Goal: Task Accomplishment & Management: Manage account settings

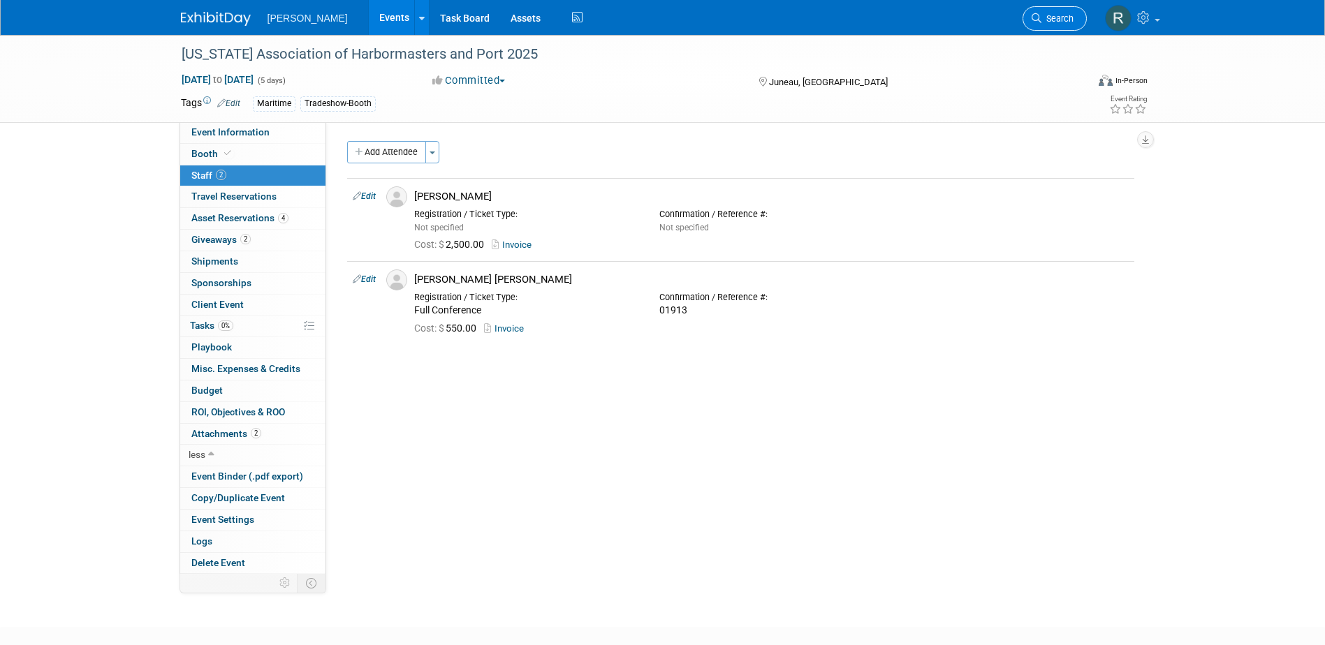
click at [1044, 15] on span "Search" at bounding box center [1057, 18] width 32 height 10
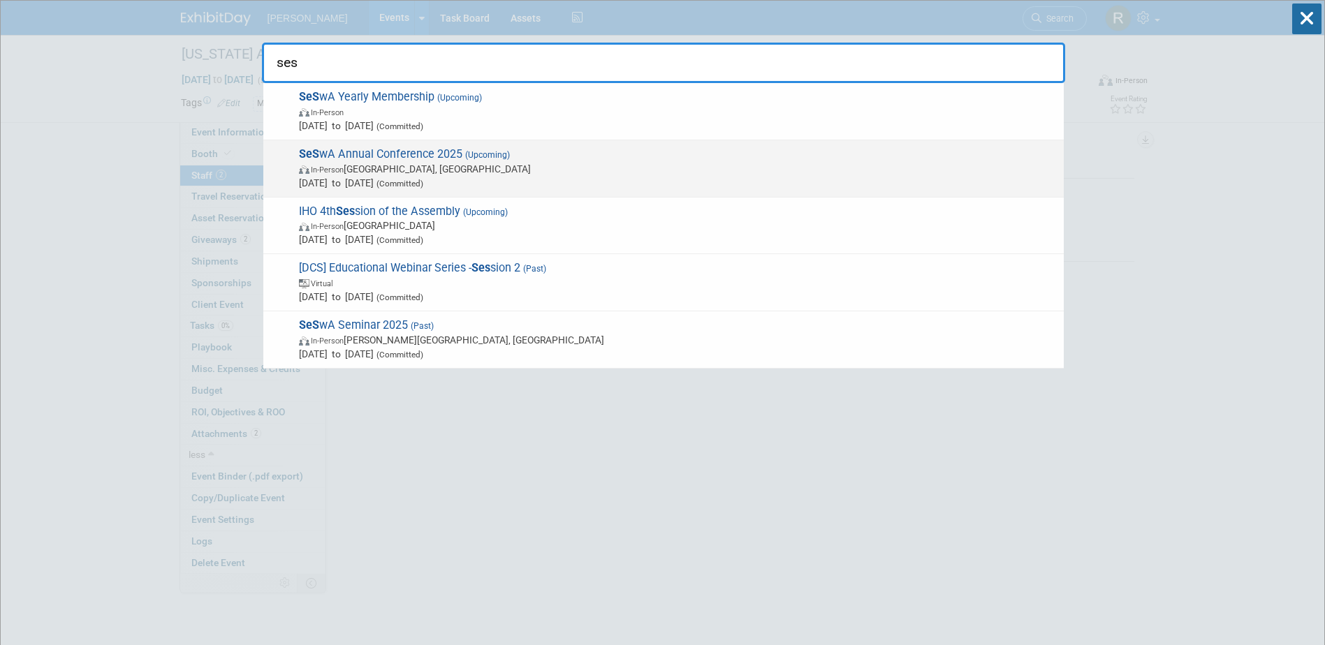
type input "ses"
click at [381, 170] on span "In-Person Hilton Head Island, SC" at bounding box center [678, 169] width 758 height 14
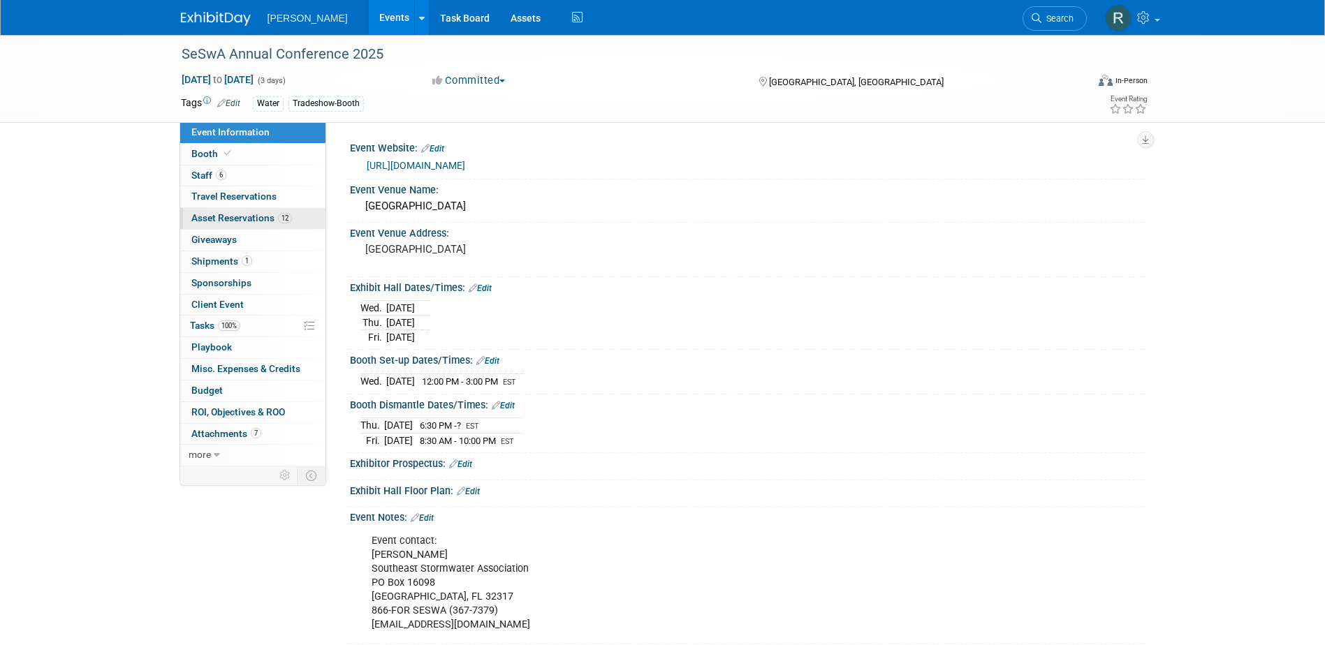
click at [227, 217] on span "Asset Reservations 12" at bounding box center [241, 217] width 101 height 11
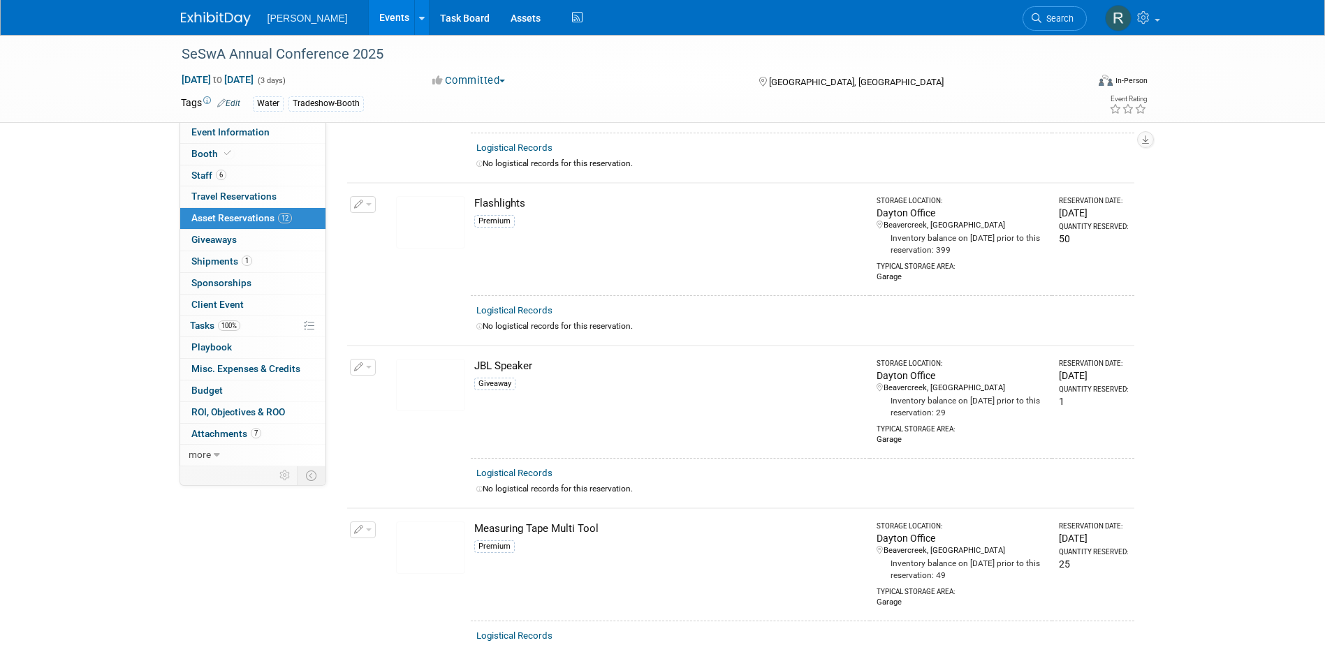
scroll to position [124, 0]
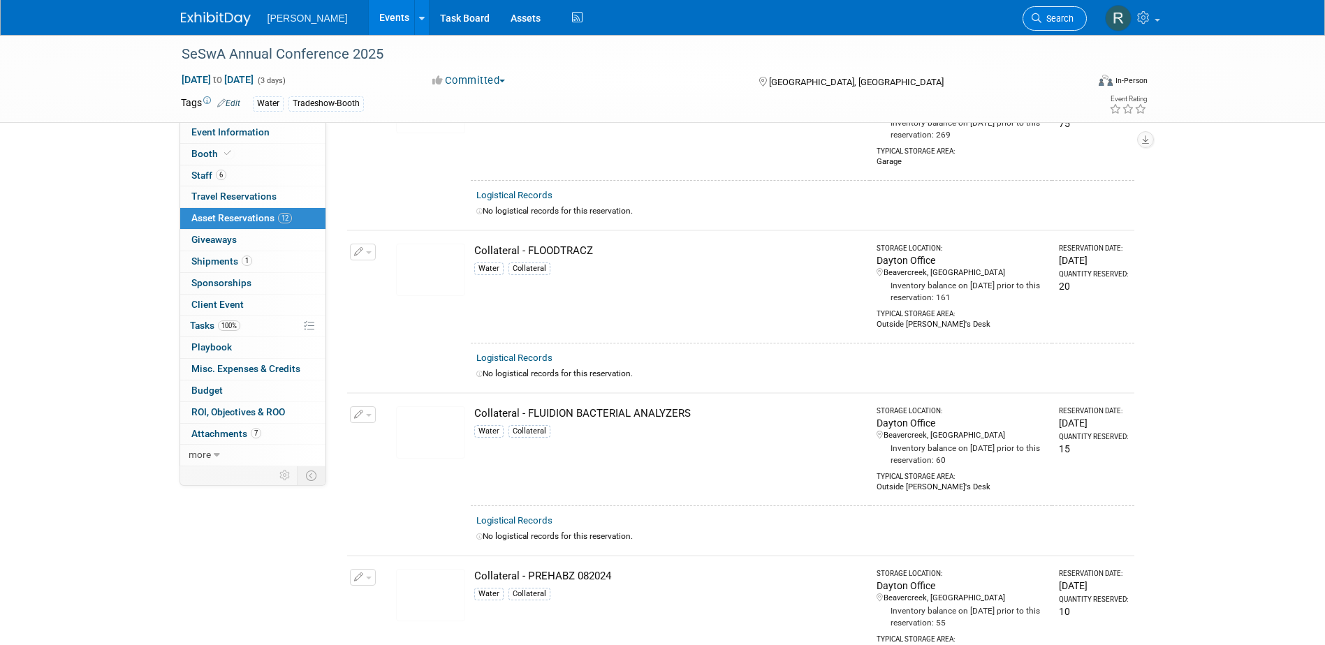
drag, startPoint x: 1055, startPoint y: 10, endPoint x: 1009, endPoint y: 16, distance: 46.5
click at [1055, 9] on link "Search" at bounding box center [1055, 18] width 64 height 24
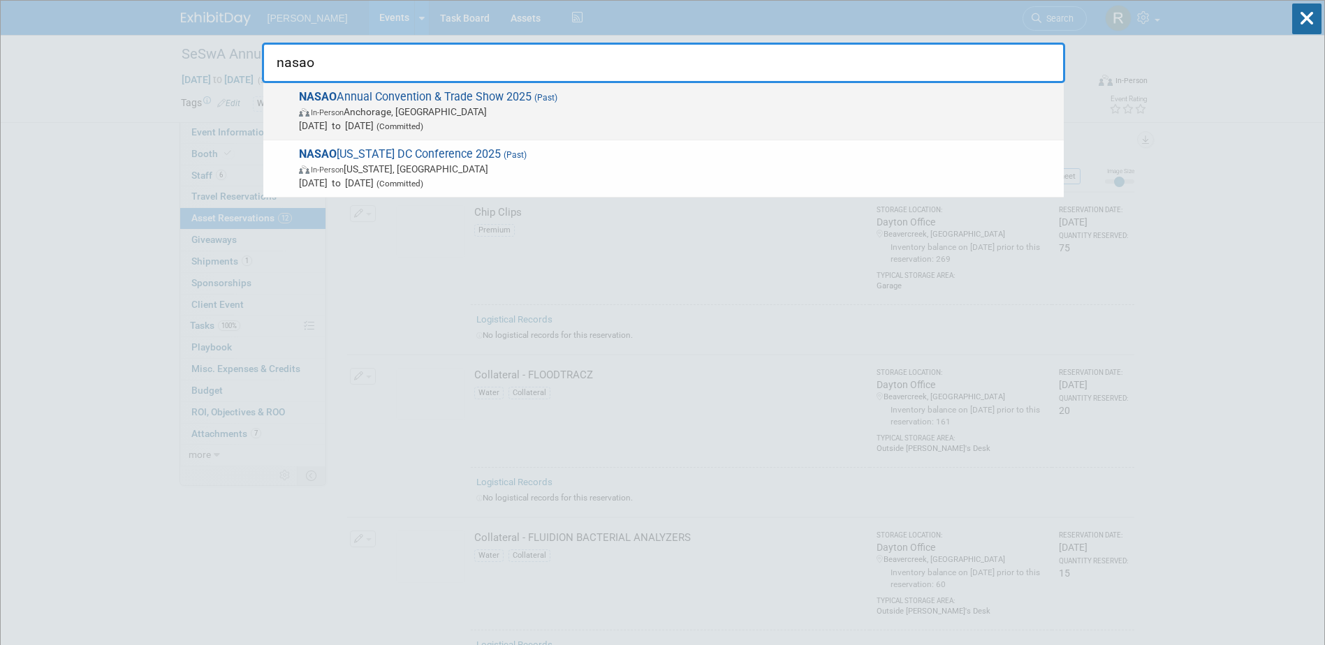
type input "nasao"
click at [453, 112] on span "In-Person Anchorage, AK" at bounding box center [678, 112] width 758 height 14
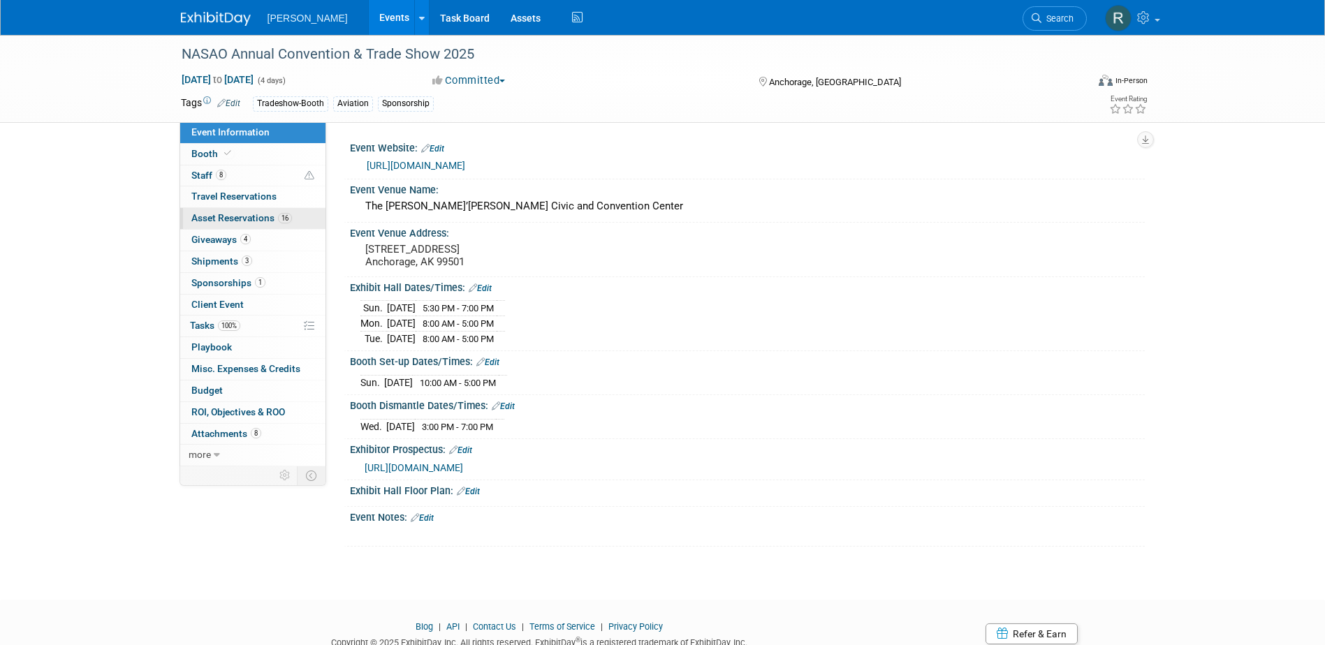
click at [265, 224] on link "16 Asset Reservations 16" at bounding box center [252, 218] width 145 height 21
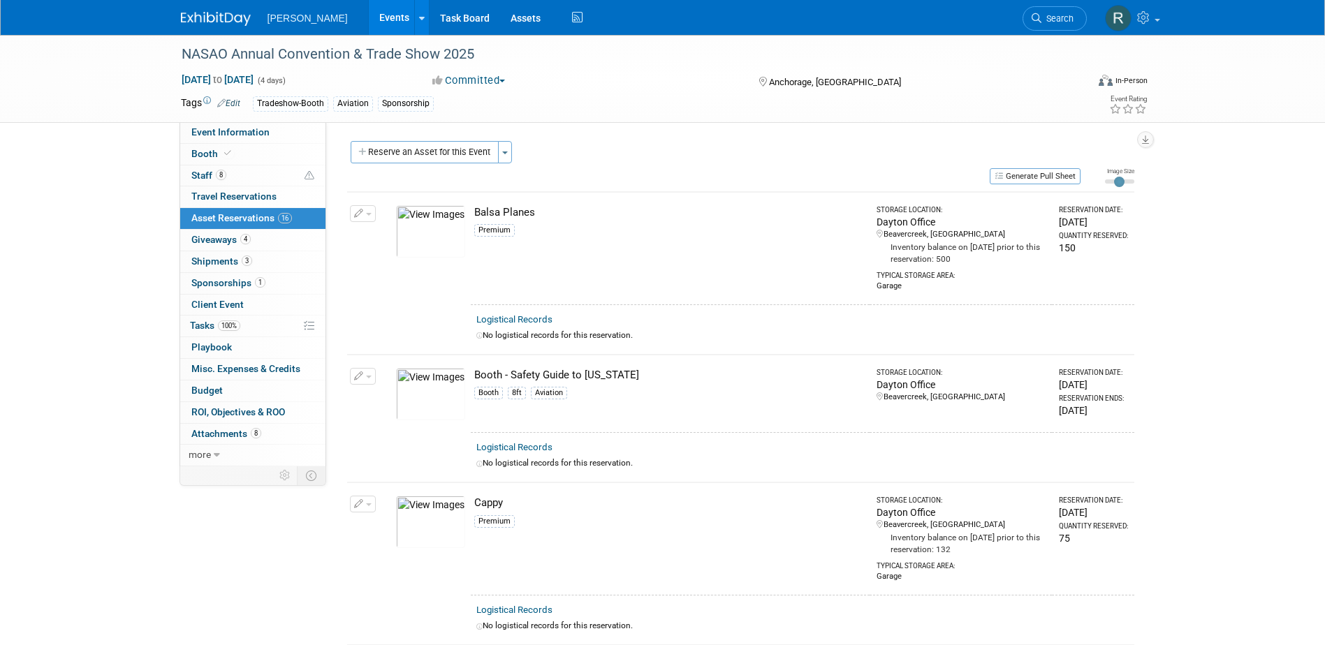
click at [516, 316] on link "Logistical Records" at bounding box center [514, 319] width 76 height 10
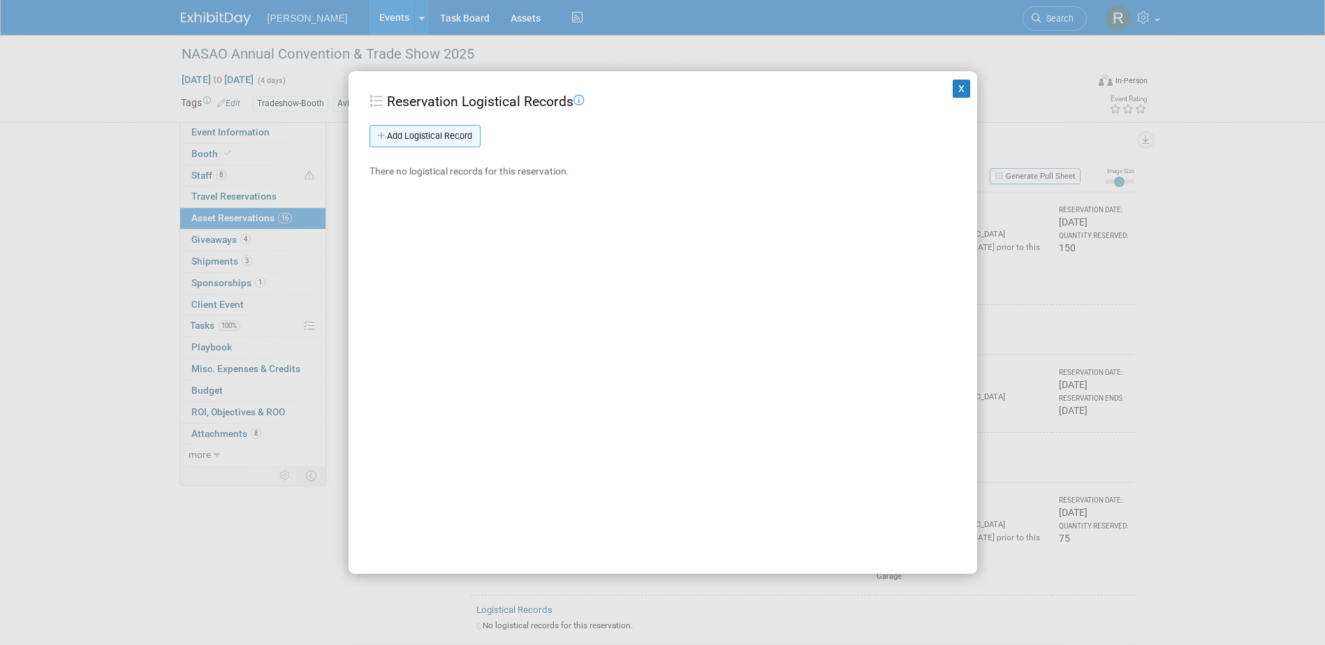
click at [419, 133] on link "Add Logistical Record" at bounding box center [424, 136] width 111 height 22
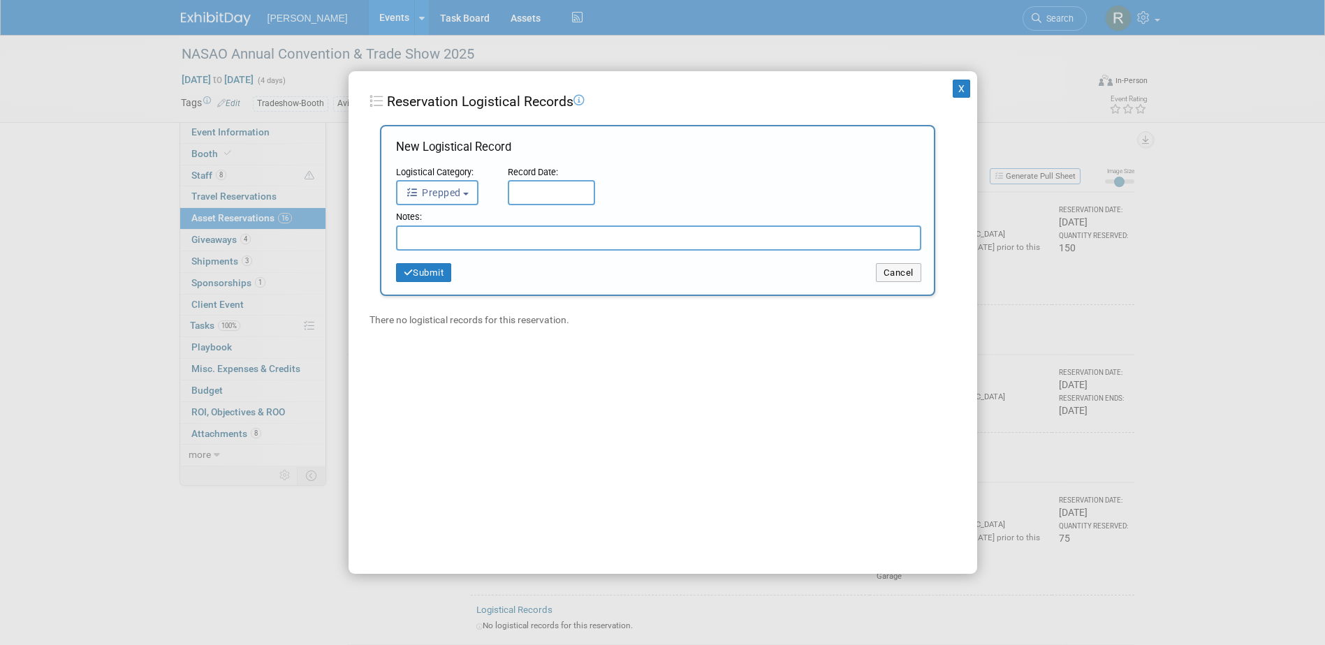
click at [455, 191] on span "Prepped" at bounding box center [433, 192] width 55 height 11
click at [448, 284] on label "Received" at bounding box center [441, 281] width 75 height 22
click at [399, 284] on input "Received" at bounding box center [394, 278] width 9 height 9
select select "3"
click at [520, 193] on input "text" at bounding box center [551, 192] width 87 height 25
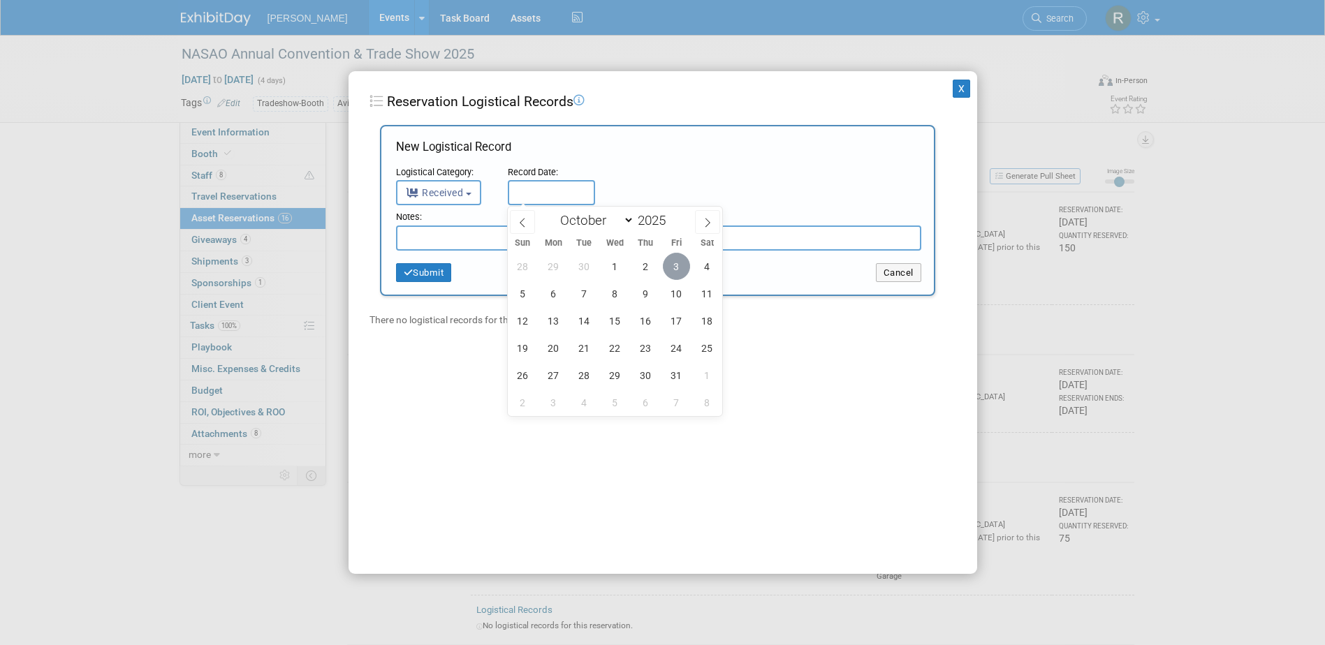
click at [677, 266] on span "3" at bounding box center [676, 266] width 27 height 27
type input "Oct 3, 2025"
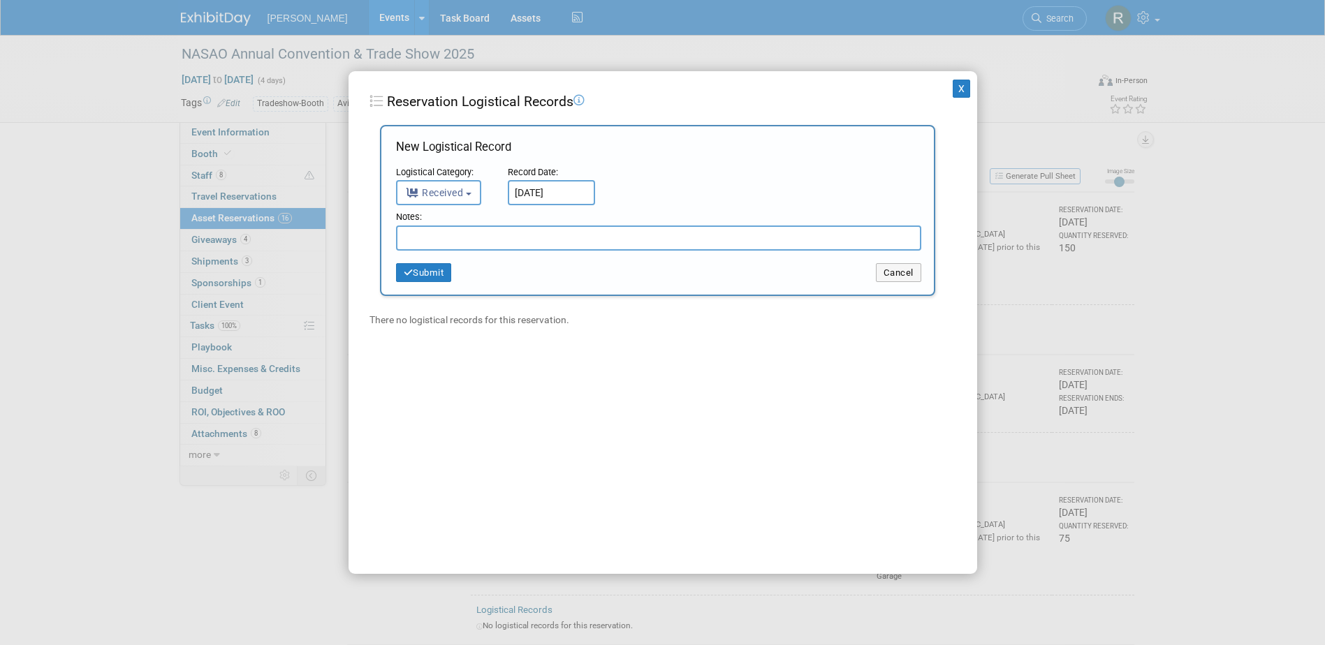
click at [530, 244] on input "text" at bounding box center [658, 238] width 525 height 25
type input "123 Returned"
click at [445, 273] on button "Submit" at bounding box center [424, 273] width 56 height 20
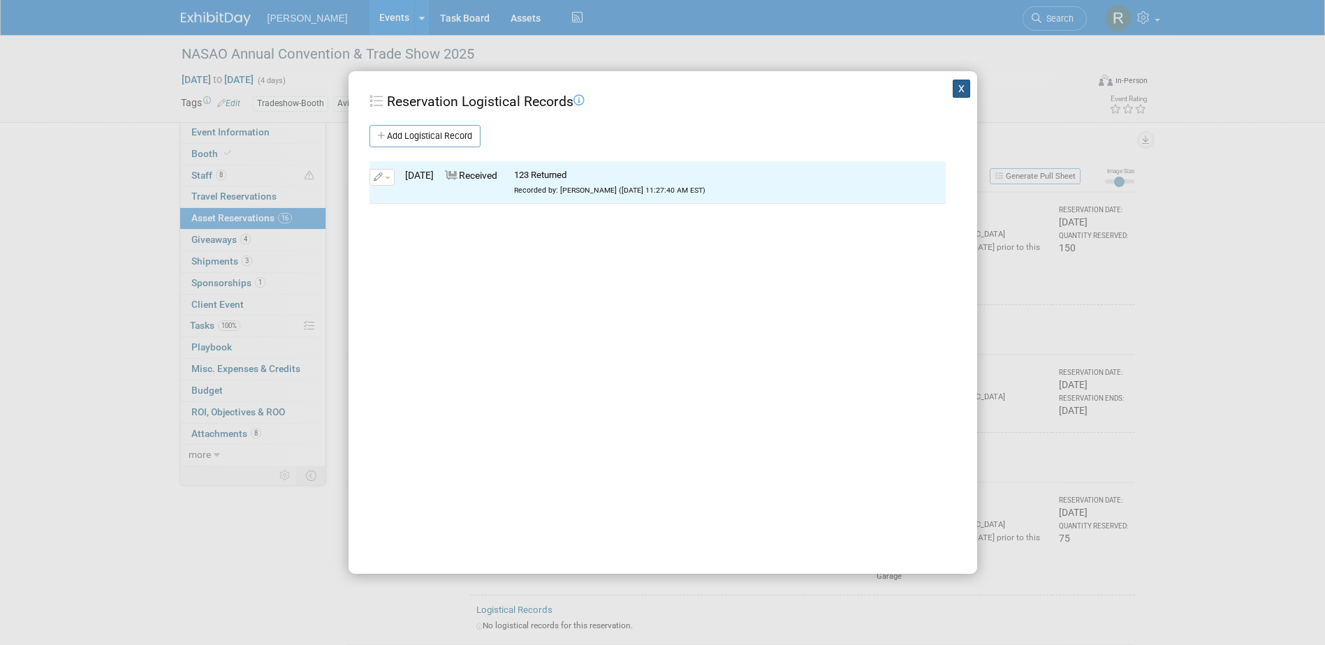
click at [953, 85] on button "X" at bounding box center [962, 89] width 18 height 18
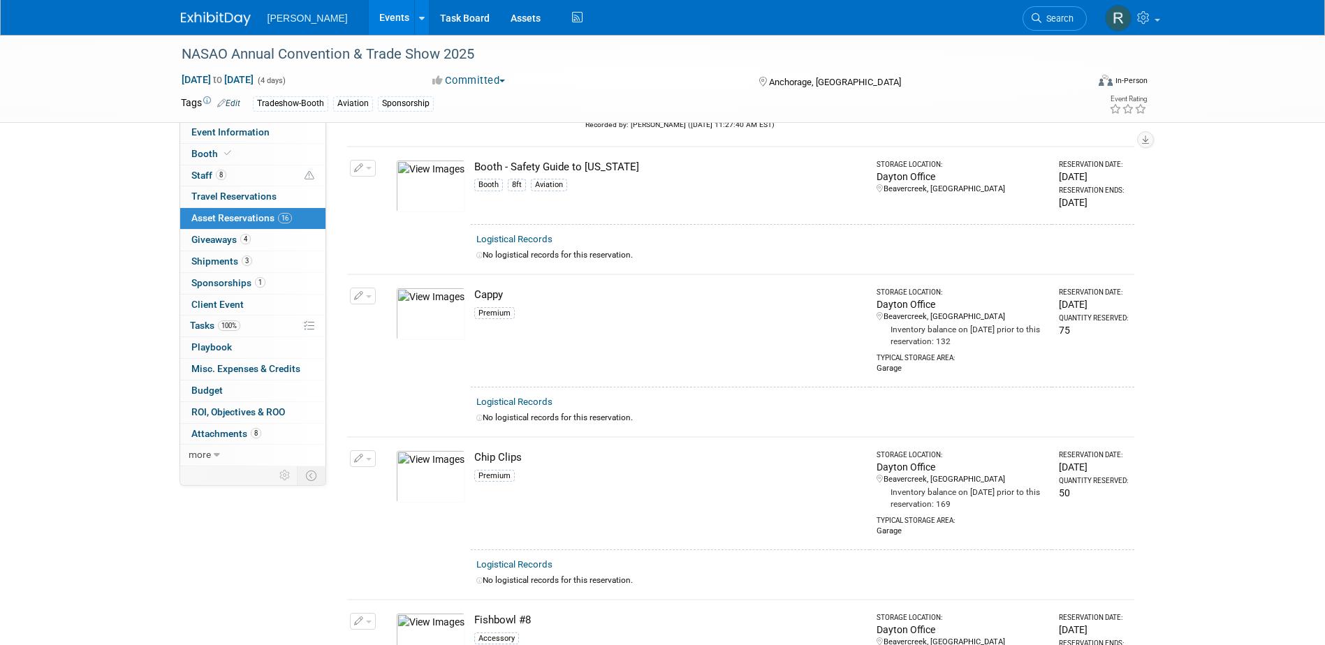
scroll to position [279, 0]
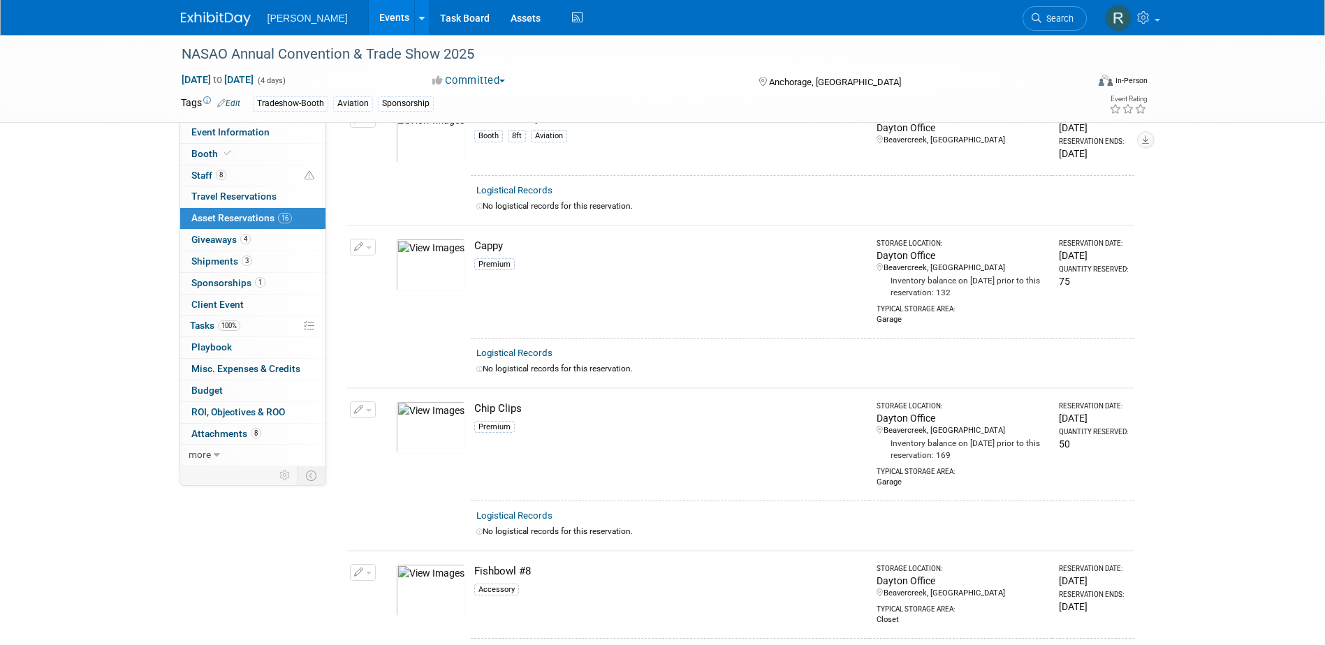
click at [510, 350] on link "Logistical Records" at bounding box center [514, 353] width 76 height 10
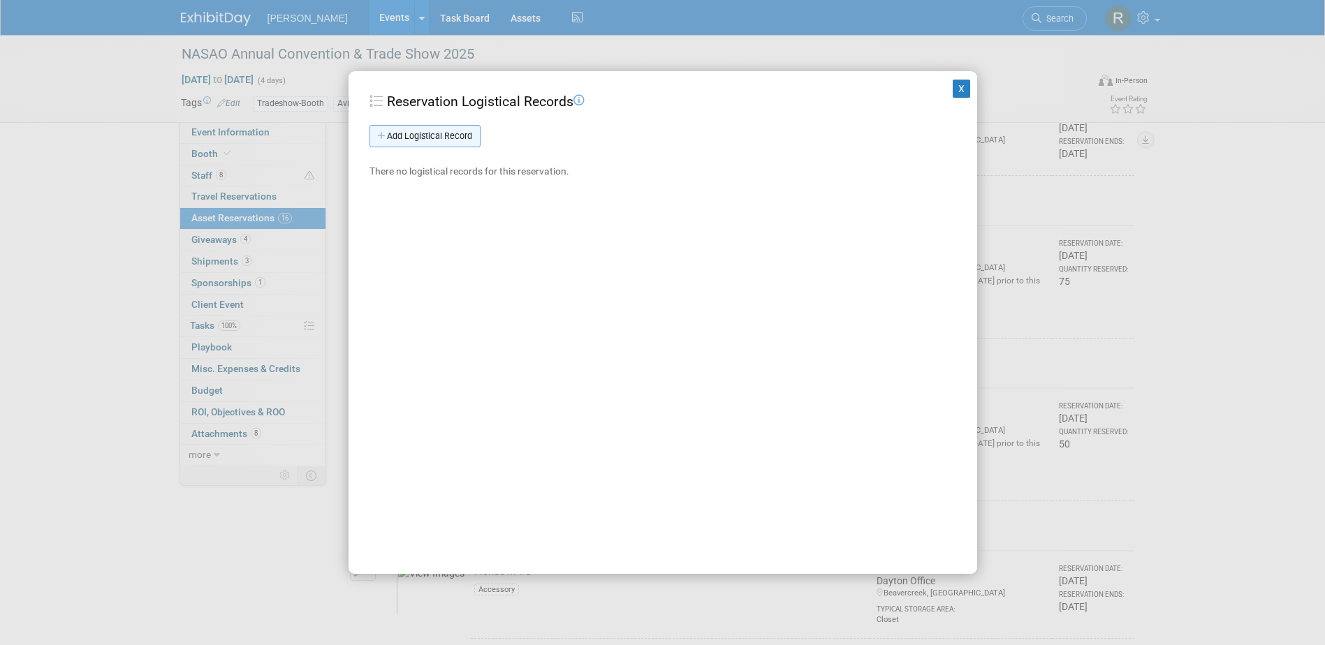
click at [418, 129] on link "Add Logistical Record" at bounding box center [424, 136] width 111 height 22
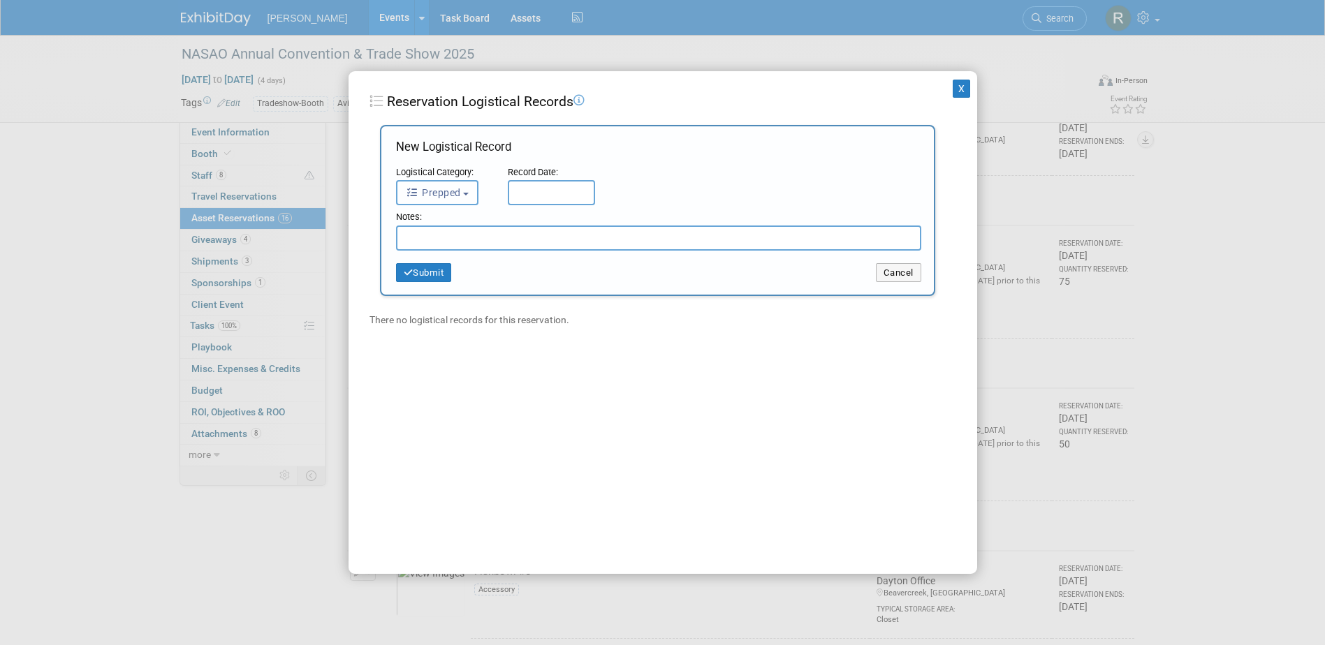
click at [441, 189] on span "Prepped" at bounding box center [433, 192] width 55 height 11
drag, startPoint x: 449, startPoint y: 284, endPoint x: 525, endPoint y: 225, distance: 95.6
click at [453, 281] on label "Received" at bounding box center [441, 281] width 75 height 22
click at [399, 281] on input "Received" at bounding box center [394, 278] width 9 height 9
select select "3"
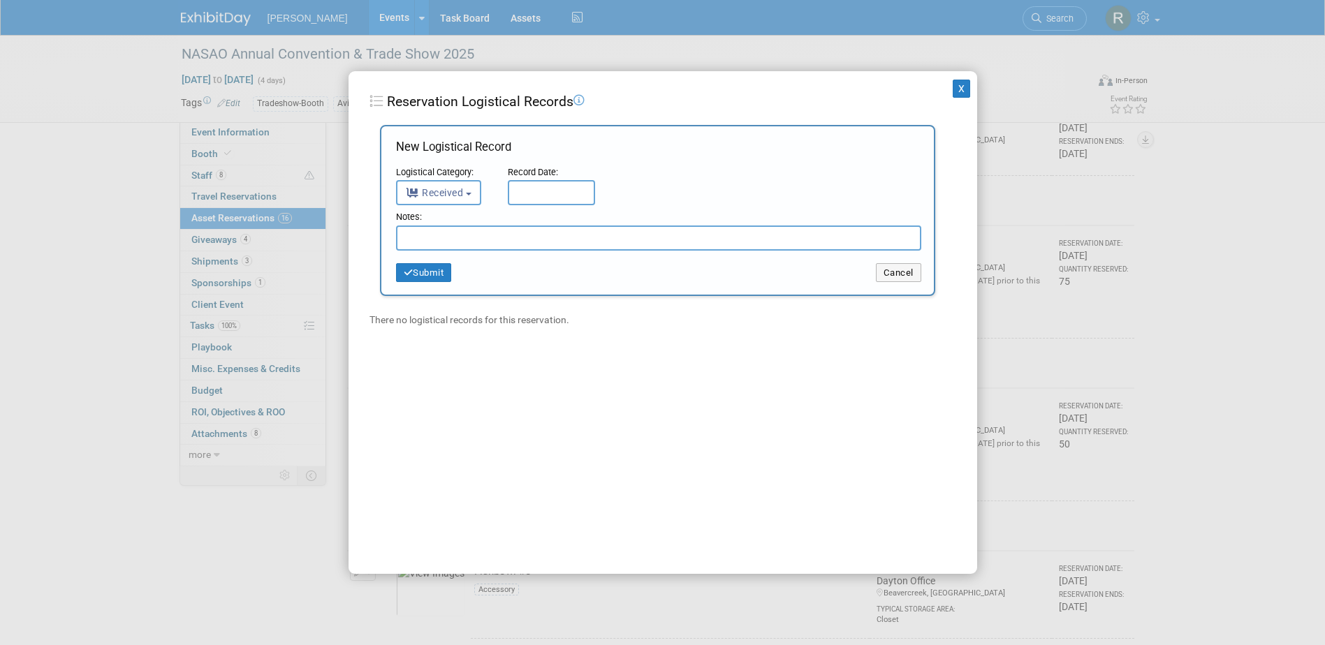
click at [531, 200] on input "text" at bounding box center [551, 192] width 87 height 25
drag, startPoint x: 682, startPoint y: 267, endPoint x: 631, endPoint y: 254, distance: 52.5
click at [680, 267] on span "3" at bounding box center [676, 266] width 27 height 27
type input "Oct 3, 2025"
drag, startPoint x: 621, startPoint y: 240, endPoint x: 640, endPoint y: 237, distance: 19.9
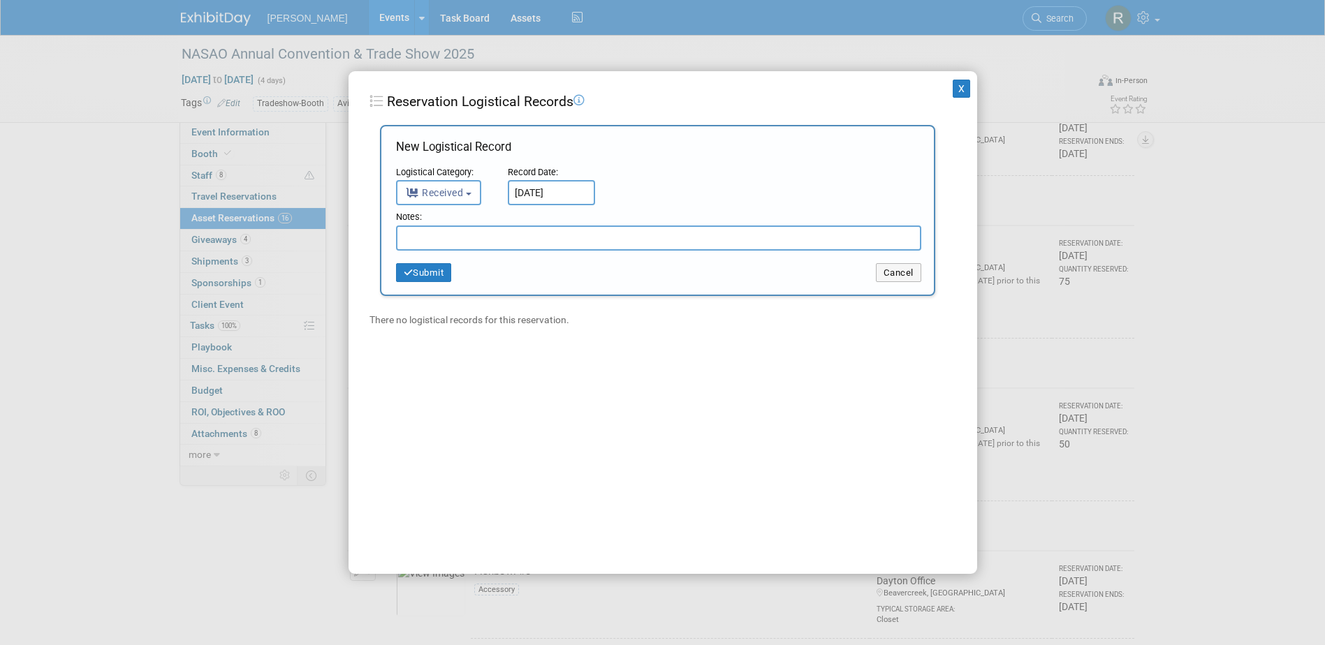
click at [640, 238] on input "text" at bounding box center [658, 238] width 525 height 25
type input "50 Returned"
click at [432, 274] on button "Submit" at bounding box center [424, 273] width 56 height 20
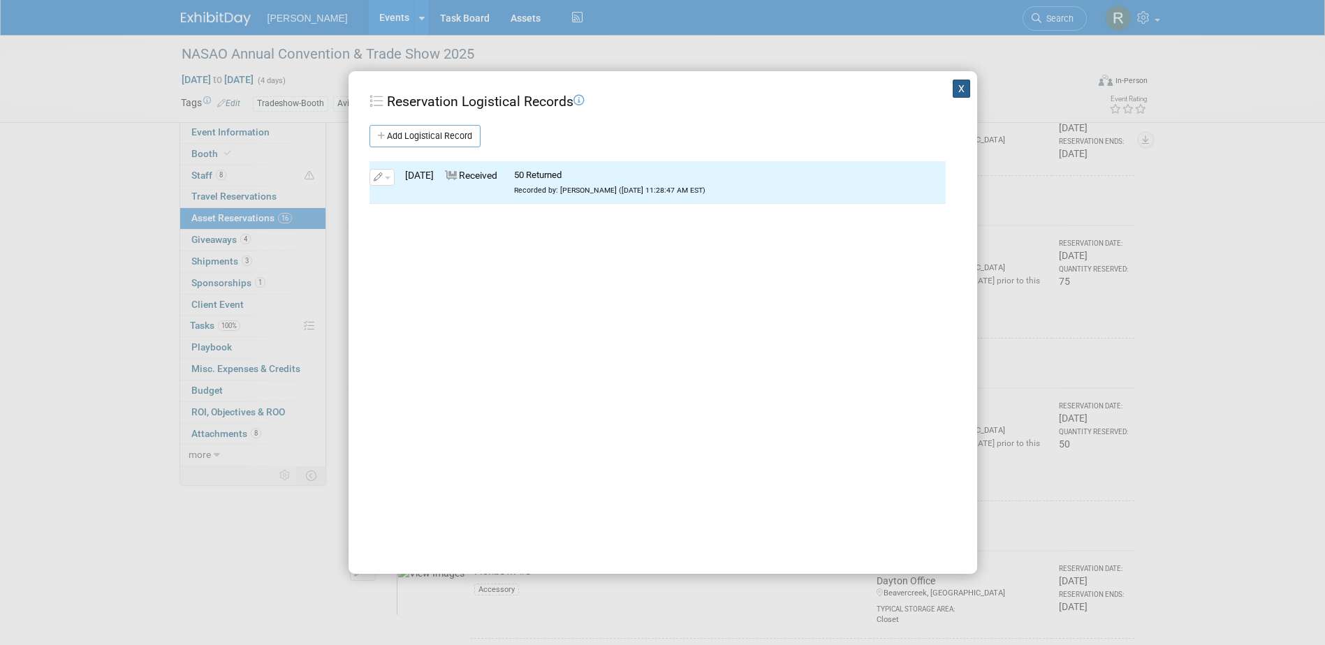
click at [953, 86] on button "X" at bounding box center [962, 89] width 18 height 18
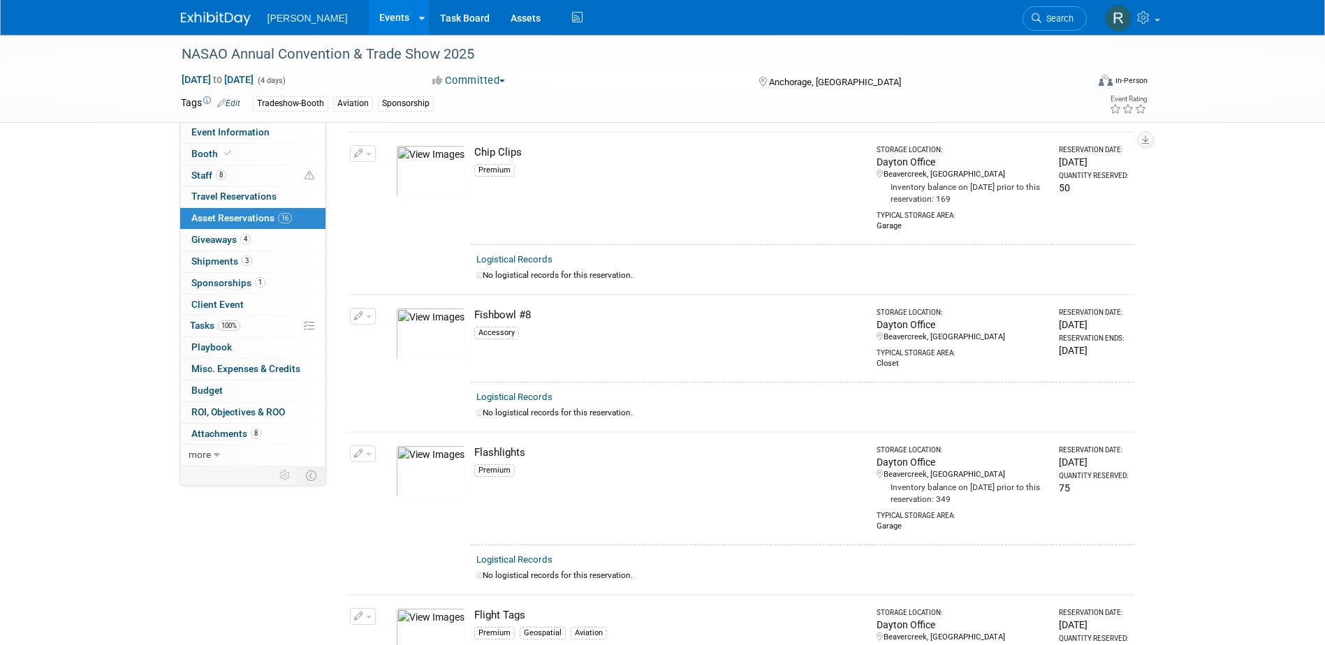
scroll to position [629, 0]
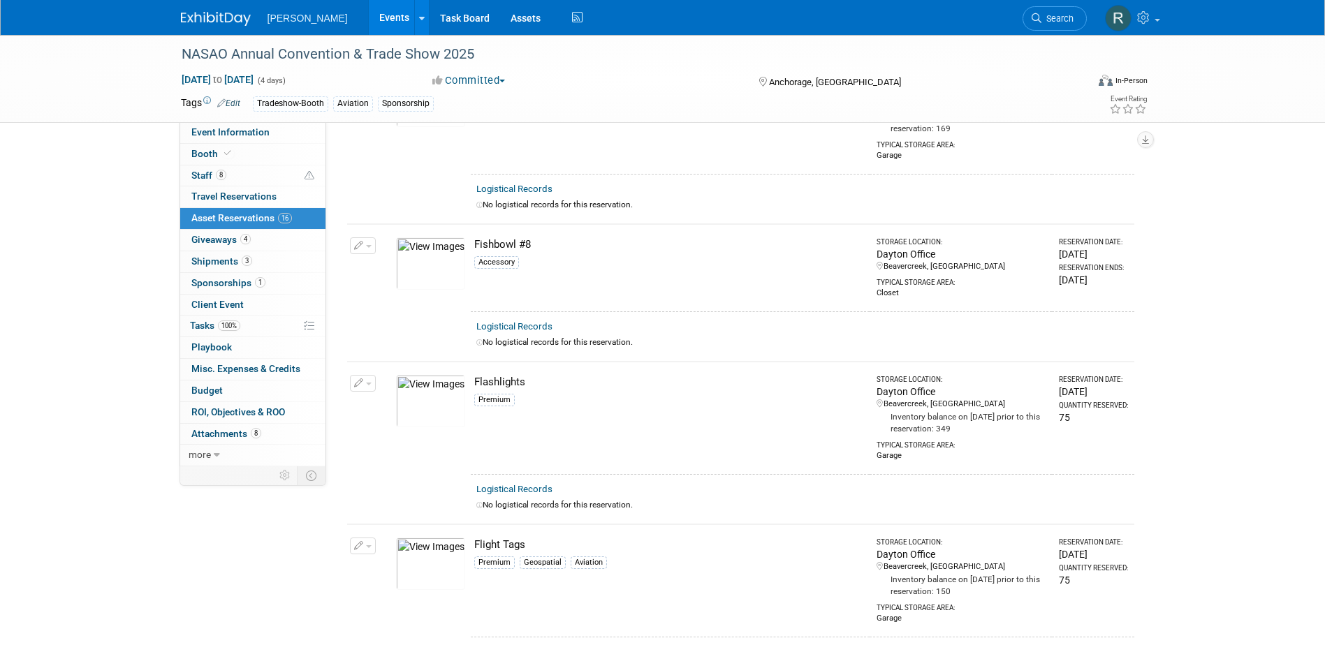
click at [515, 486] on link "Logistical Records" at bounding box center [514, 489] width 76 height 10
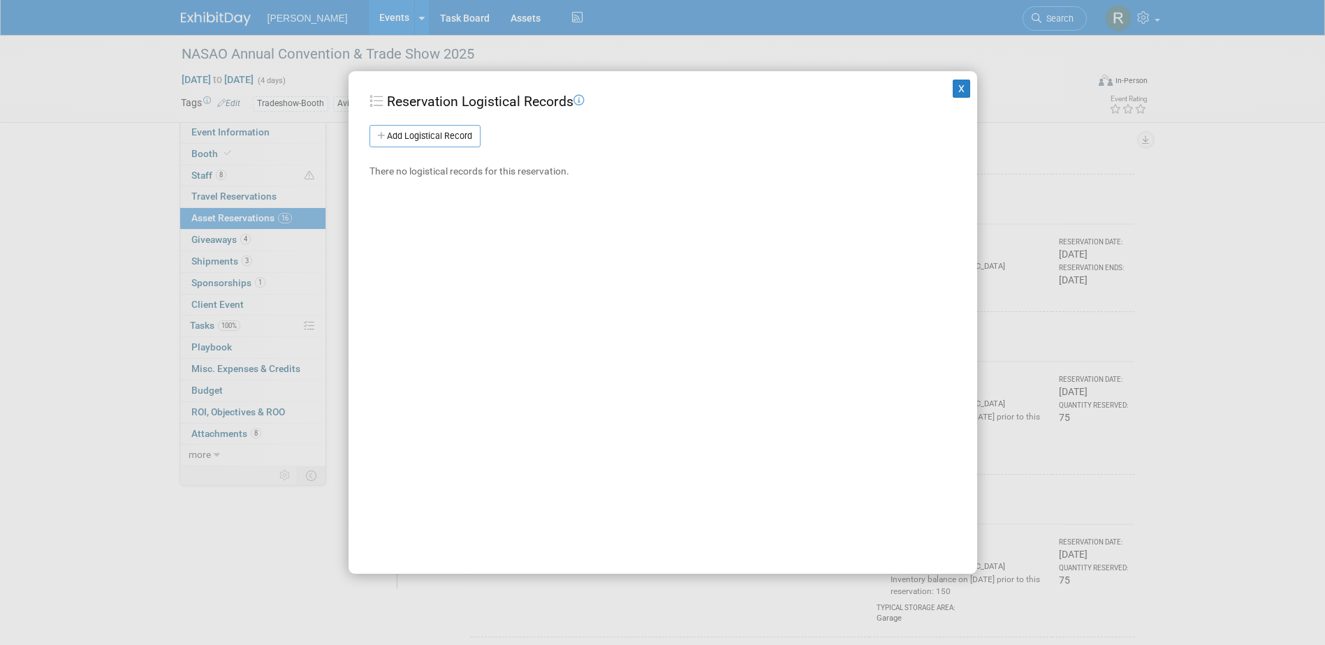
click at [416, 124] on div "Reservation Logistical Records Add Logistical Record New Logistical Record Logi…" at bounding box center [662, 135] width 587 height 87
click at [416, 137] on link "Add Logistical Record" at bounding box center [424, 136] width 111 height 22
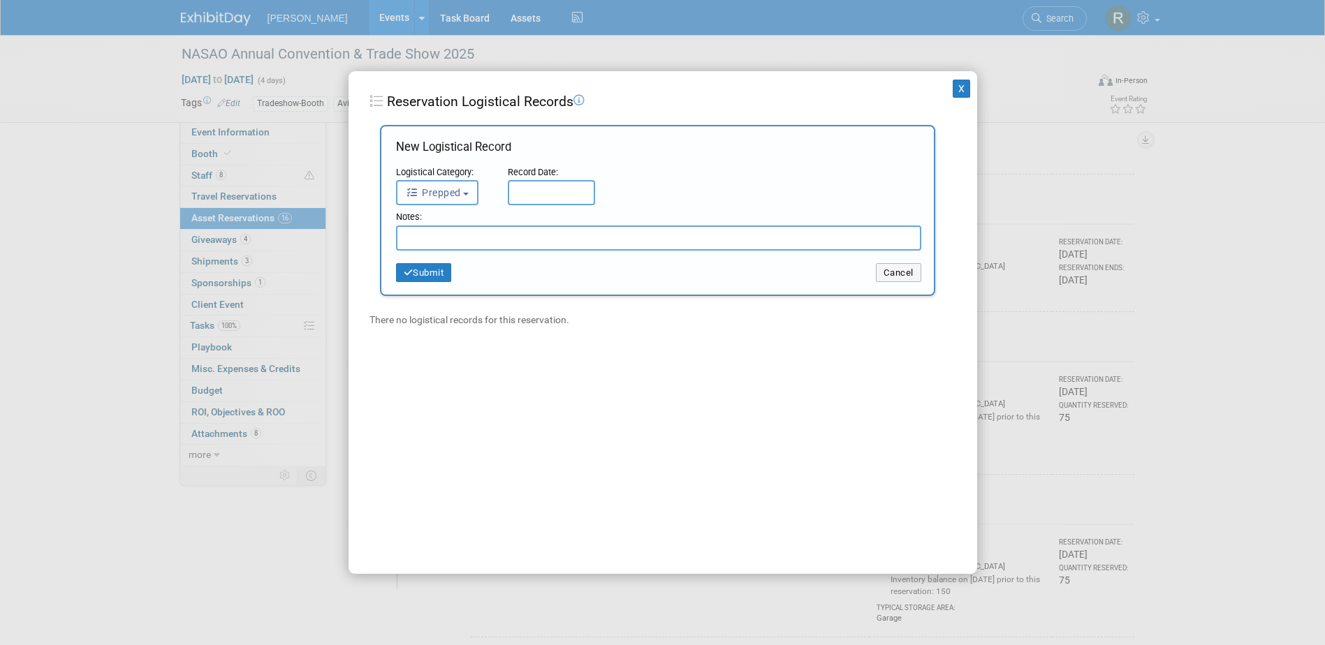
click at [437, 193] on span "Prepped" at bounding box center [433, 192] width 55 height 11
click at [445, 281] on label "Received" at bounding box center [441, 281] width 75 height 22
click at [399, 281] on input "Received" at bounding box center [394, 278] width 9 height 9
select select "3"
click at [527, 196] on input "text" at bounding box center [551, 192] width 87 height 25
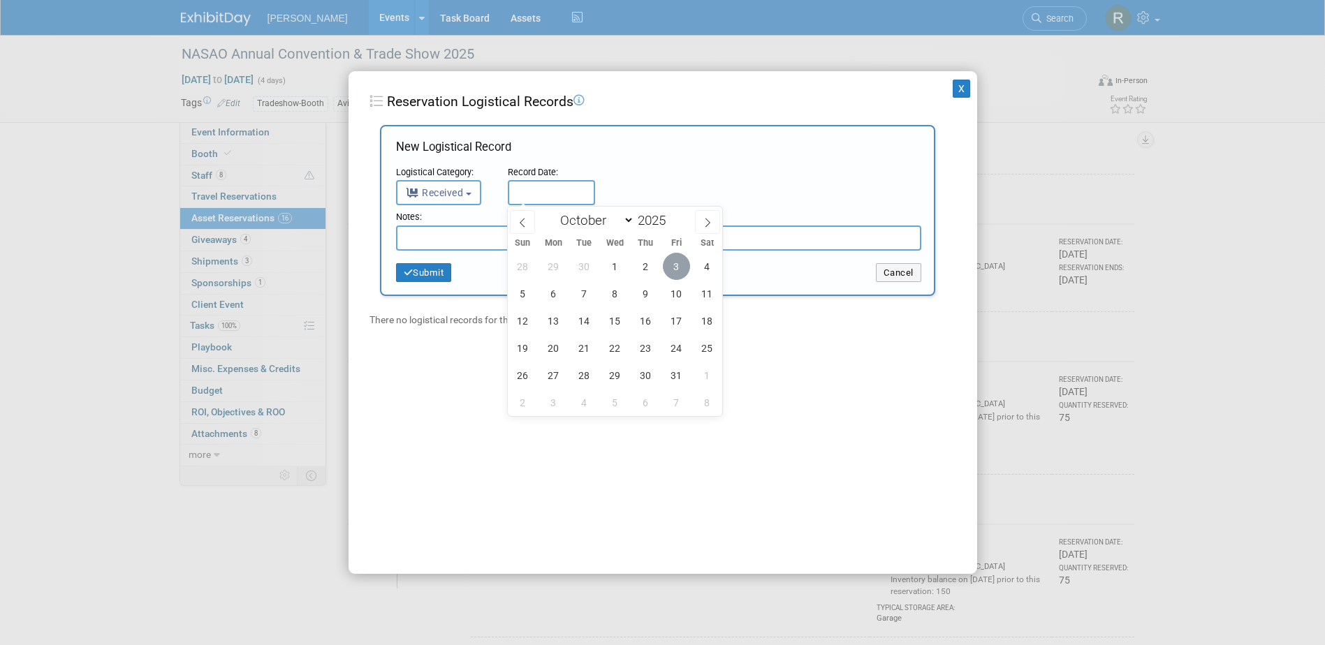
click at [677, 269] on span "3" at bounding box center [676, 266] width 27 height 27
type input "[DATE]"
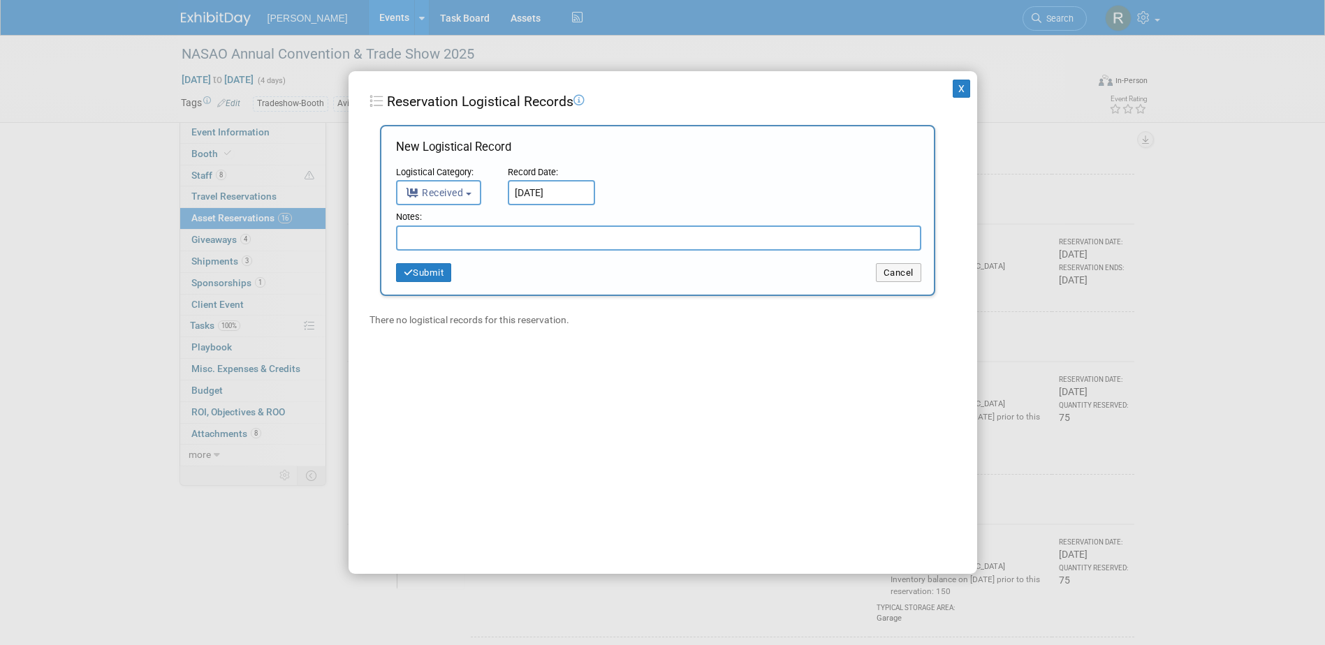
click at [640, 238] on input "text" at bounding box center [658, 238] width 525 height 25
type input "22 Returned"
click button "Submit" at bounding box center [424, 273] width 56 height 20
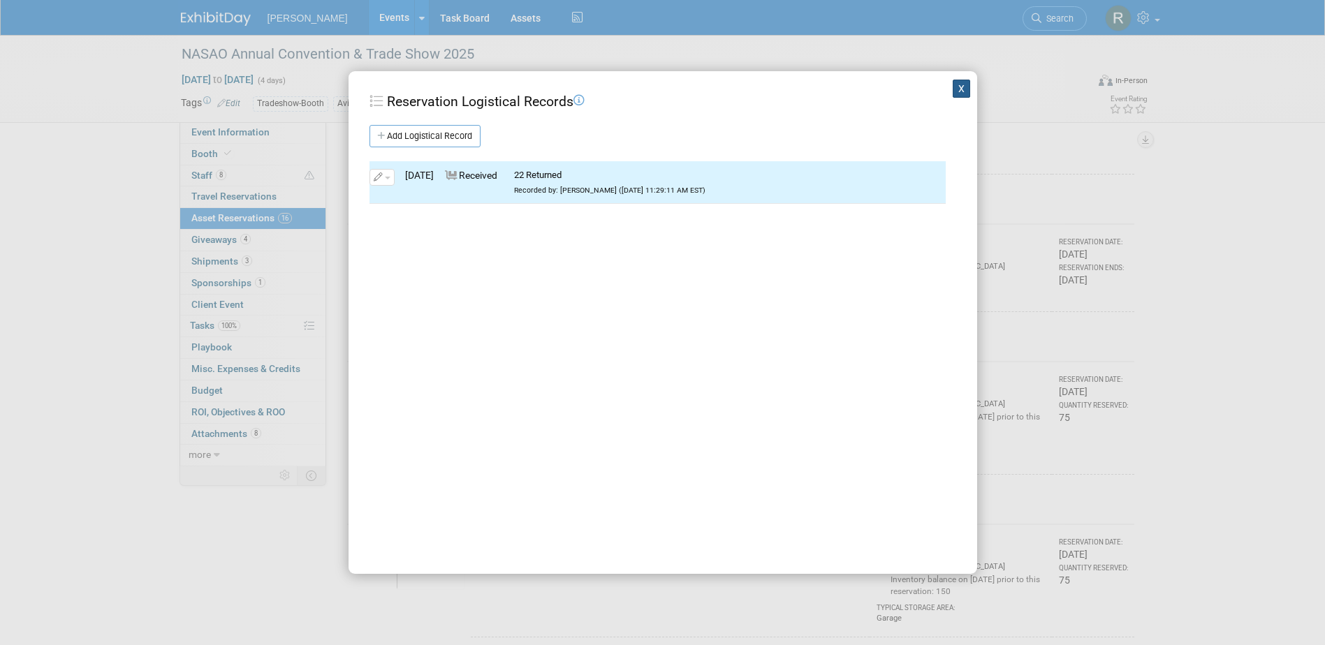
drag, startPoint x: 953, startPoint y: 94, endPoint x: 945, endPoint y: 87, distance: 11.4
click at [953, 92] on button "X" at bounding box center [962, 89] width 18 height 18
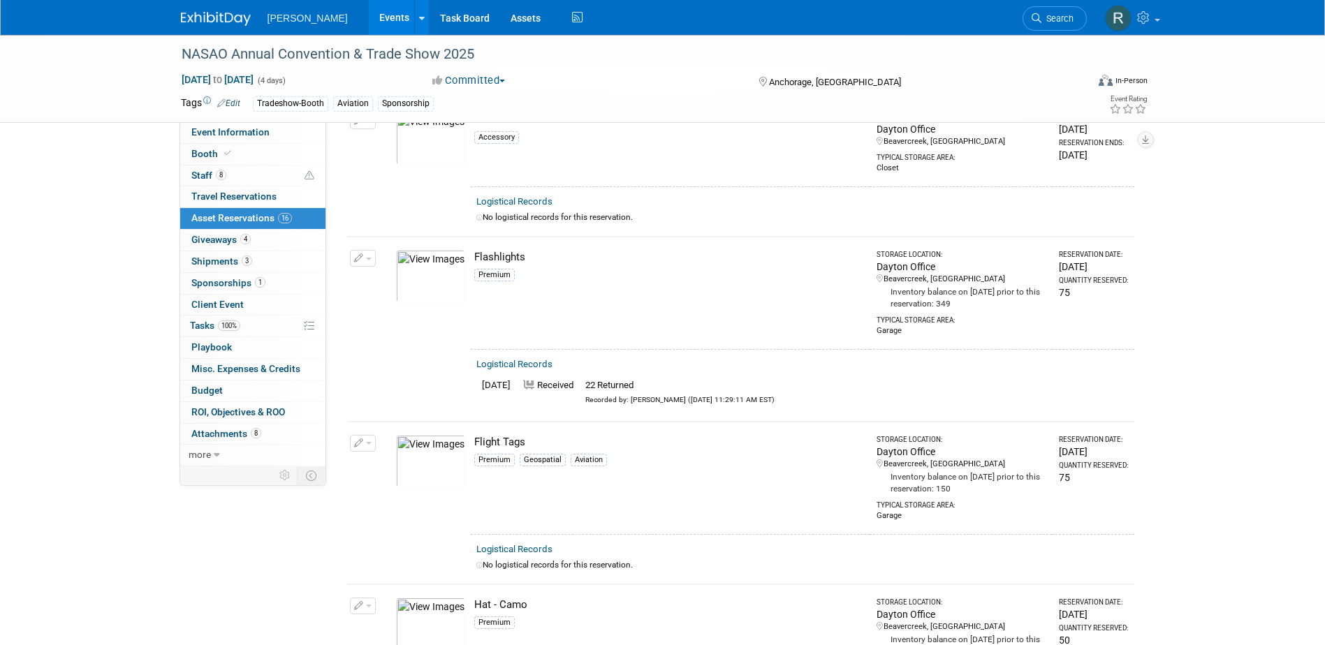
scroll to position [768, 0]
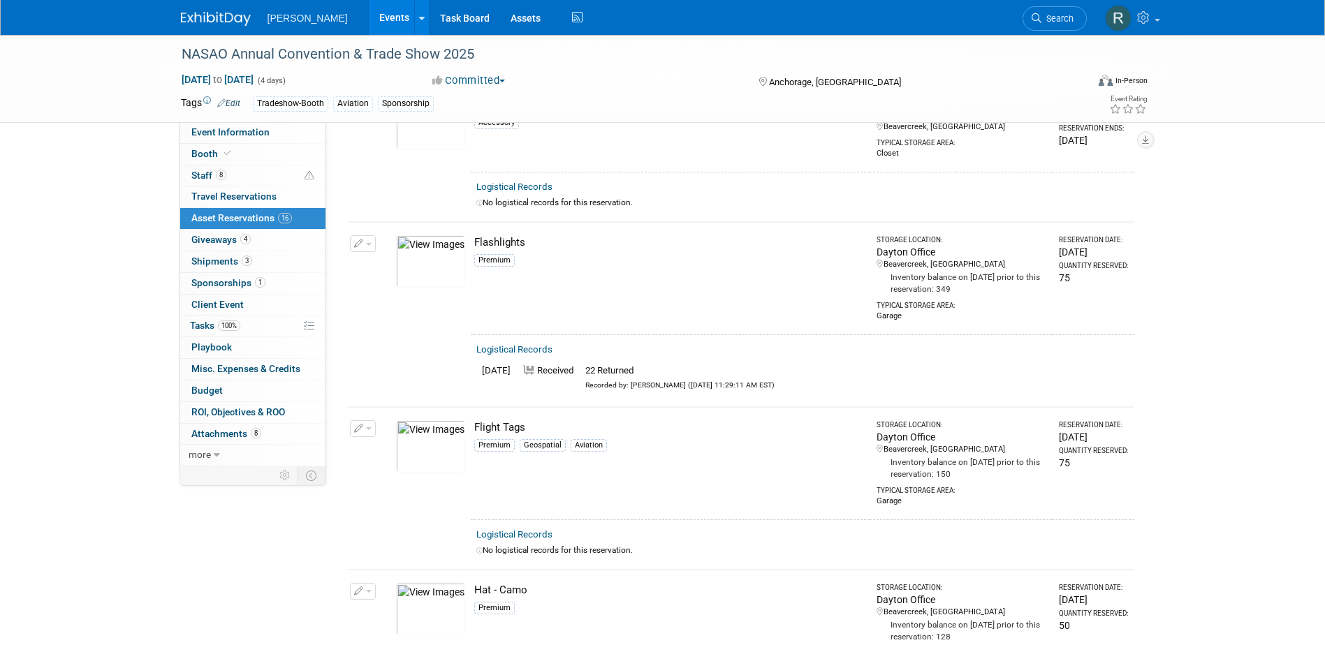
click at [506, 531] on link "Logistical Records" at bounding box center [514, 534] width 76 height 10
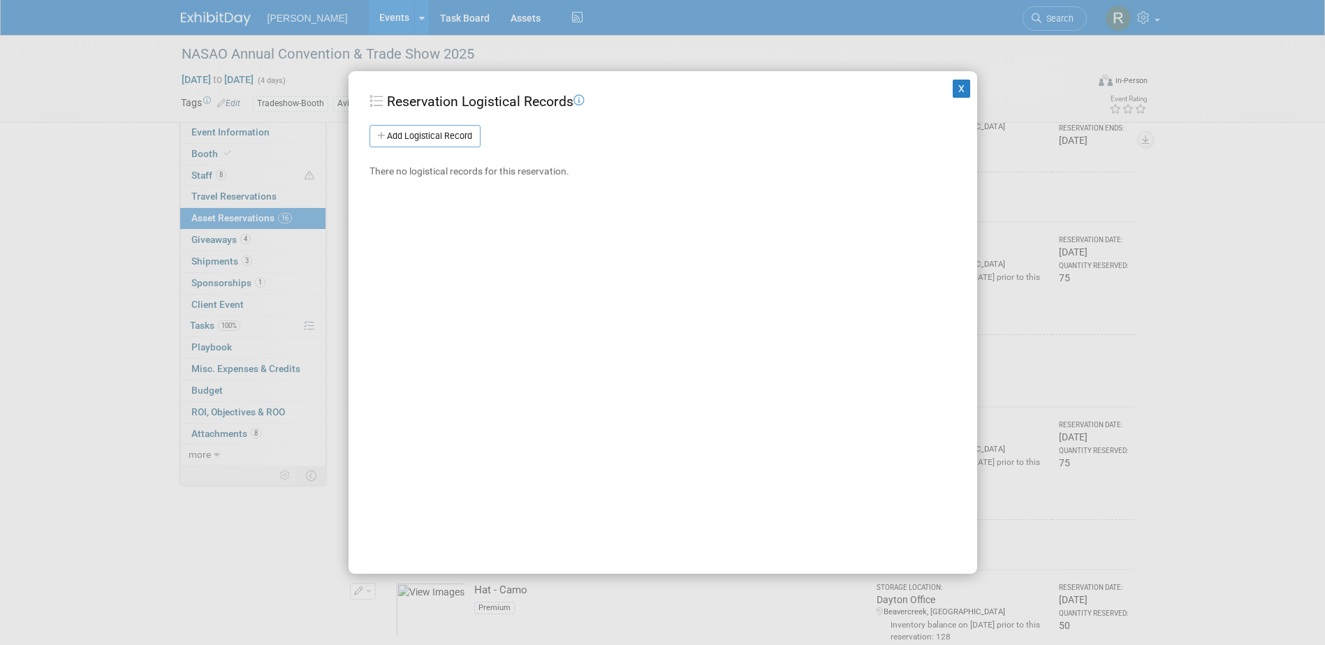
click at [437, 130] on link "Add Logistical Record" at bounding box center [424, 136] width 111 height 22
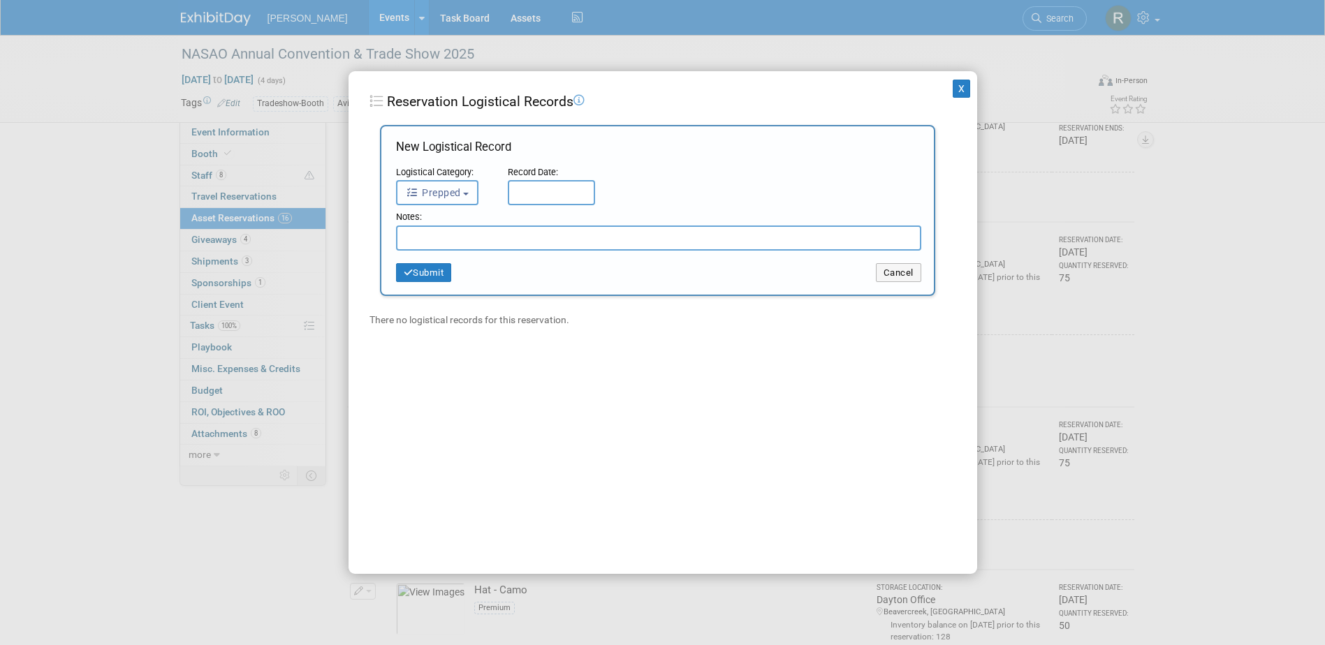
click at [450, 192] on span "Prepped" at bounding box center [433, 192] width 55 height 11
click at [456, 282] on label "Received" at bounding box center [441, 281] width 75 height 22
click at [399, 282] on input "Received" at bounding box center [394, 278] width 9 height 9
select select "3"
click at [540, 181] on input "text" at bounding box center [551, 192] width 87 height 25
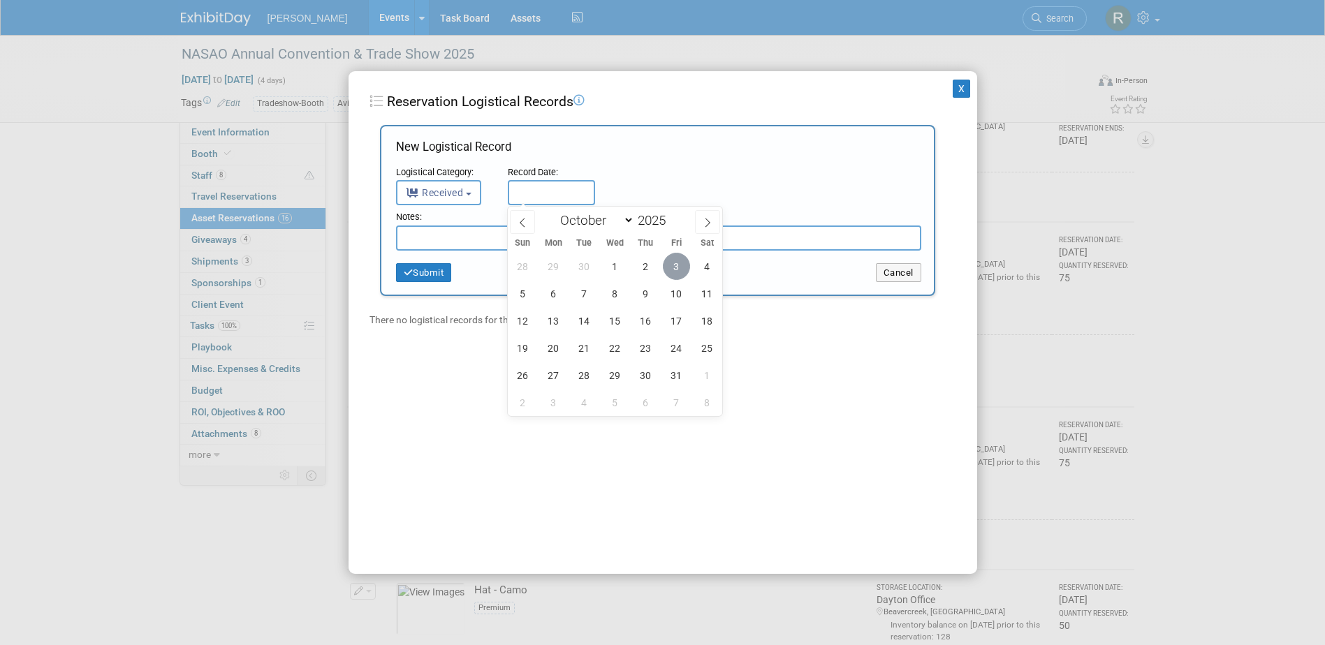
drag, startPoint x: 682, startPoint y: 261, endPoint x: 606, endPoint y: 247, distance: 77.4
click at [680, 261] on span "3" at bounding box center [676, 266] width 27 height 27
type input "[DATE]"
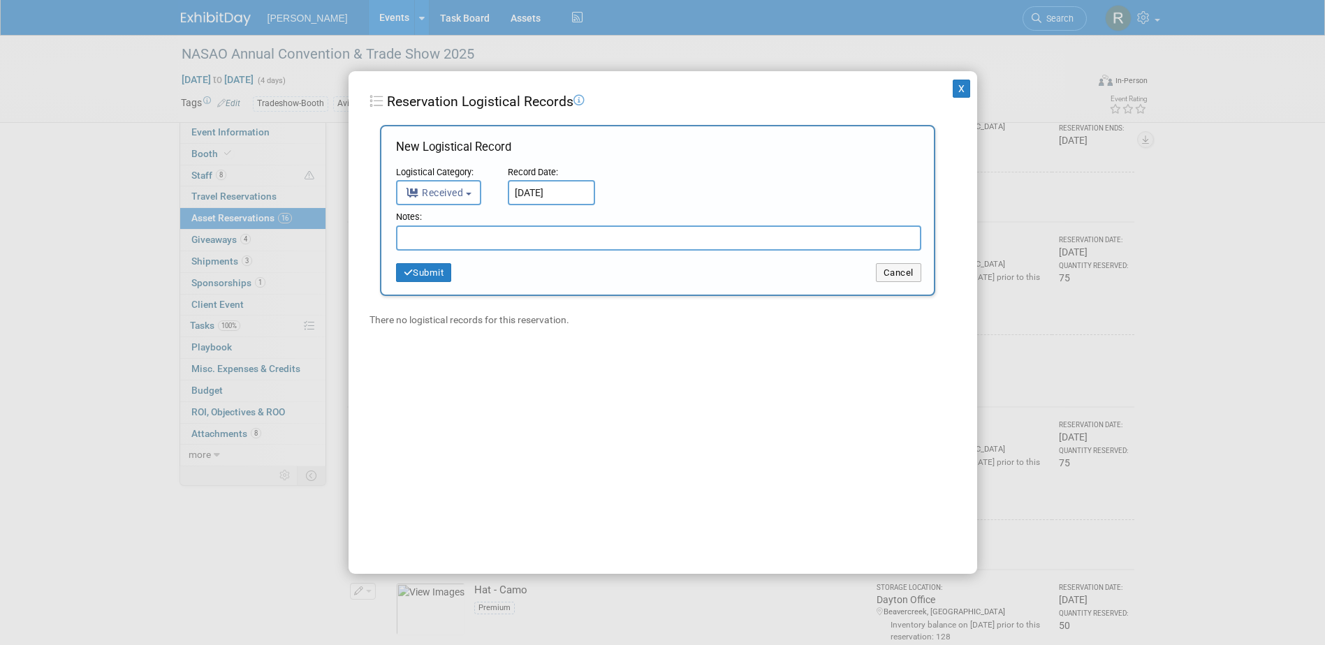
click at [603, 242] on input "text" at bounding box center [658, 238] width 525 height 25
type input "43 Returned"
click at [439, 269] on button "Submit" at bounding box center [424, 273] width 56 height 20
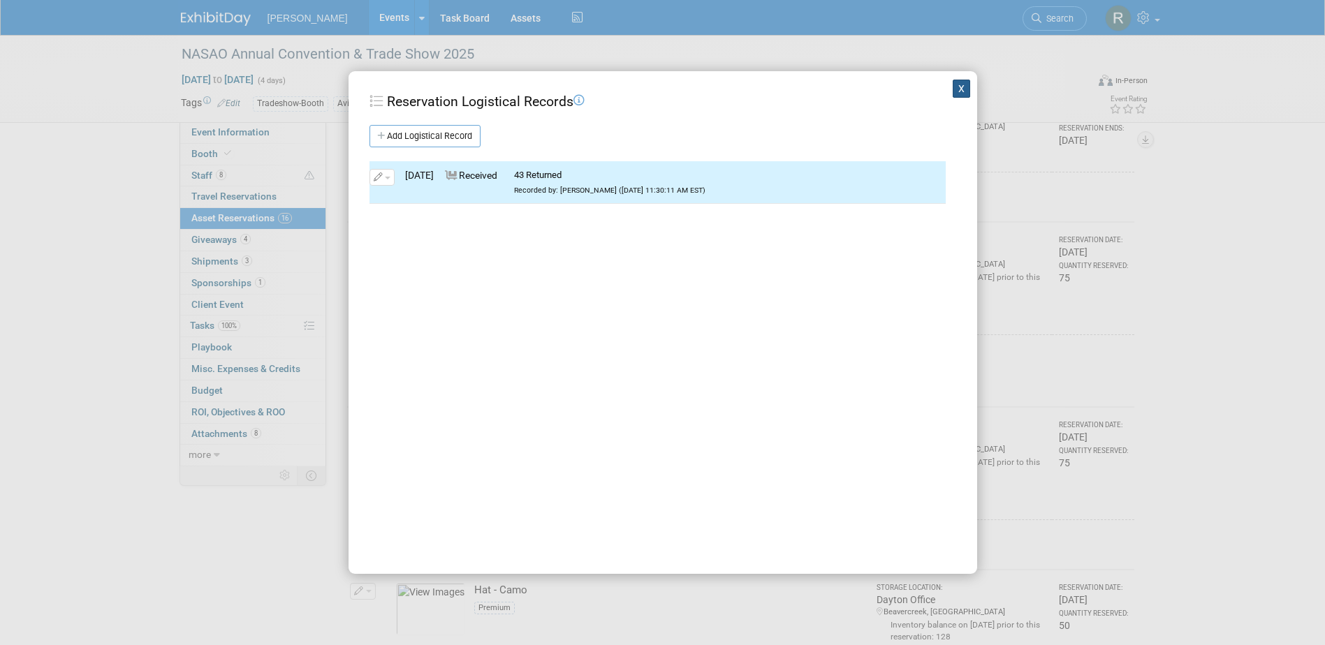
click at [953, 87] on button "X" at bounding box center [962, 89] width 18 height 18
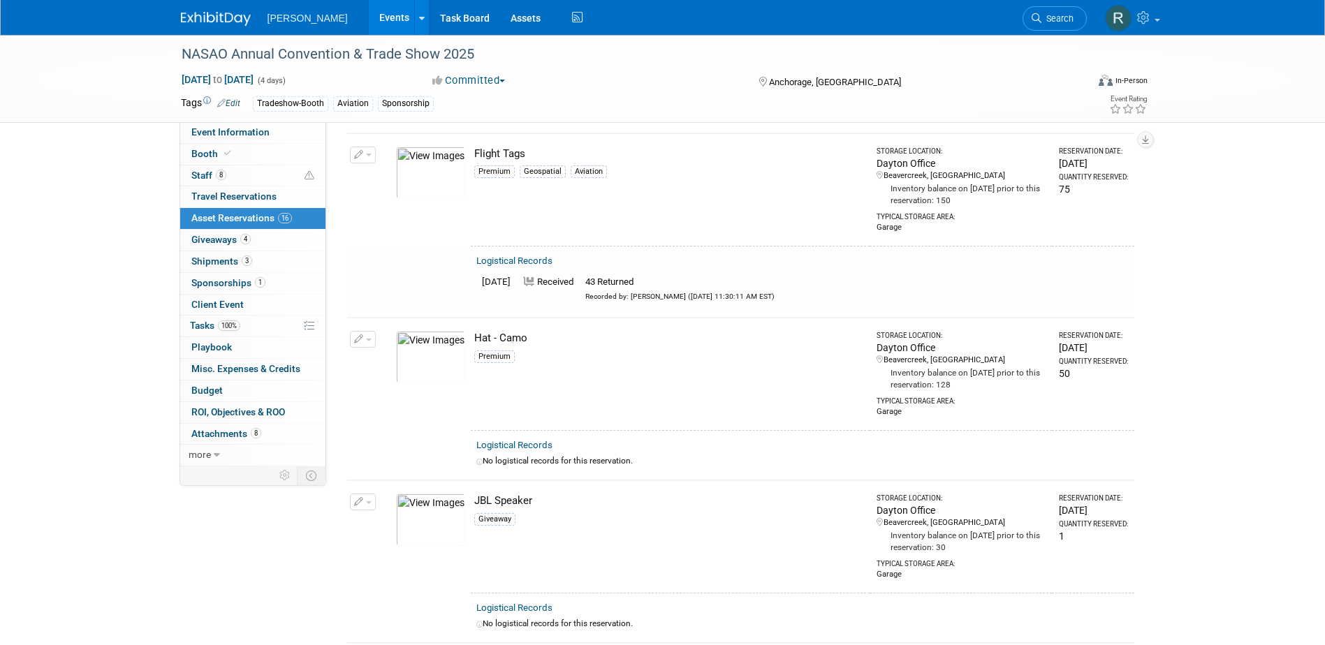
scroll to position [1048, 0]
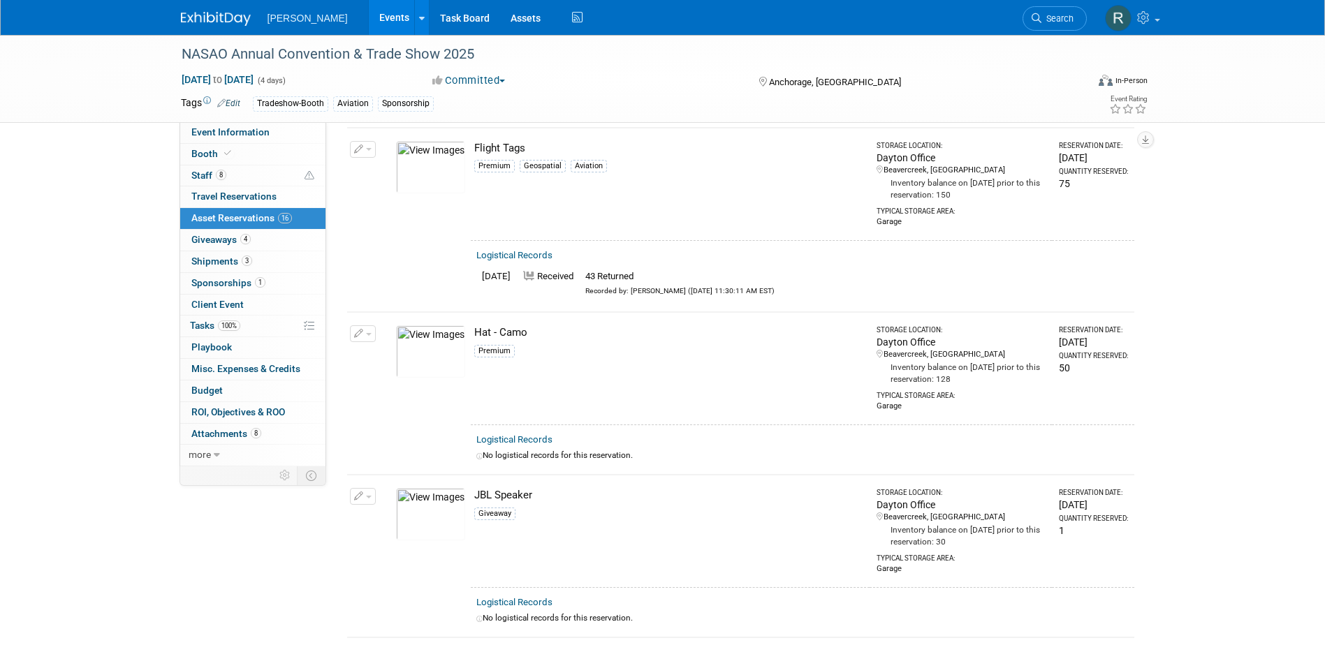
click at [510, 434] on link "Logistical Records" at bounding box center [514, 439] width 76 height 10
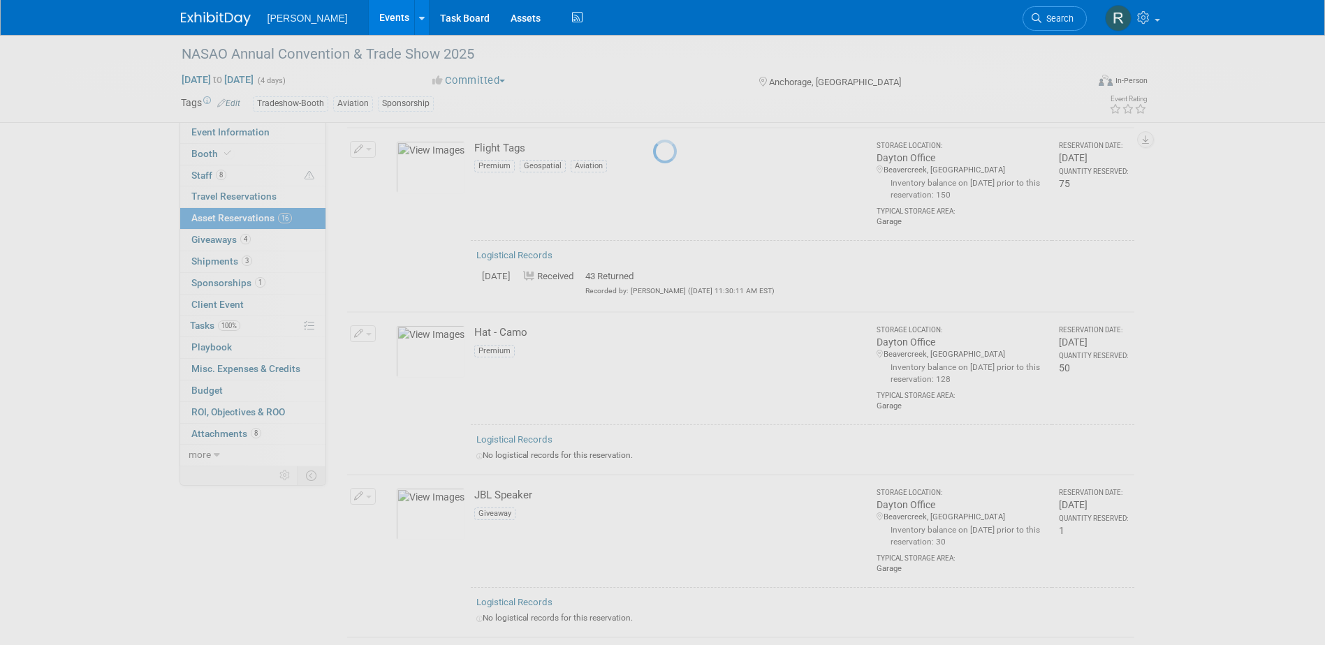
select select "9"
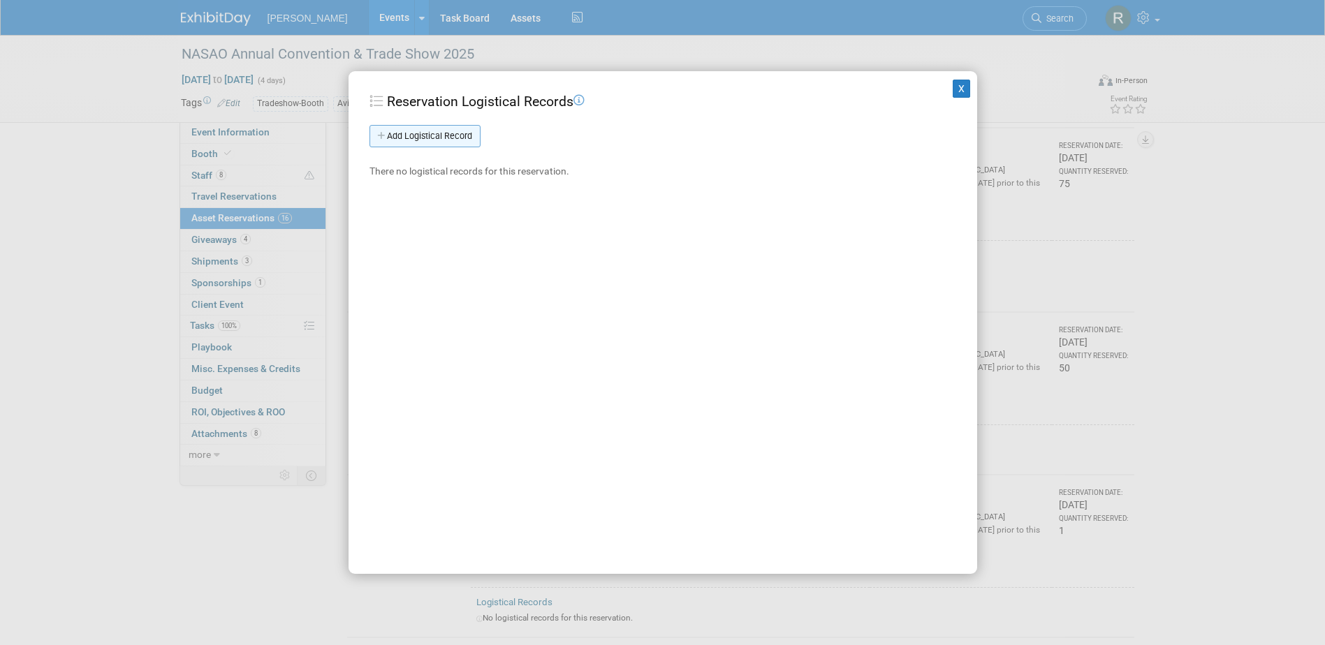
click at [443, 135] on link "Add Logistical Record" at bounding box center [424, 136] width 111 height 22
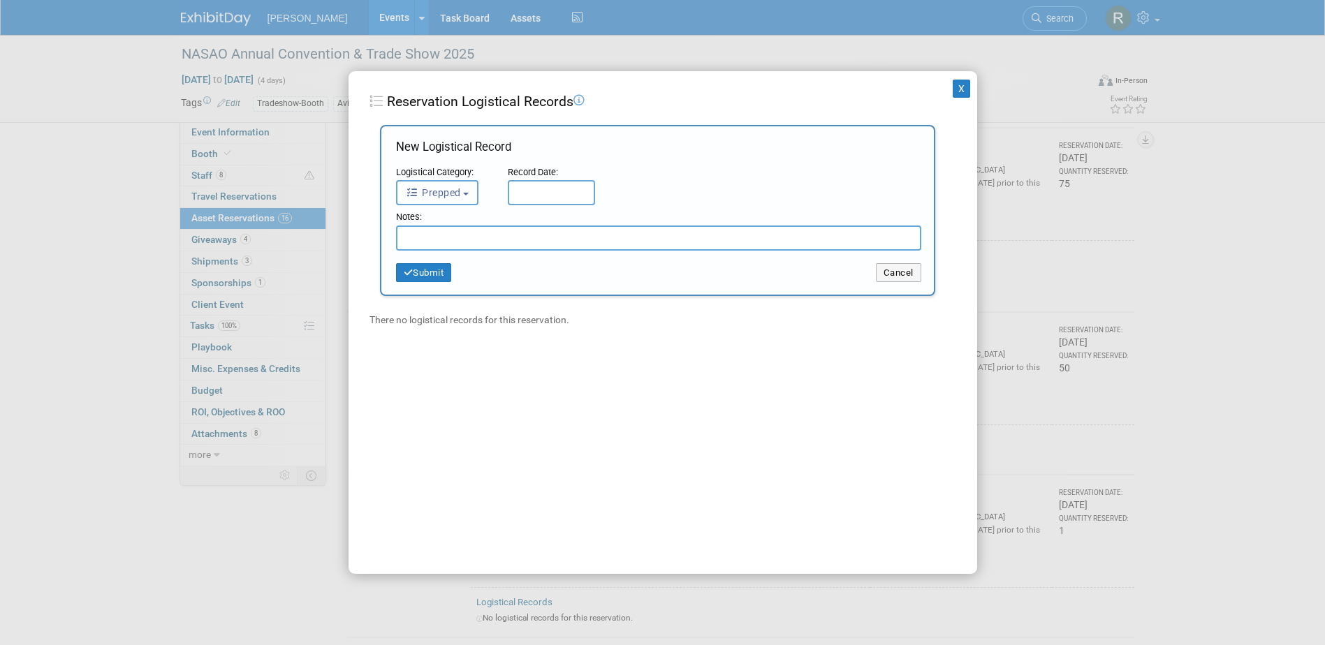
drag, startPoint x: 454, startPoint y: 192, endPoint x: 454, endPoint y: 221, distance: 28.6
click at [454, 193] on span "Prepped" at bounding box center [433, 192] width 55 height 11
drag, startPoint x: 450, startPoint y: 281, endPoint x: 469, endPoint y: 256, distance: 32.0
click at [450, 282] on label "Received" at bounding box center [441, 281] width 75 height 22
click at [399, 282] on input "Received" at bounding box center [394, 278] width 9 height 9
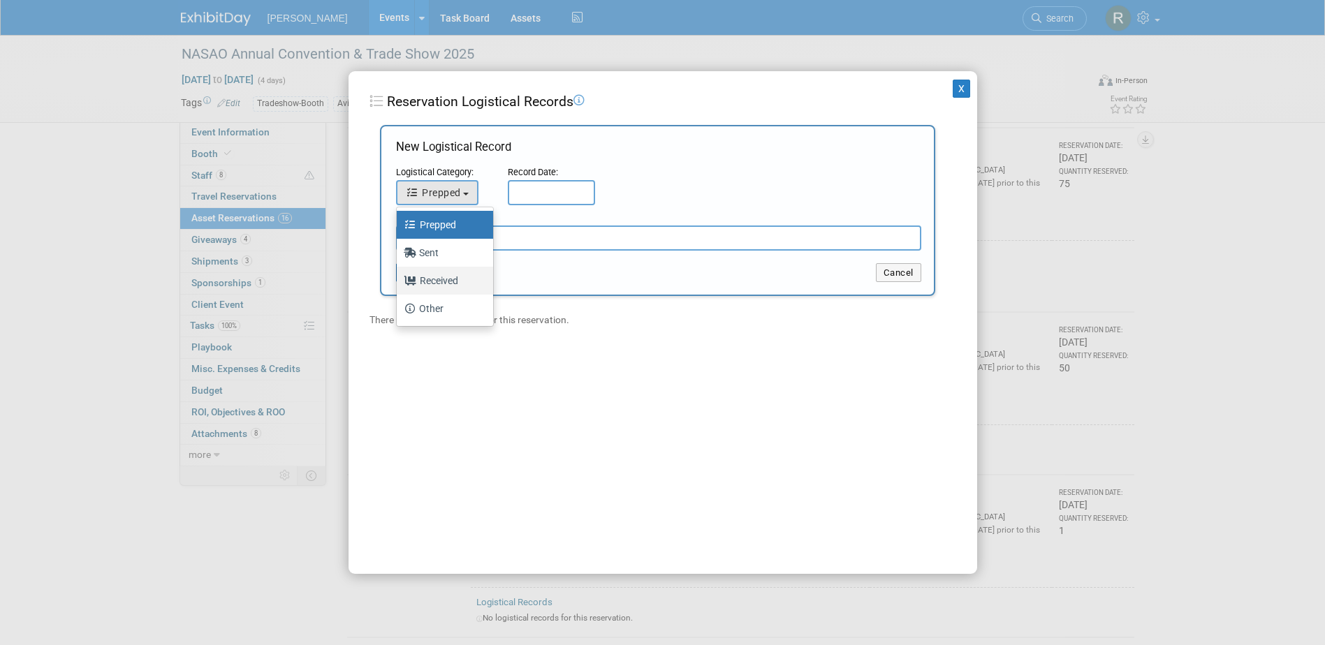
select select "3"
drag, startPoint x: 519, startPoint y: 200, endPoint x: 525, endPoint y: 193, distance: 9.4
click at [521, 200] on input "text" at bounding box center [551, 192] width 87 height 25
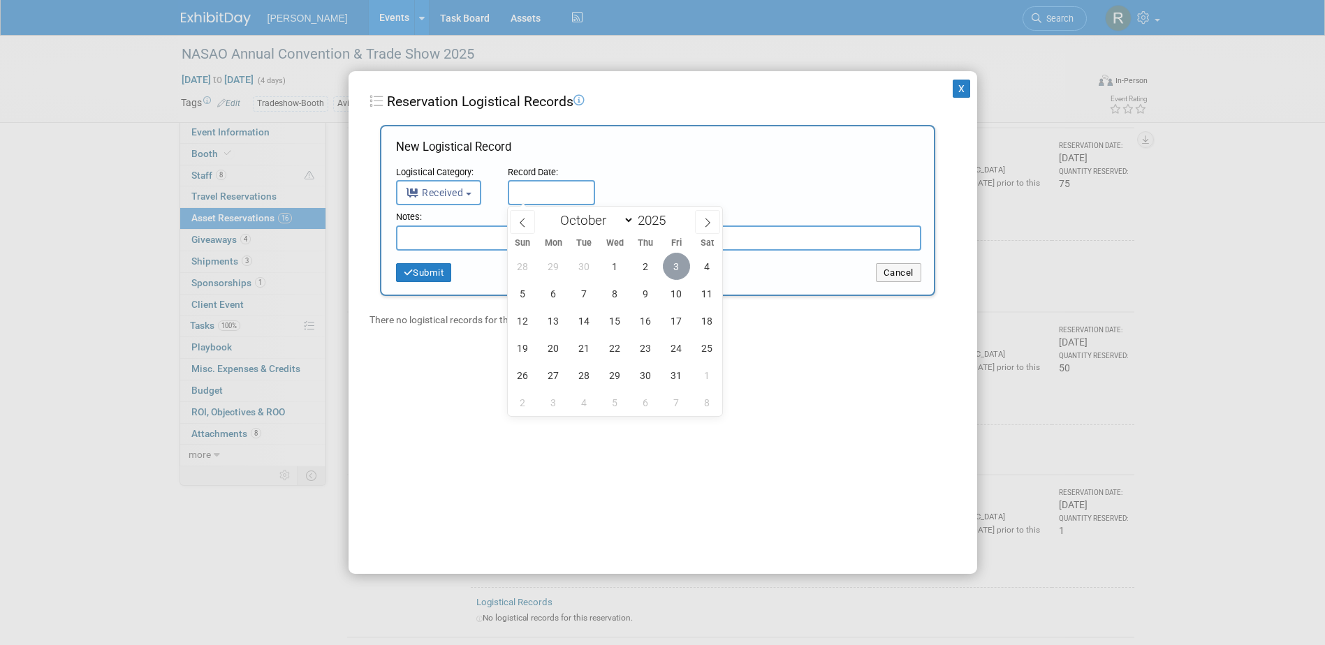
drag, startPoint x: 676, startPoint y: 268, endPoint x: 636, endPoint y: 242, distance: 48.4
click at [675, 267] on span "3" at bounding box center [676, 266] width 27 height 27
type input "[DATE]"
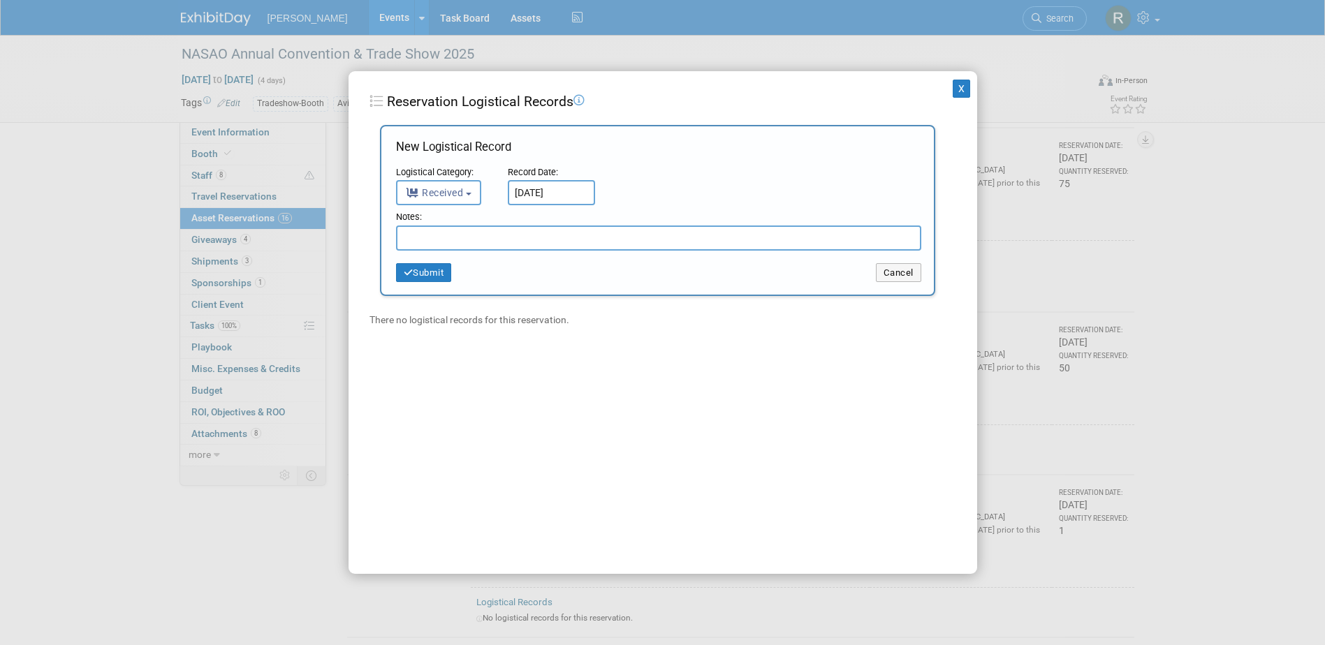
click at [635, 240] on input "text" at bounding box center [658, 238] width 525 height 25
type input "13 Returned"
click at [441, 272] on button "Submit" at bounding box center [424, 273] width 56 height 20
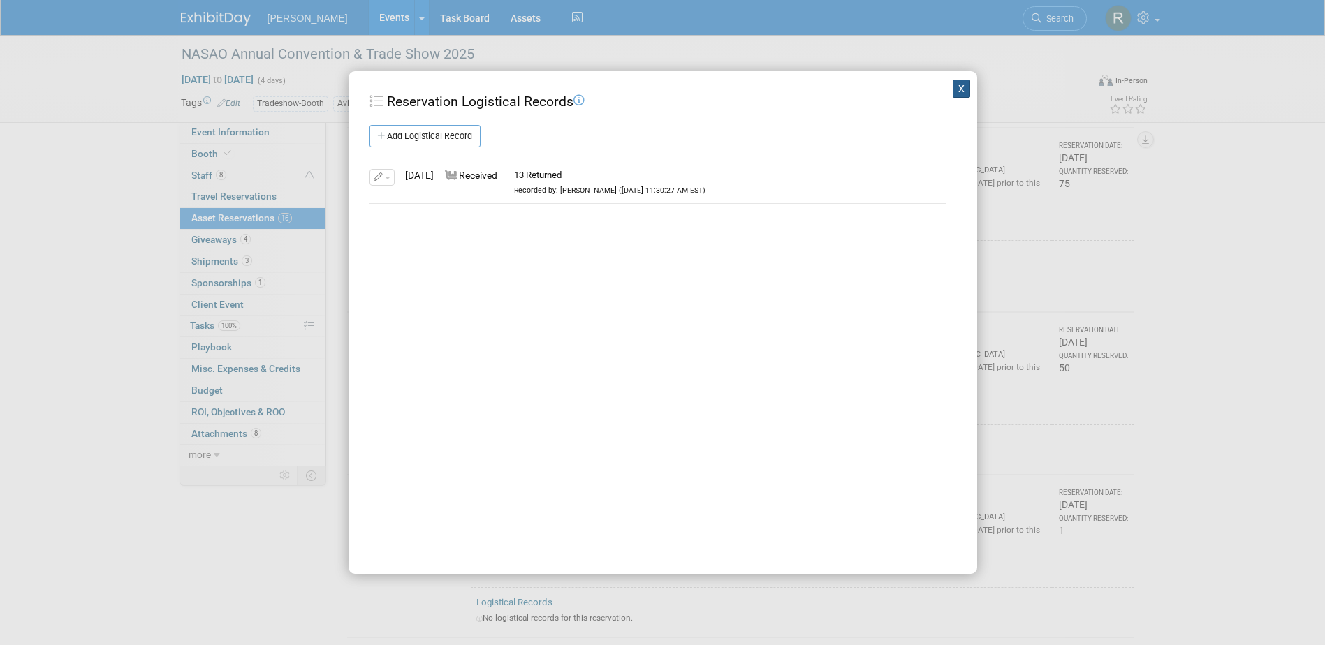
click at [953, 84] on button "X" at bounding box center [962, 89] width 18 height 18
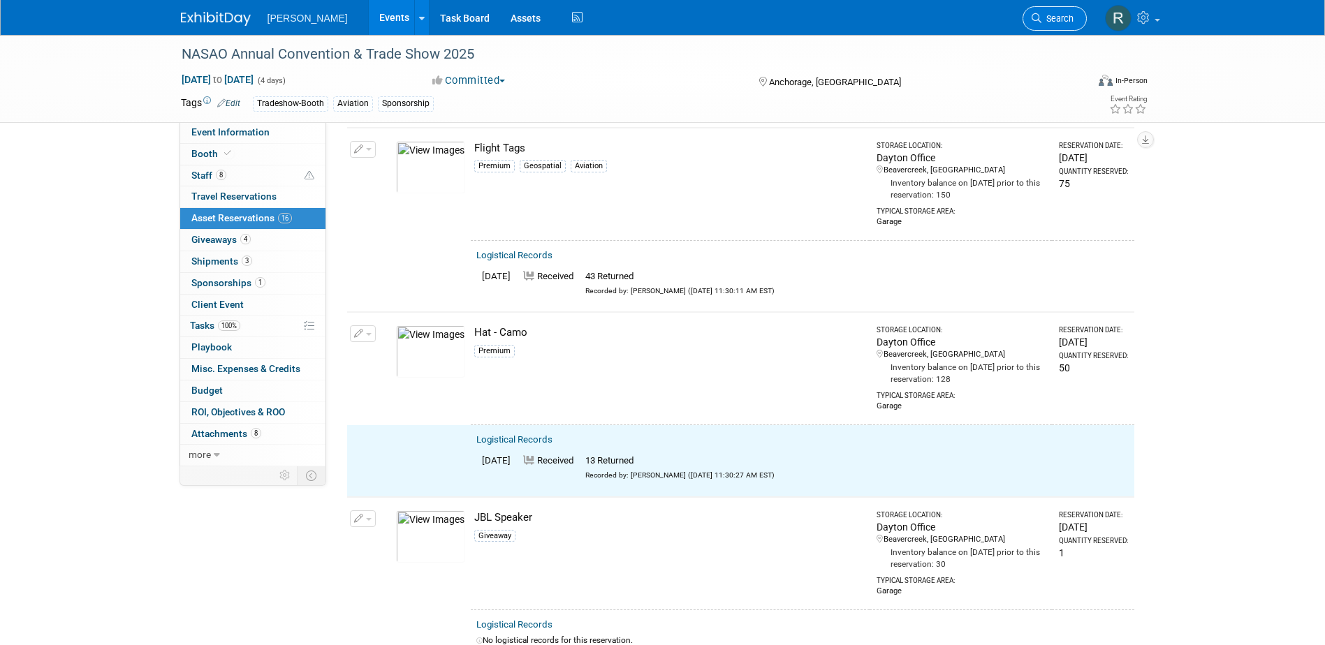
click at [1036, 16] on icon at bounding box center [1037, 18] width 10 height 10
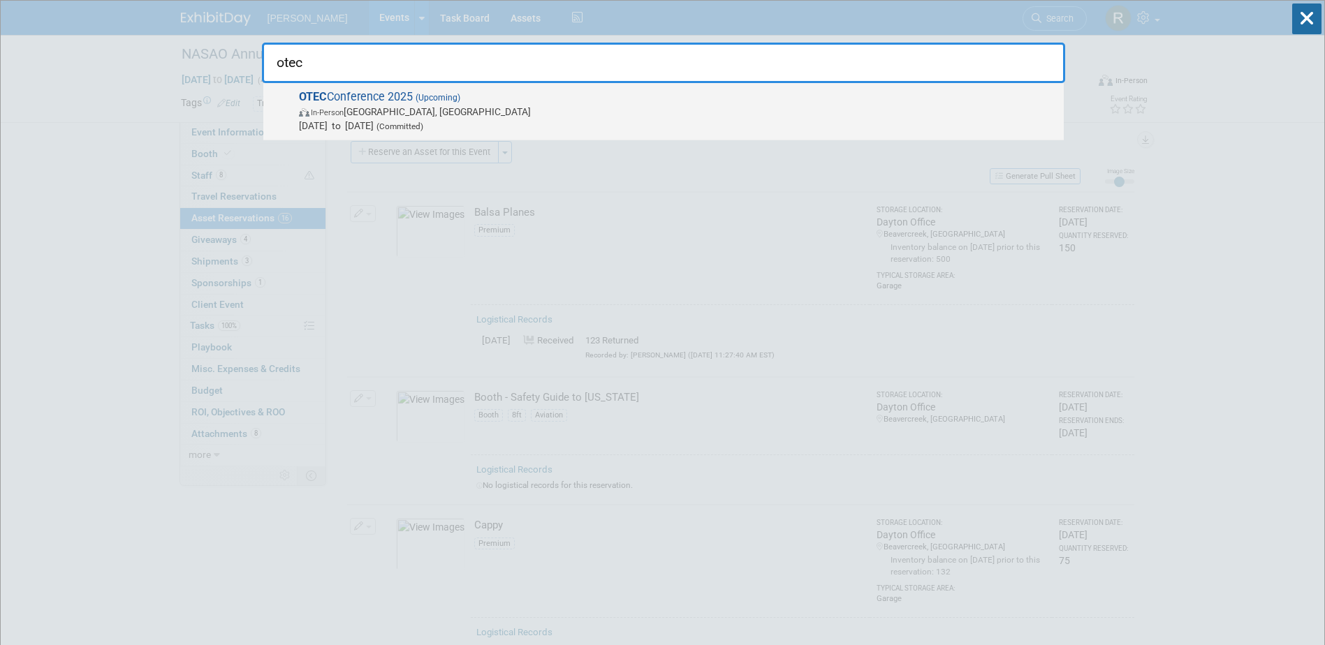
type input "otec"
click at [448, 105] on span "In-Person Columbus, OH" at bounding box center [678, 112] width 758 height 14
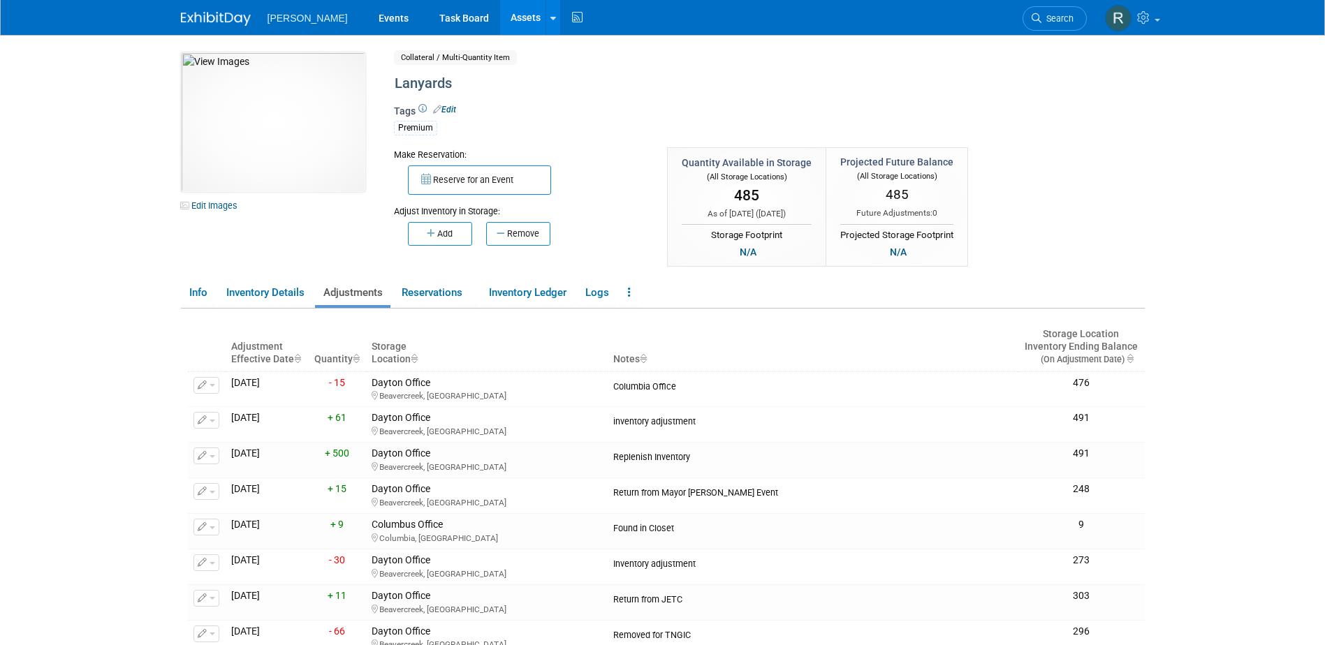
click at [500, 17] on link "Assets" at bounding box center [525, 17] width 51 height 35
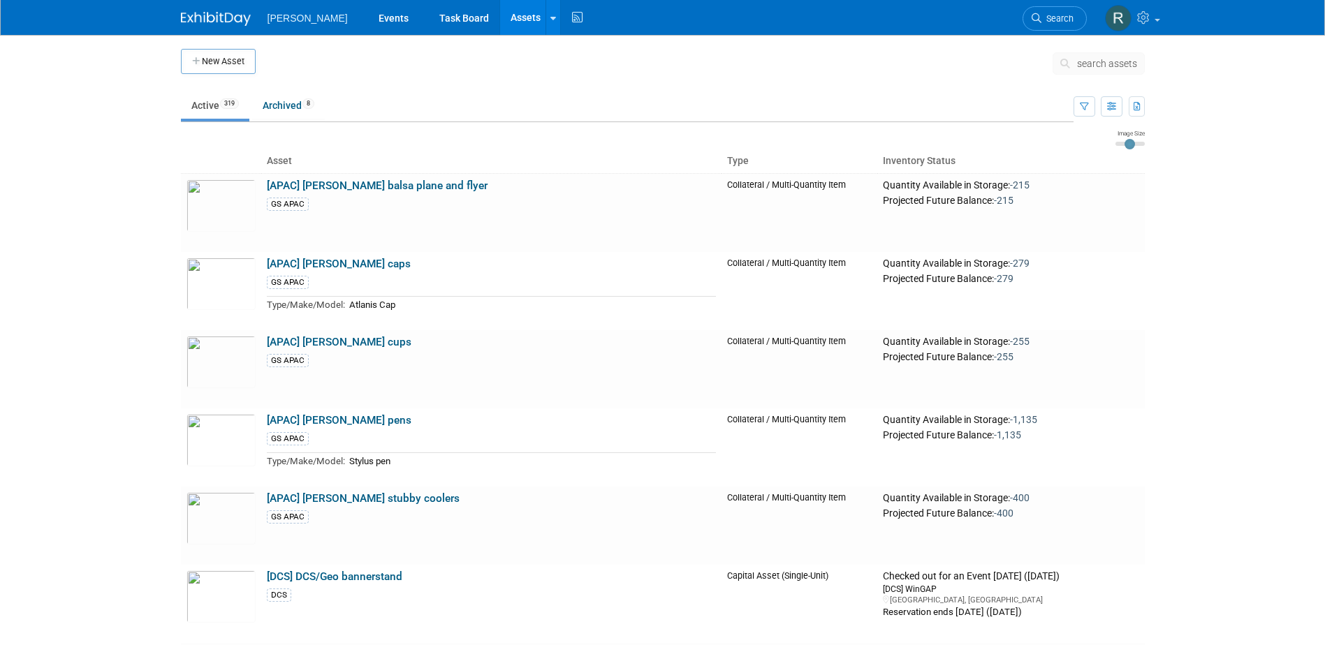
click at [1090, 63] on span "search assets" at bounding box center [1107, 63] width 60 height 11
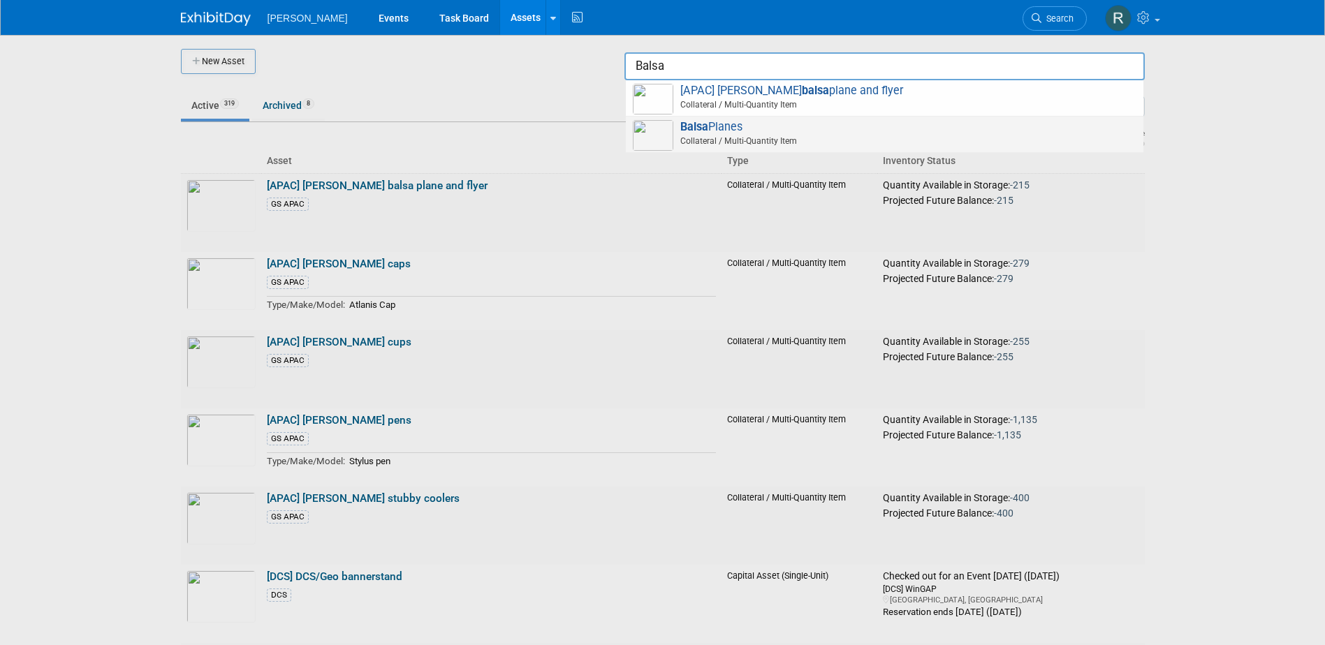
click at [753, 129] on span "Balsa Planes Collateral / Multi-Quantity Item" at bounding box center [885, 134] width 504 height 29
type input "Balsa Planes"
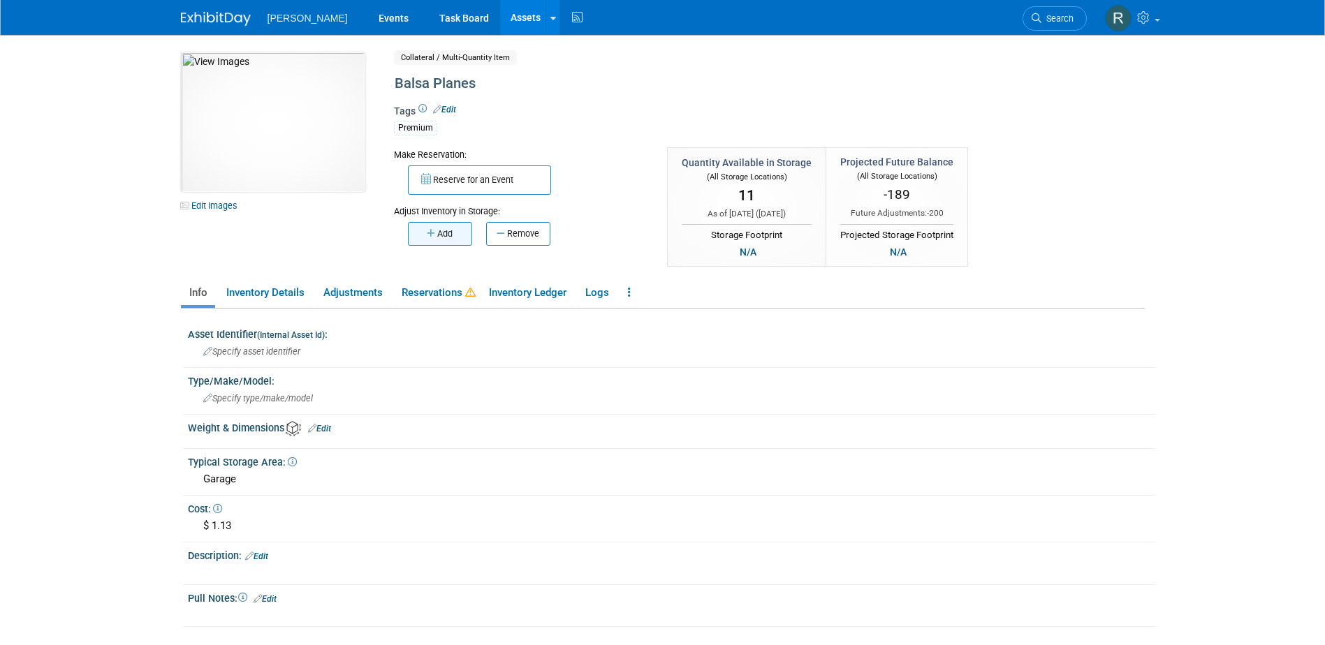
click at [458, 236] on button "Add" at bounding box center [440, 234] width 64 height 24
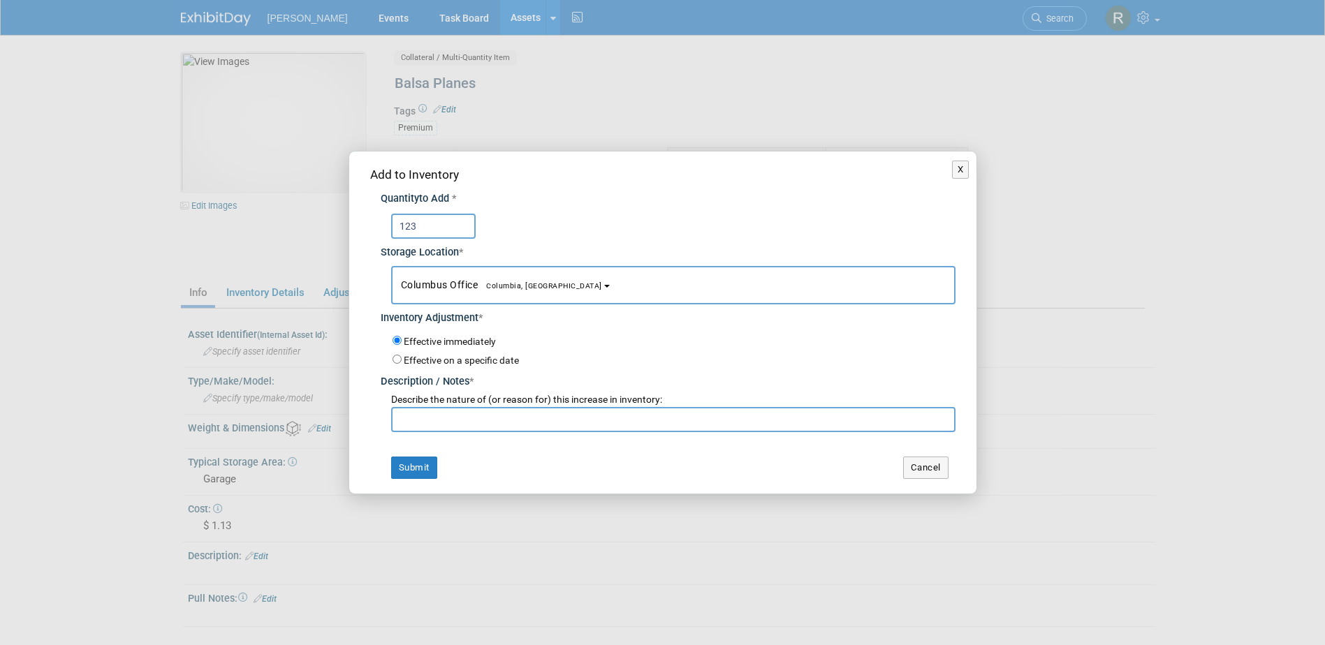
type input "123"
click at [425, 286] on span "Columbus Office Columbia, SC" at bounding box center [501, 284] width 201 height 11
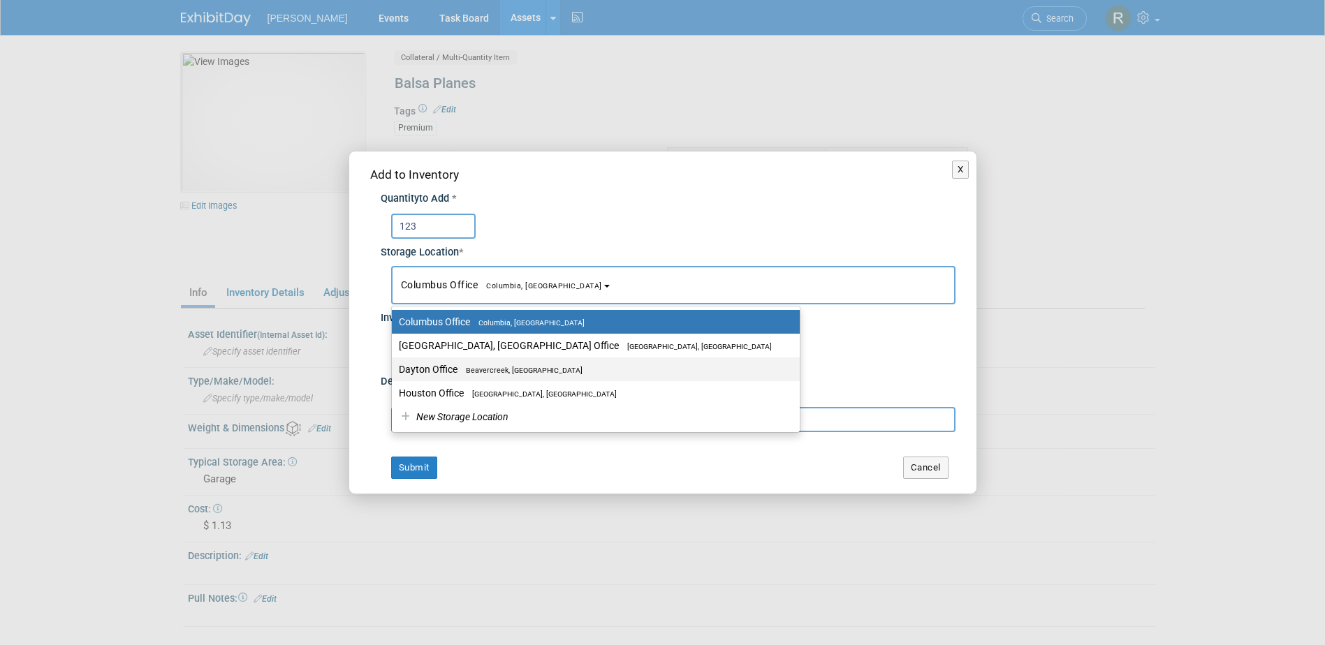
drag, startPoint x: 460, startPoint y: 366, endPoint x: 452, endPoint y: 397, distance: 32.5
click at [460, 366] on span "Beavercreek, [GEOGRAPHIC_DATA]" at bounding box center [519, 370] width 125 height 9
click at [394, 366] on input "Dayton Office Beavercreek, OH" at bounding box center [389, 369] width 9 height 9
select select "11223930"
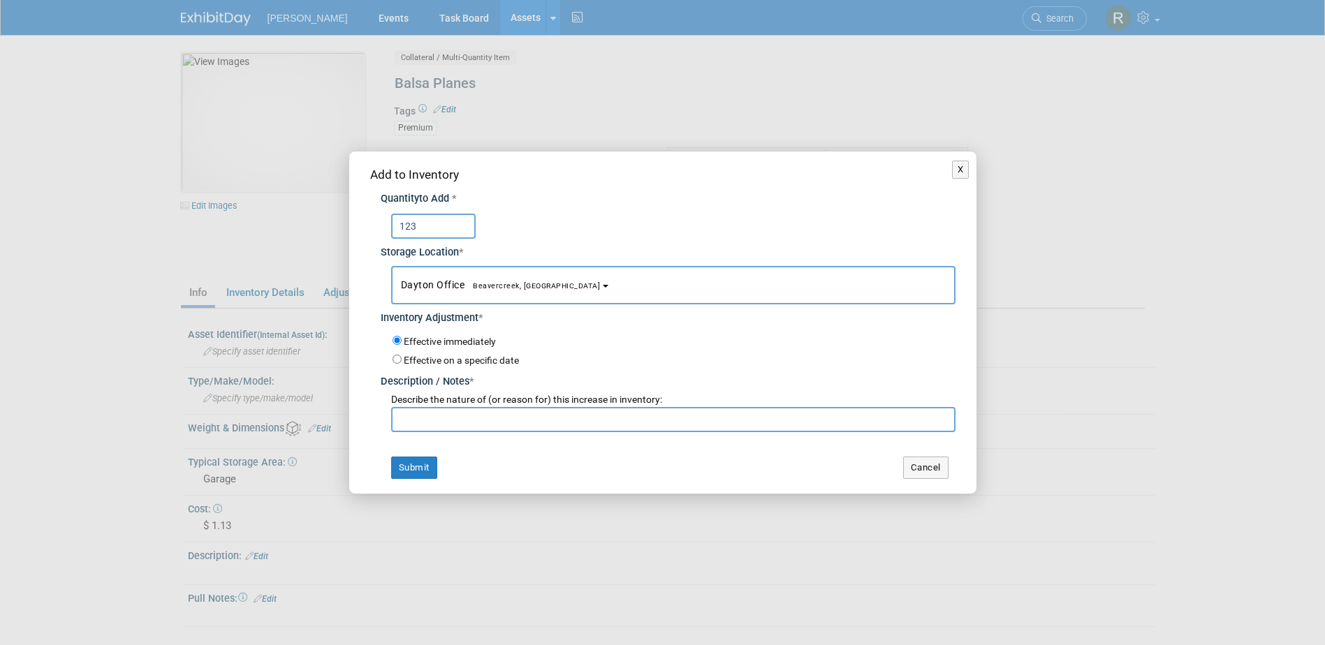
click at [449, 414] on input "text" at bounding box center [673, 419] width 564 height 25
type input "Return from NASAO"
click at [410, 467] on button "Submit" at bounding box center [414, 468] width 46 height 22
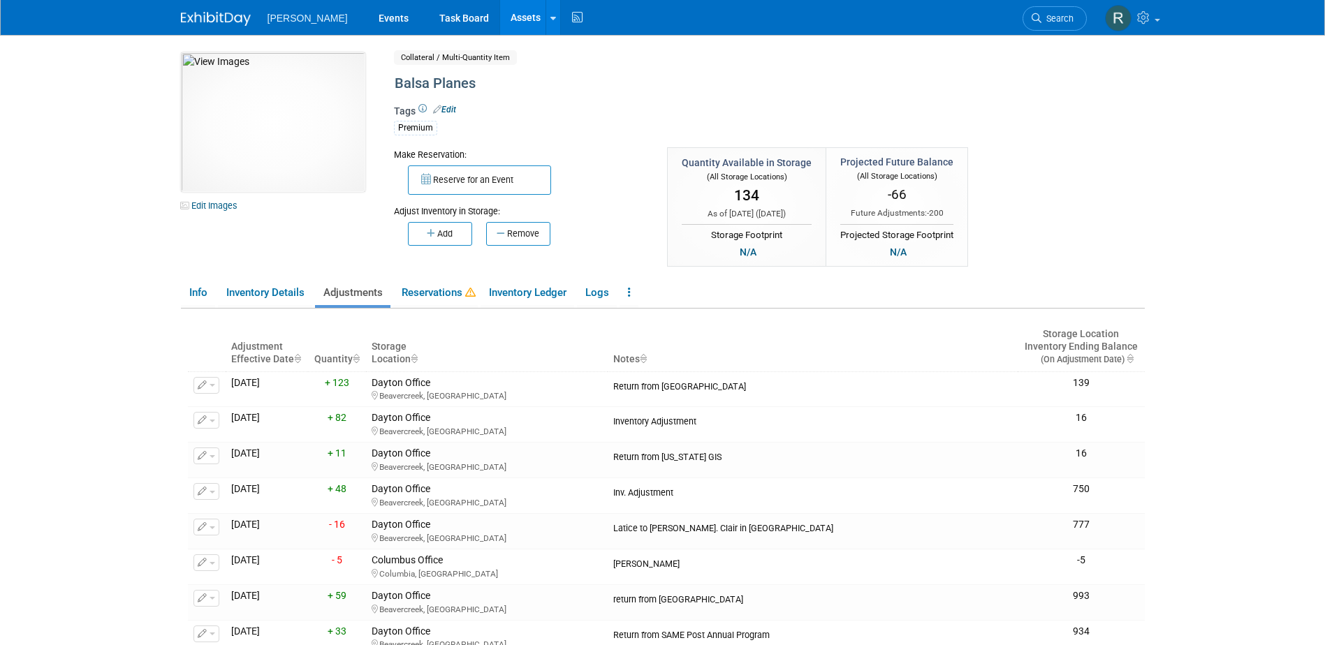
click at [500, 13] on link "Assets" at bounding box center [525, 17] width 51 height 35
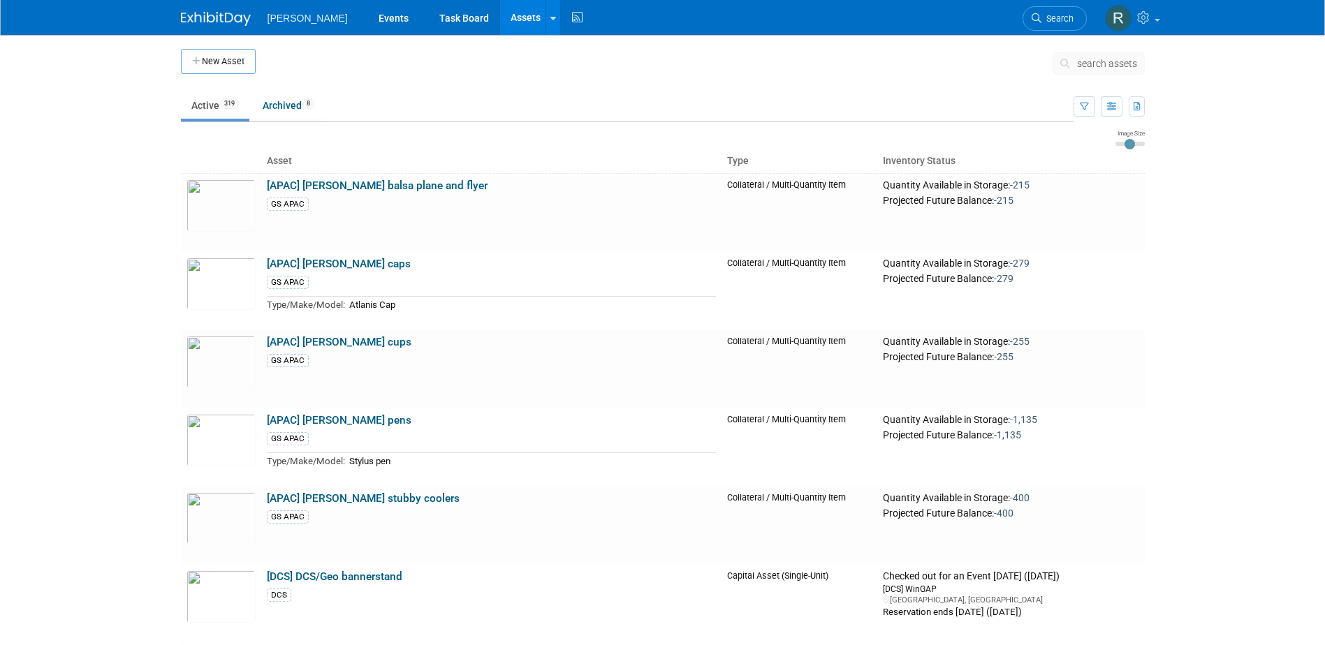
click at [1078, 66] on span "search assets" at bounding box center [1107, 63] width 60 height 11
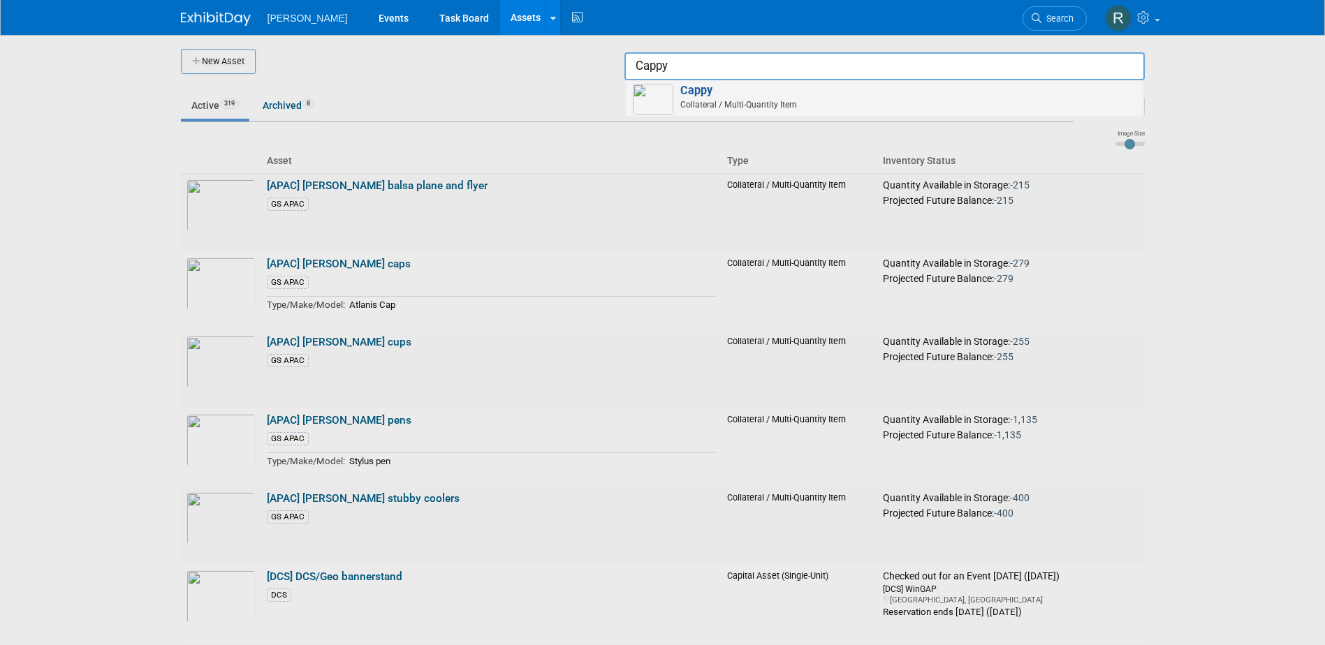
type input "Cappy"
click at [739, 87] on span "Cappy Collateral / Multi-Quantity Item" at bounding box center [885, 98] width 504 height 29
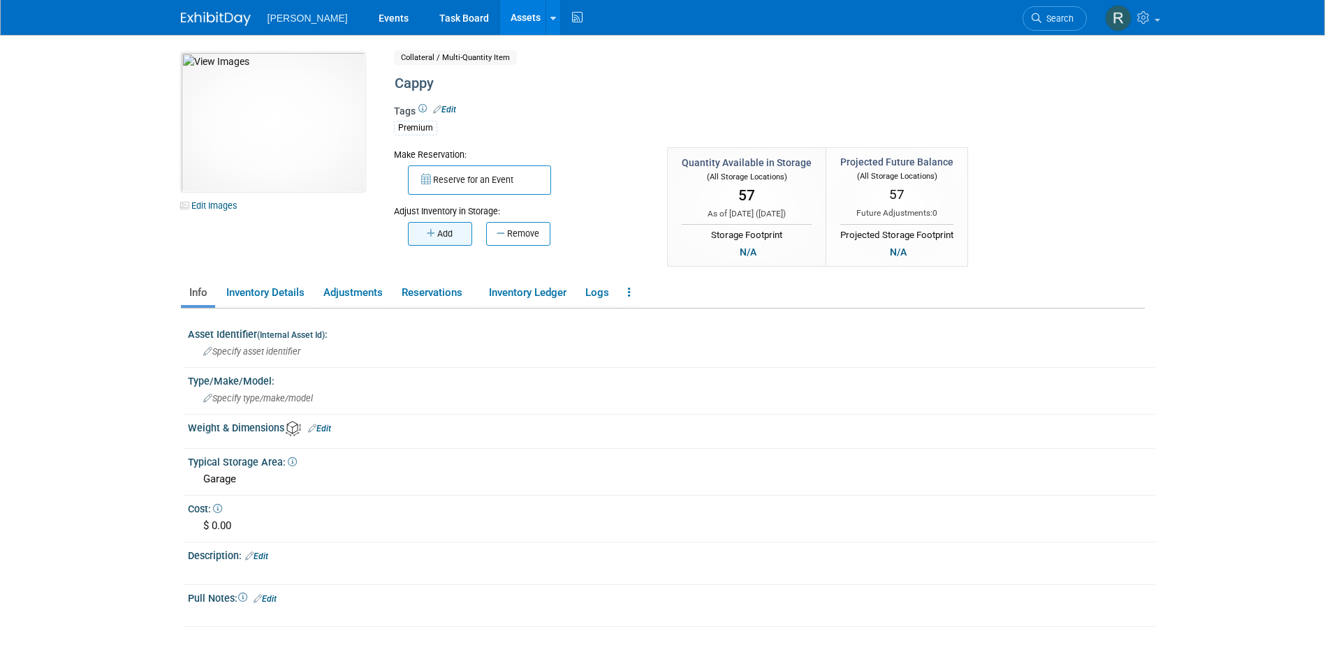
click at [449, 232] on button "Add" at bounding box center [440, 234] width 64 height 24
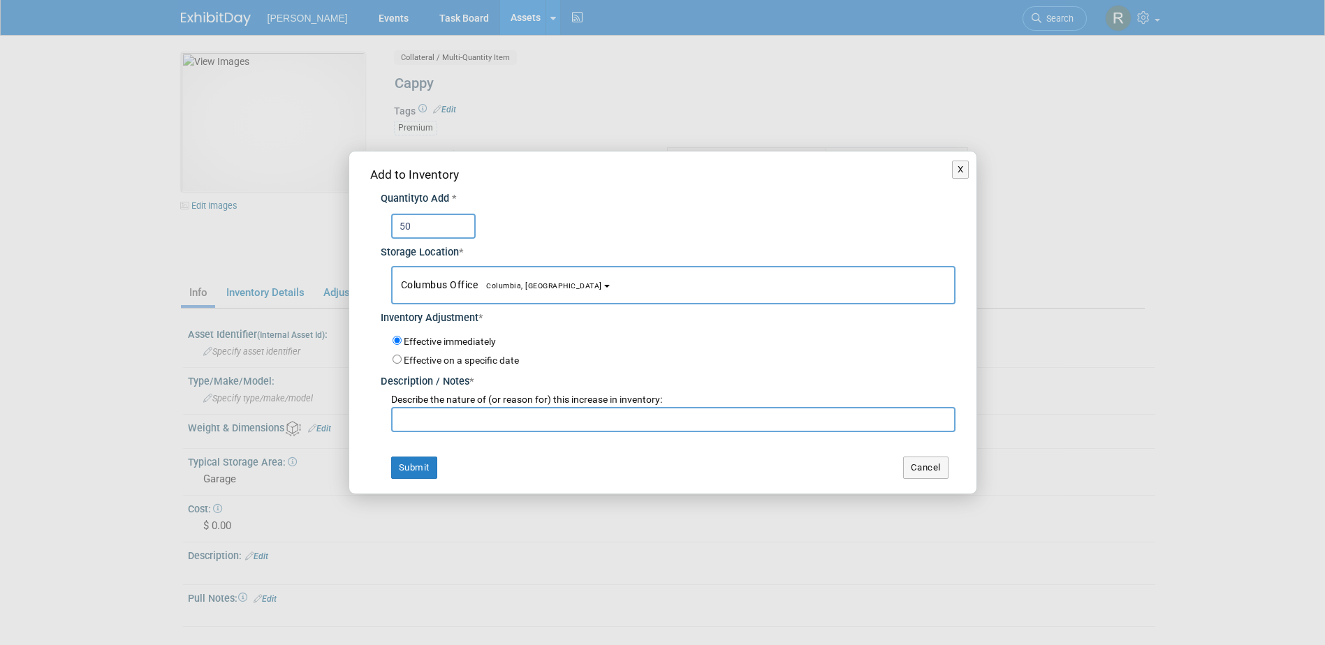
type input "50"
click at [485, 272] on button "Columbus Office Columbia, SC" at bounding box center [673, 285] width 564 height 38
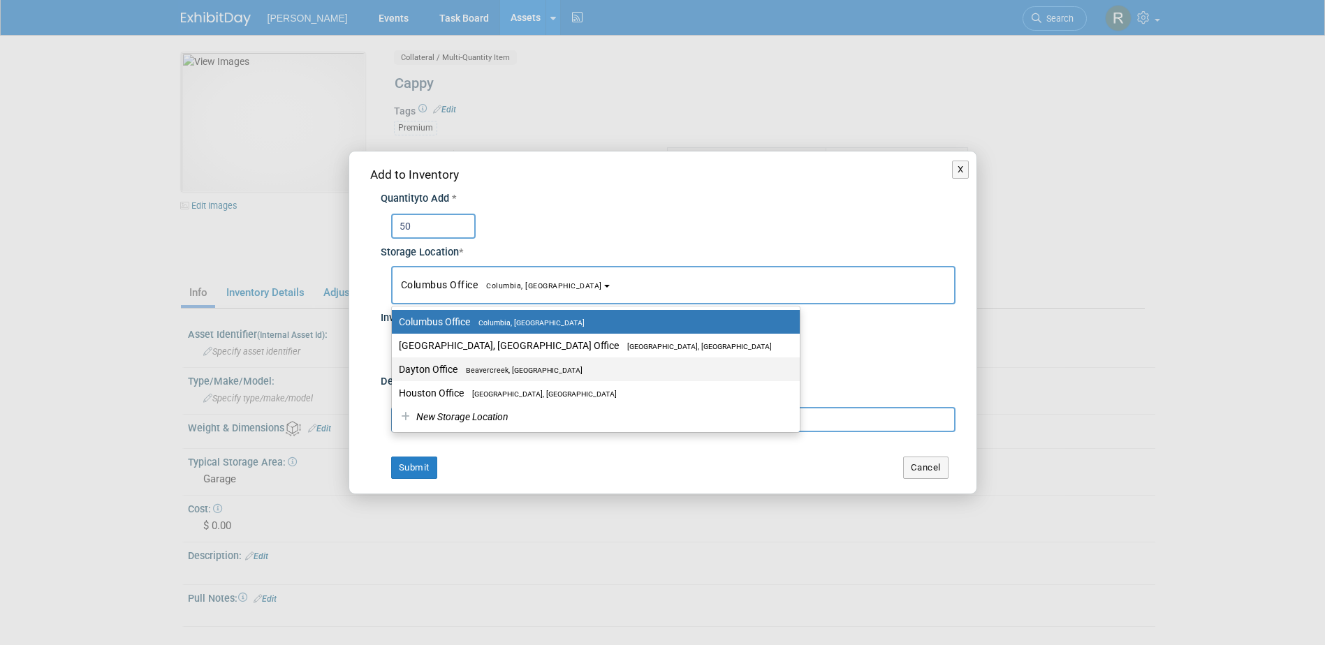
click at [450, 366] on label "Dayton Office Beavercreek, OH" at bounding box center [592, 369] width 387 height 18
click at [394, 366] on input "Dayton Office Beavercreek, OH" at bounding box center [389, 369] width 9 height 9
select select "11223930"
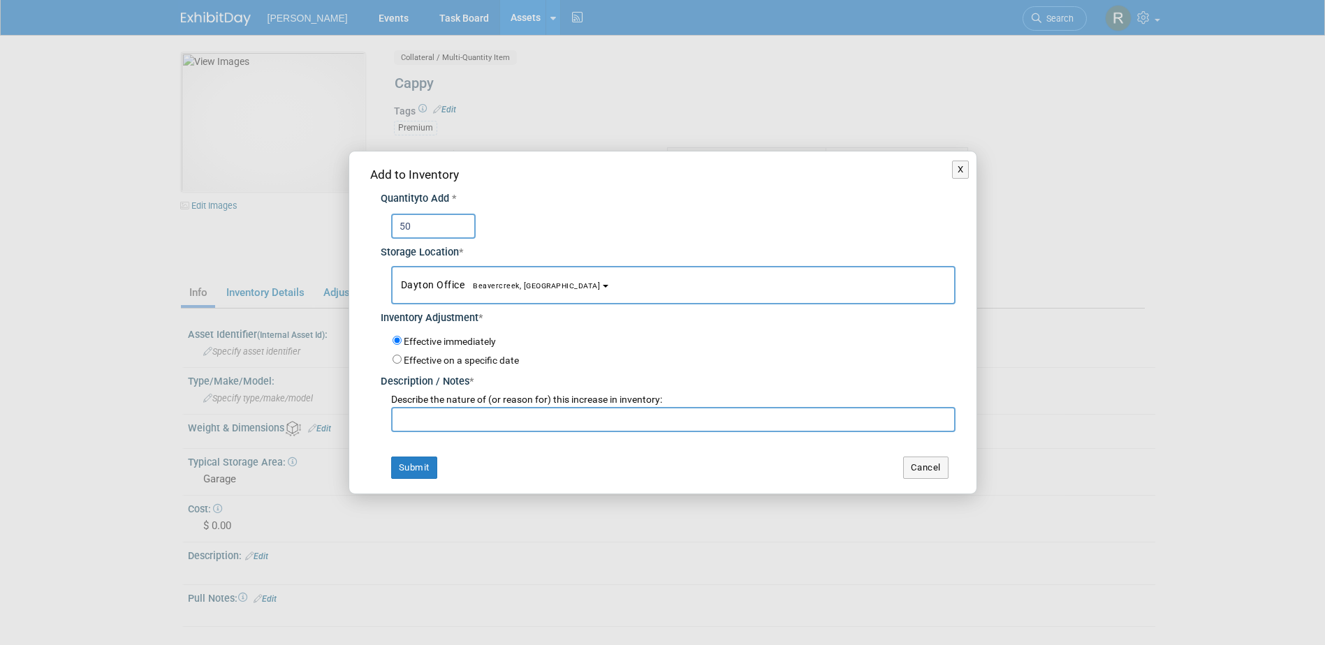
click at [450, 416] on input "text" at bounding box center [673, 419] width 564 height 25
paste input "Return from NASAO"
type input "Return from NASAO"
click at [420, 467] on button "Submit" at bounding box center [414, 468] width 46 height 22
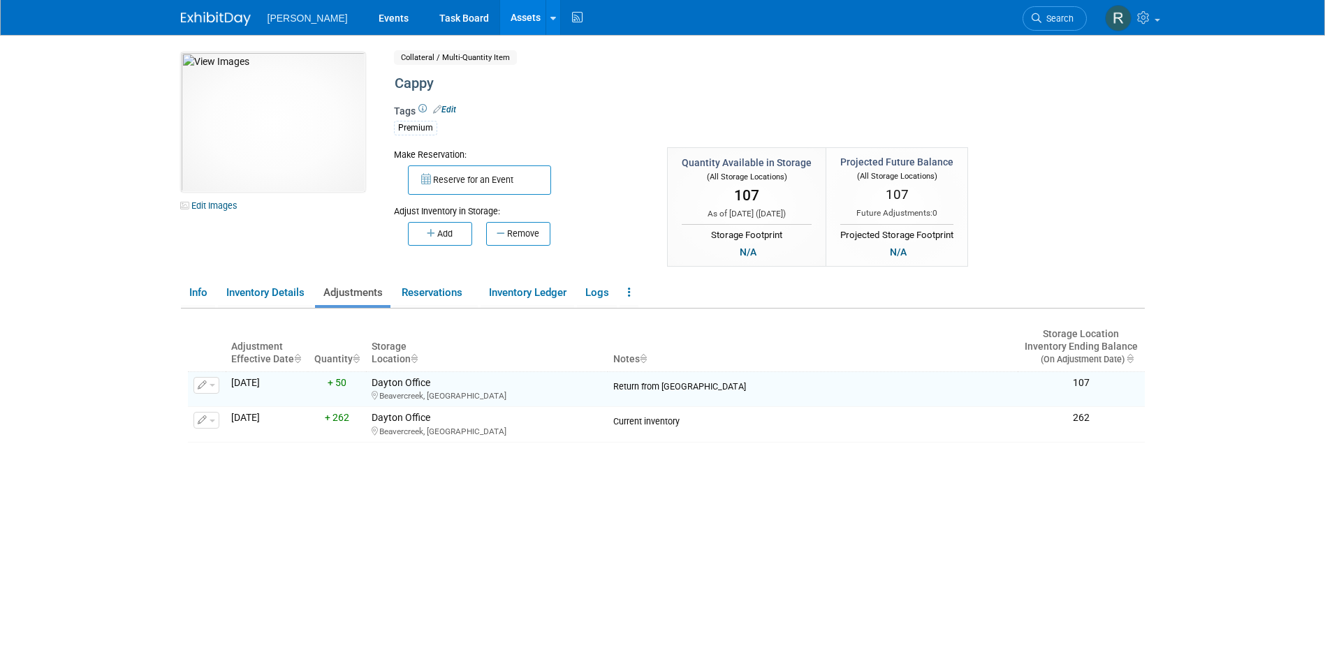
click at [500, 18] on link "Assets" at bounding box center [525, 17] width 51 height 35
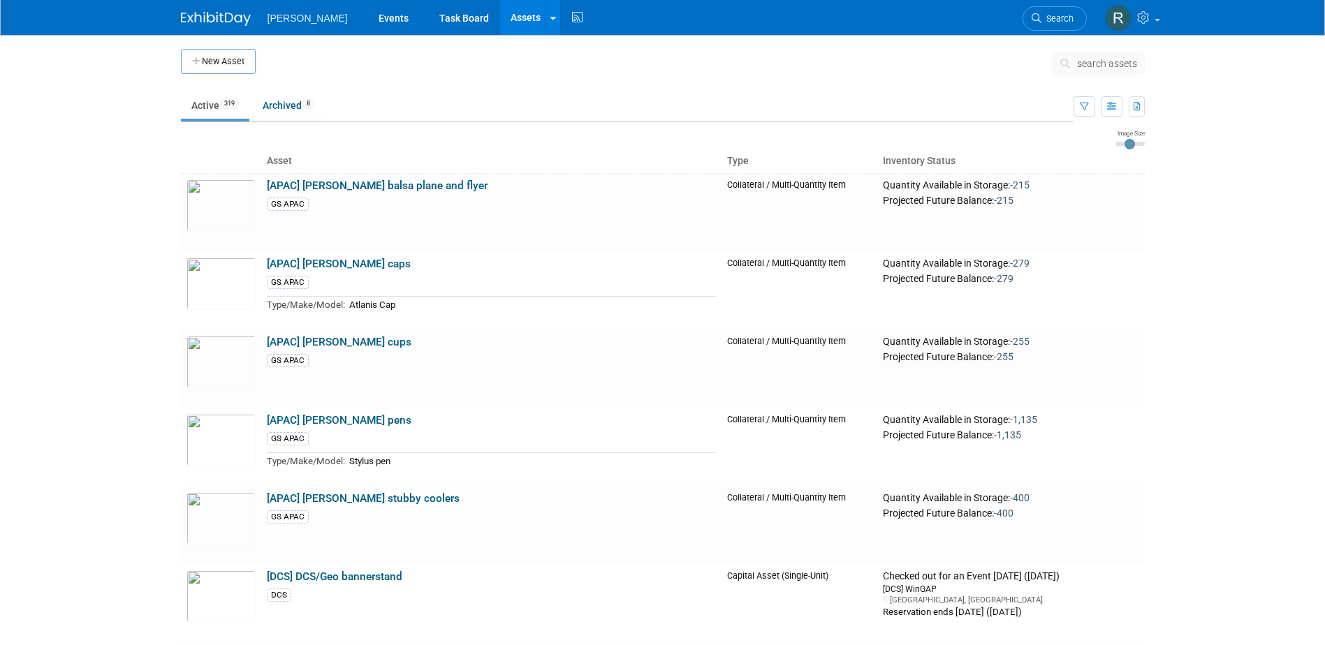
click at [1113, 61] on span "search assets" at bounding box center [1107, 63] width 60 height 11
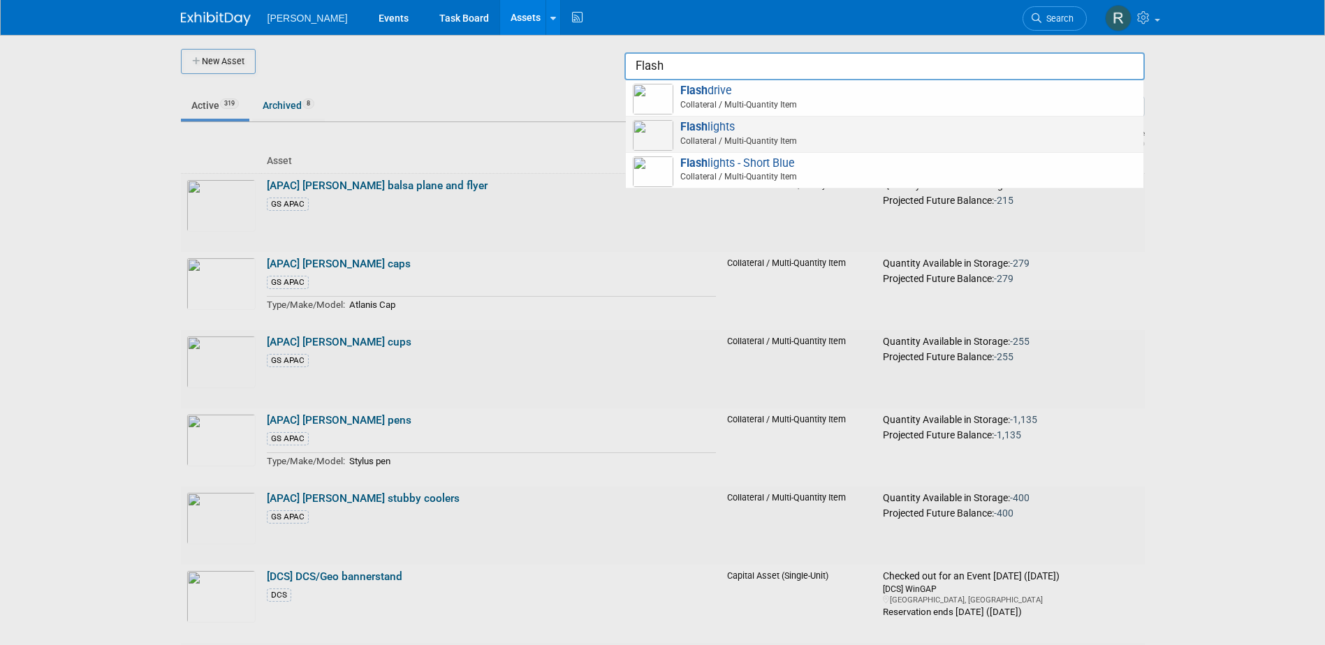
click at [726, 133] on span "Flash lights Collateral / Multi-Quantity Item" at bounding box center [885, 134] width 504 height 29
type input "Flashlights"
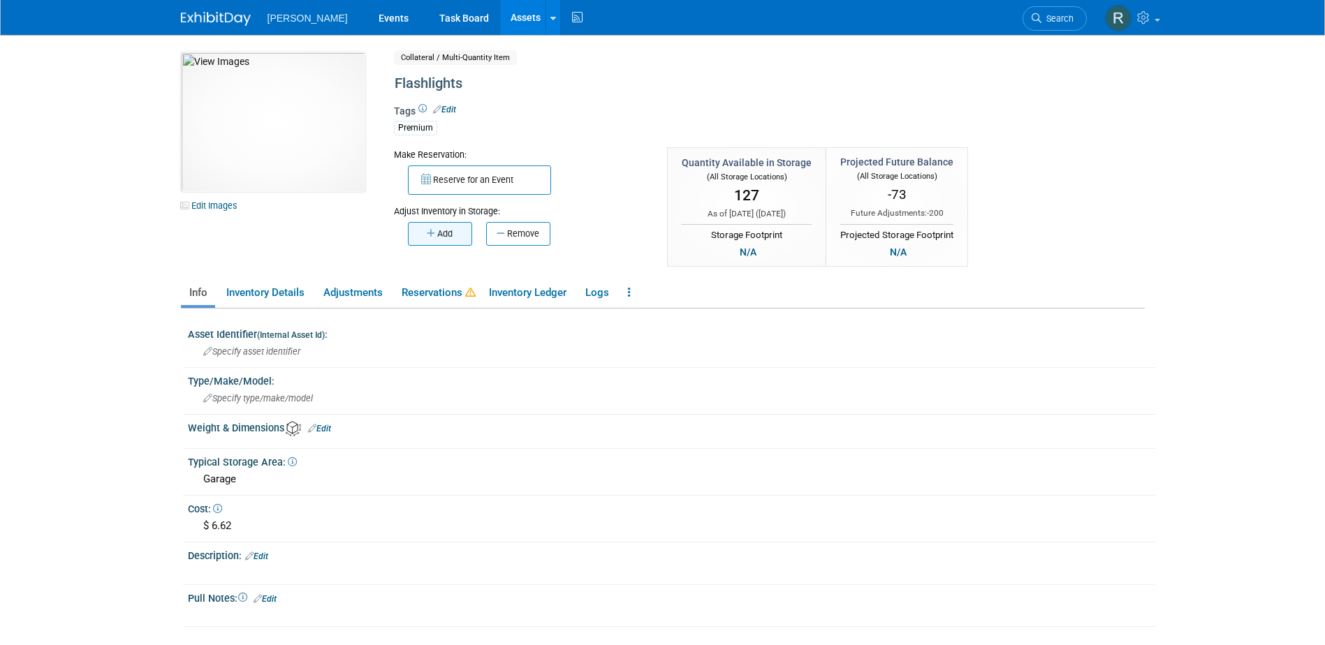
click at [446, 235] on button "Add" at bounding box center [440, 234] width 64 height 24
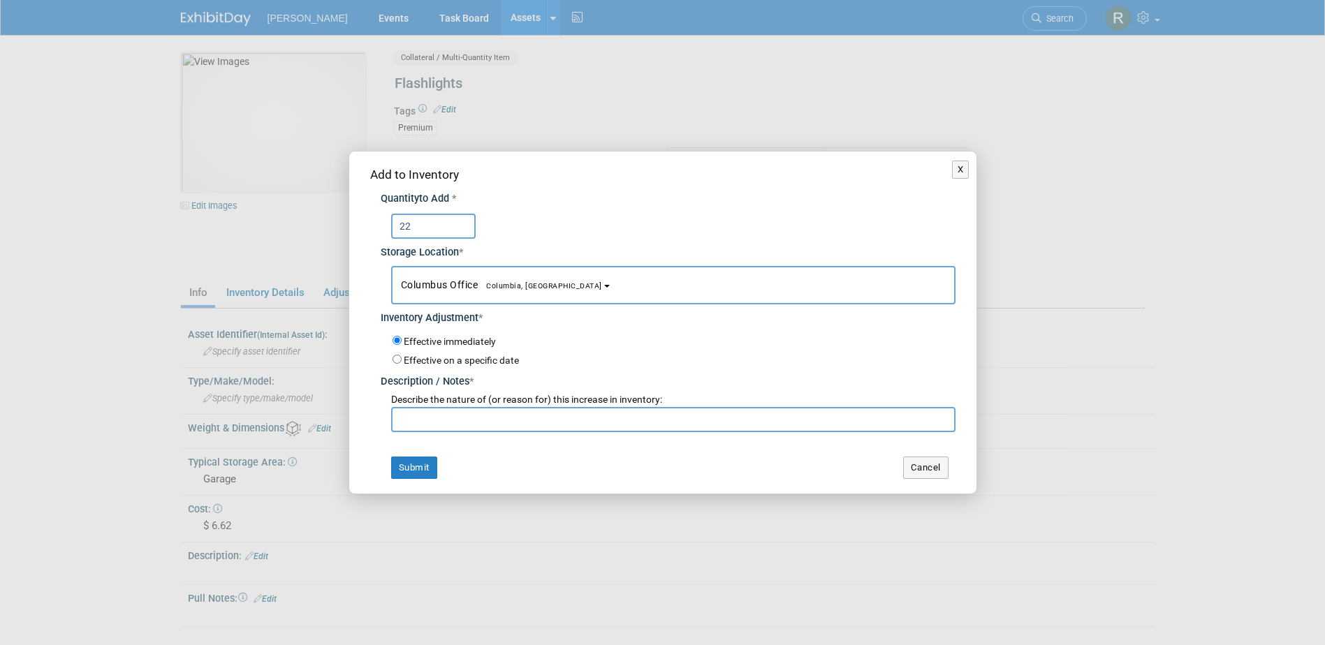
type input "22"
click at [422, 277] on button "Columbus Office [GEOGRAPHIC_DATA], [GEOGRAPHIC_DATA]" at bounding box center [673, 285] width 564 height 38
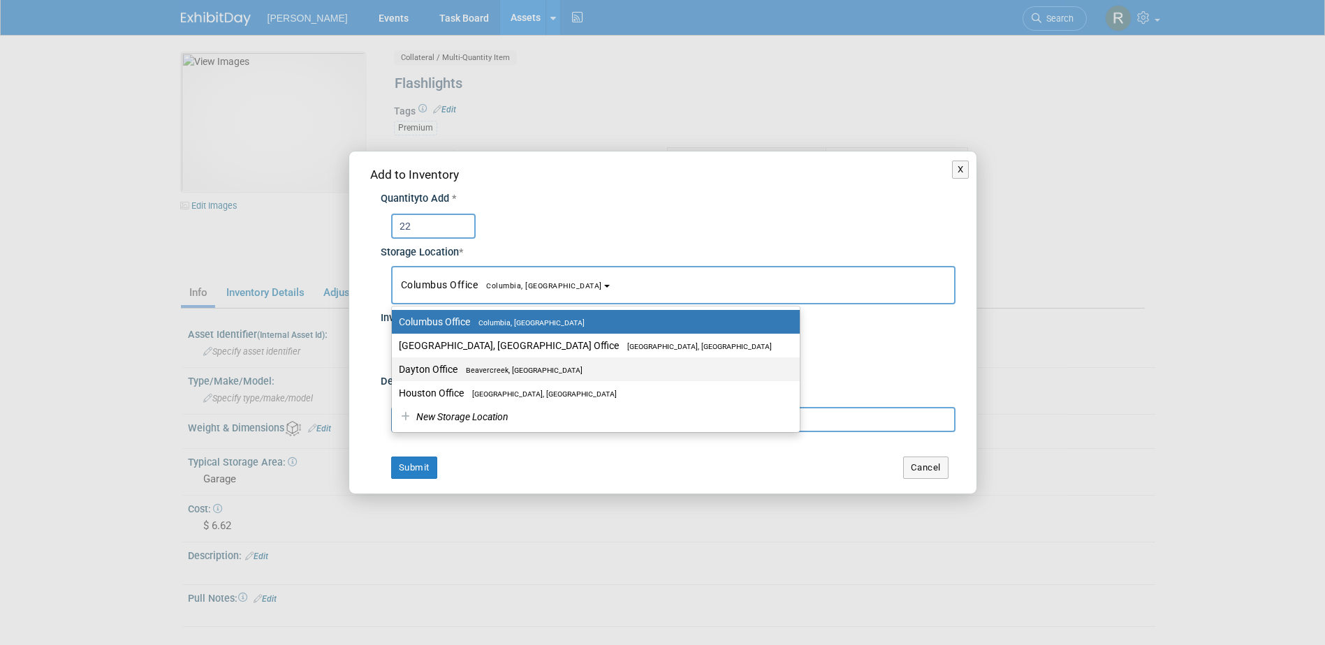
click at [434, 365] on label "Dayton Office [GEOGRAPHIC_DATA], [GEOGRAPHIC_DATA]" at bounding box center [592, 369] width 387 height 18
click at [394, 365] on input "Dayton Office [GEOGRAPHIC_DATA], [GEOGRAPHIC_DATA]" at bounding box center [389, 369] width 9 height 9
select select "11223930"
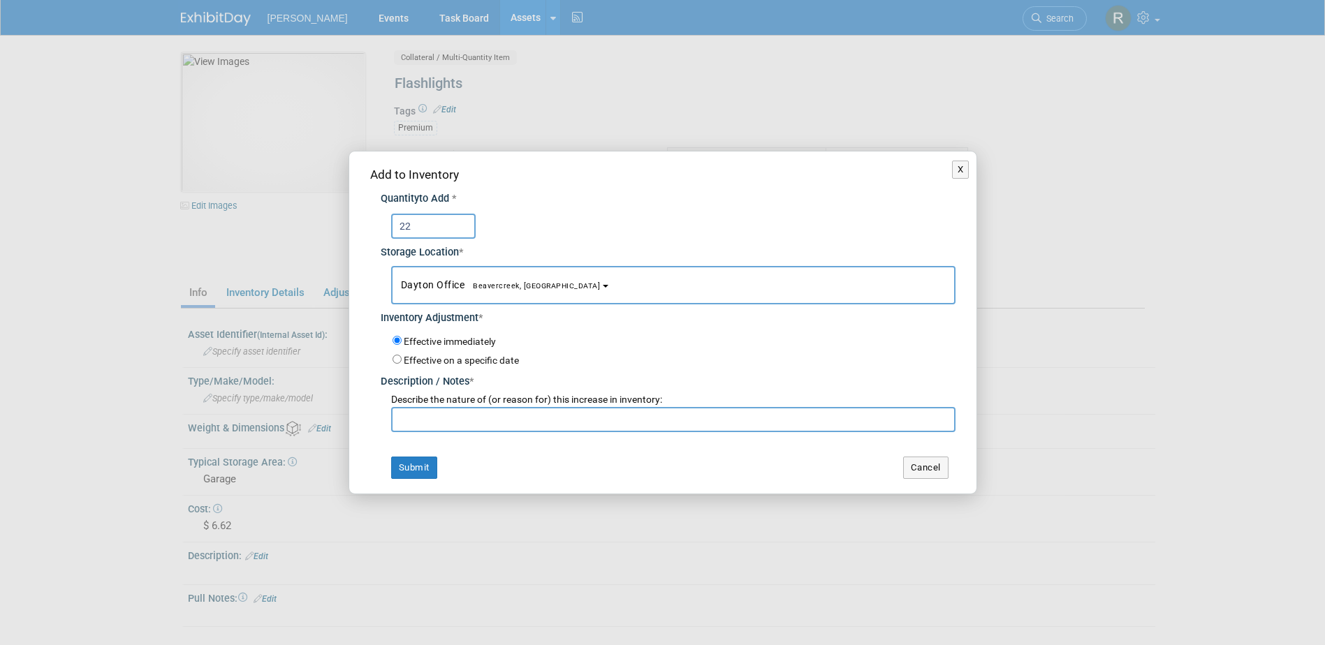
click at [444, 414] on input "text" at bounding box center [673, 419] width 564 height 25
paste input "Return from [GEOGRAPHIC_DATA]"
type input "Return from [GEOGRAPHIC_DATA]"
click at [415, 475] on button "Submit" at bounding box center [414, 468] width 46 height 22
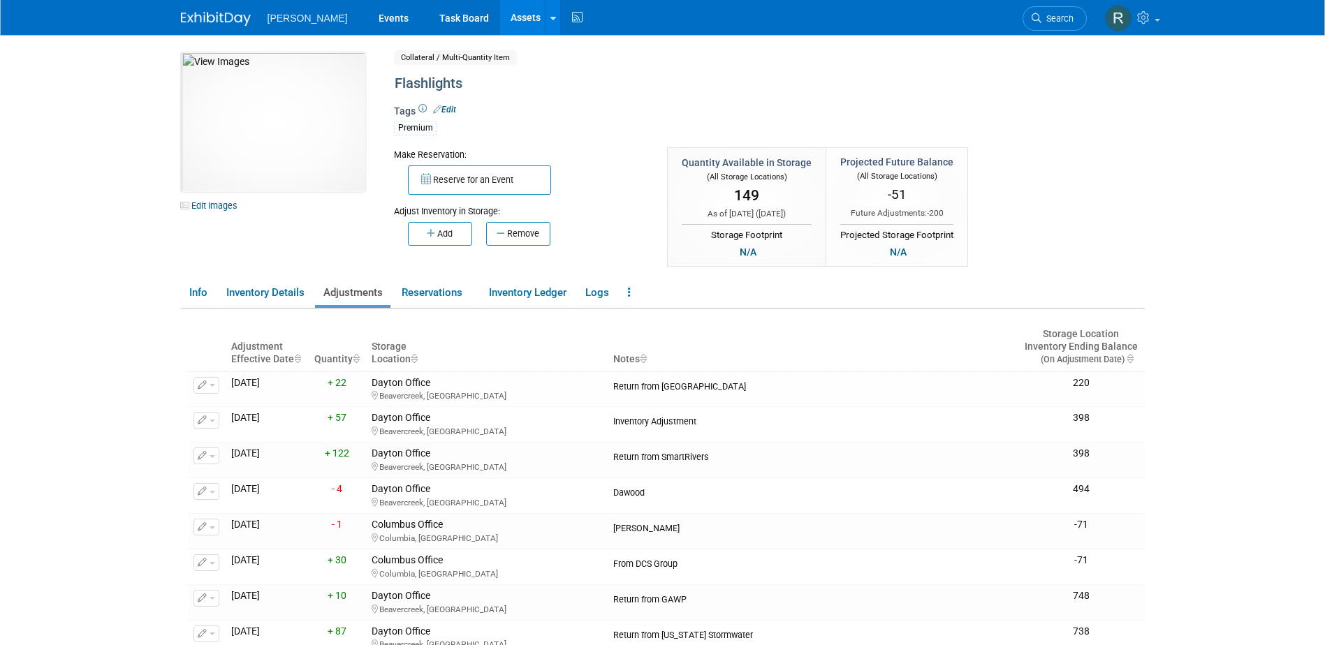
drag, startPoint x: 483, startPoint y: 17, endPoint x: 493, endPoint y: 26, distance: 12.9
click at [500, 17] on link "Assets" at bounding box center [525, 17] width 51 height 35
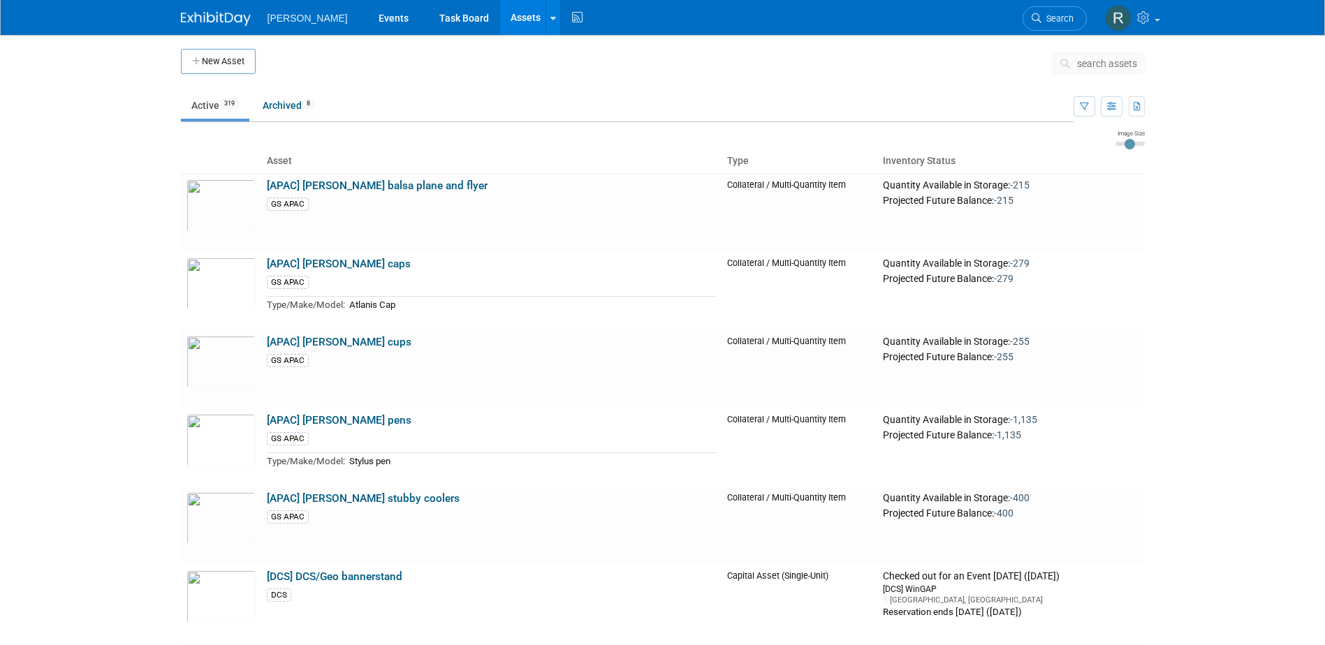
click at [1078, 60] on span "search assets" at bounding box center [1107, 63] width 60 height 11
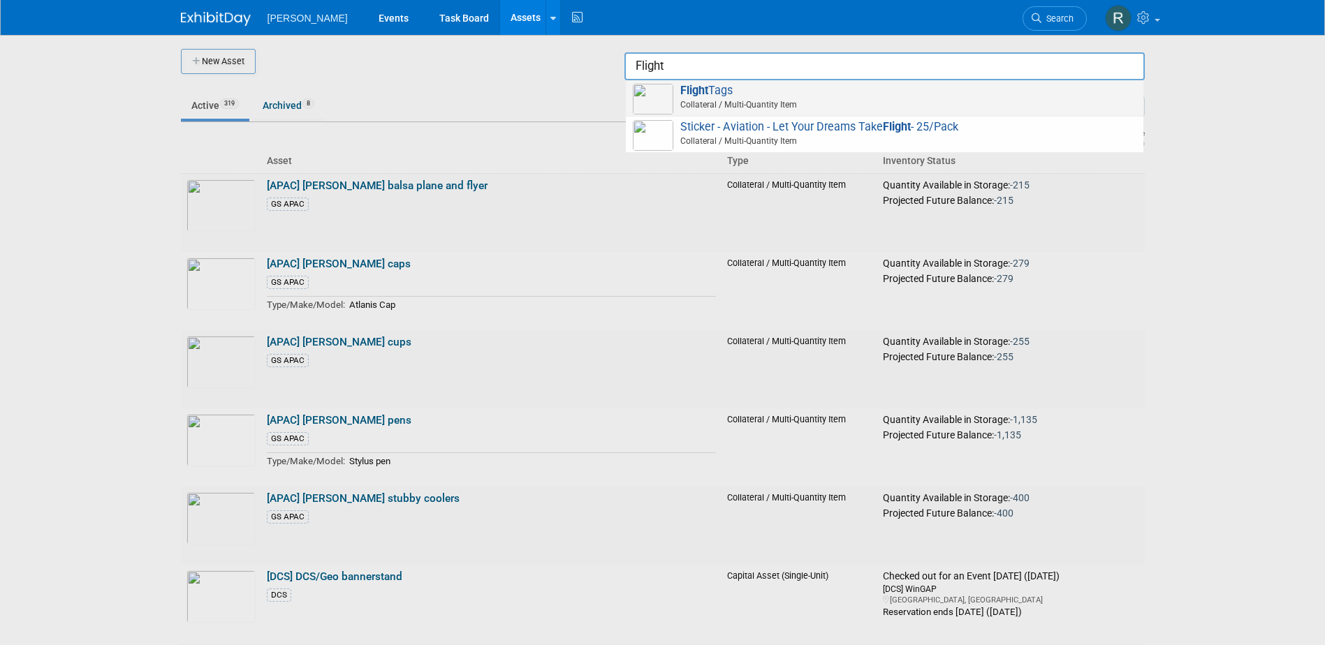
click at [726, 91] on span "Flight Tags Collateral / Multi-Quantity Item" at bounding box center [885, 98] width 504 height 29
type input "Flight Tags"
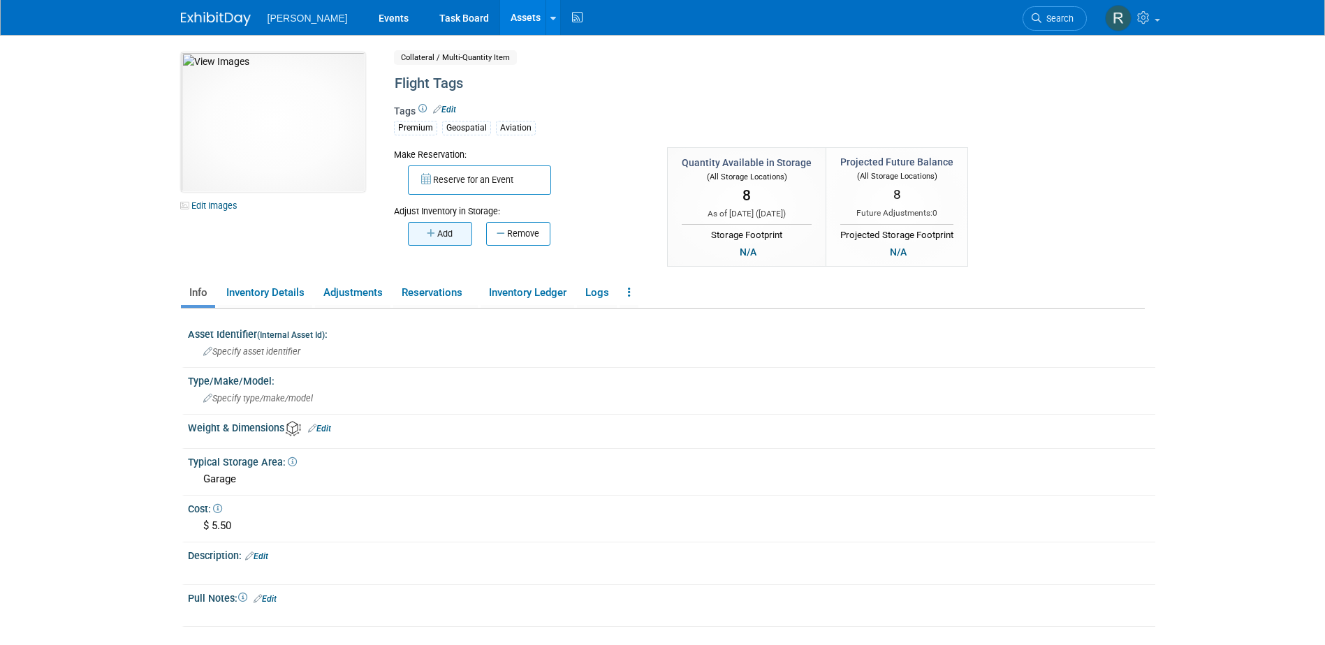
click at [455, 233] on button "Add" at bounding box center [440, 234] width 64 height 24
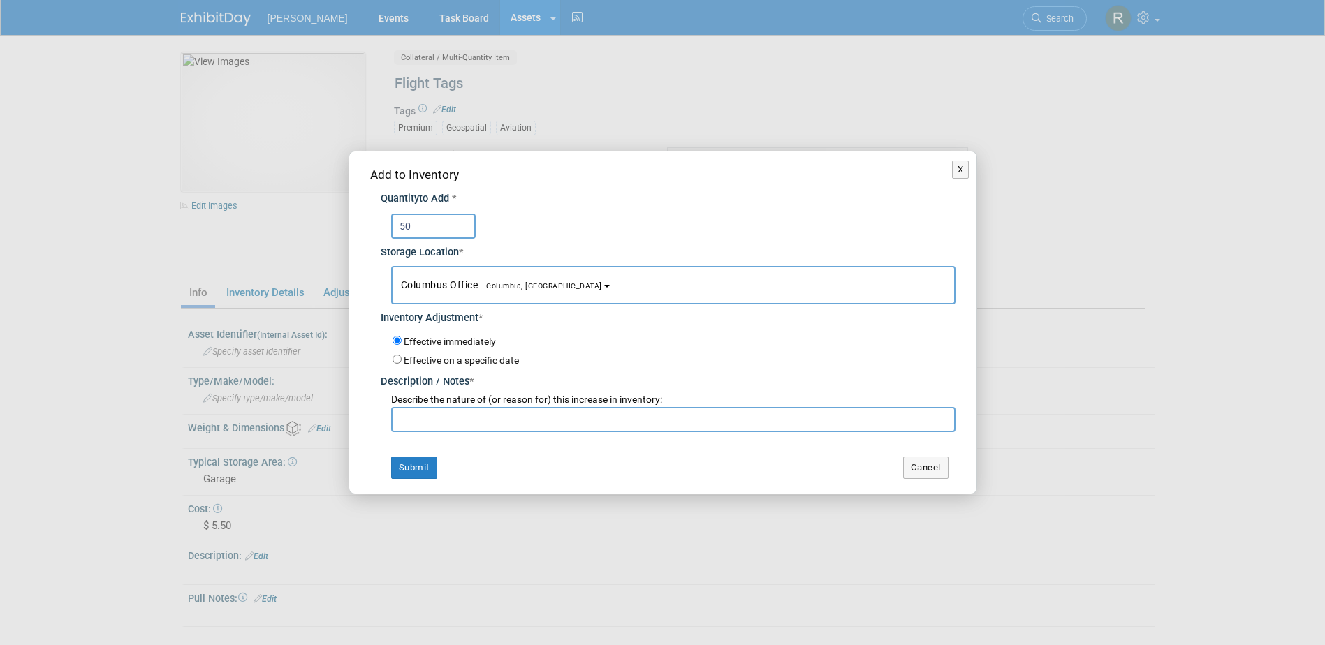
type input "50"
click at [475, 270] on button "Columbus Office Columbia, SC" at bounding box center [673, 285] width 564 height 38
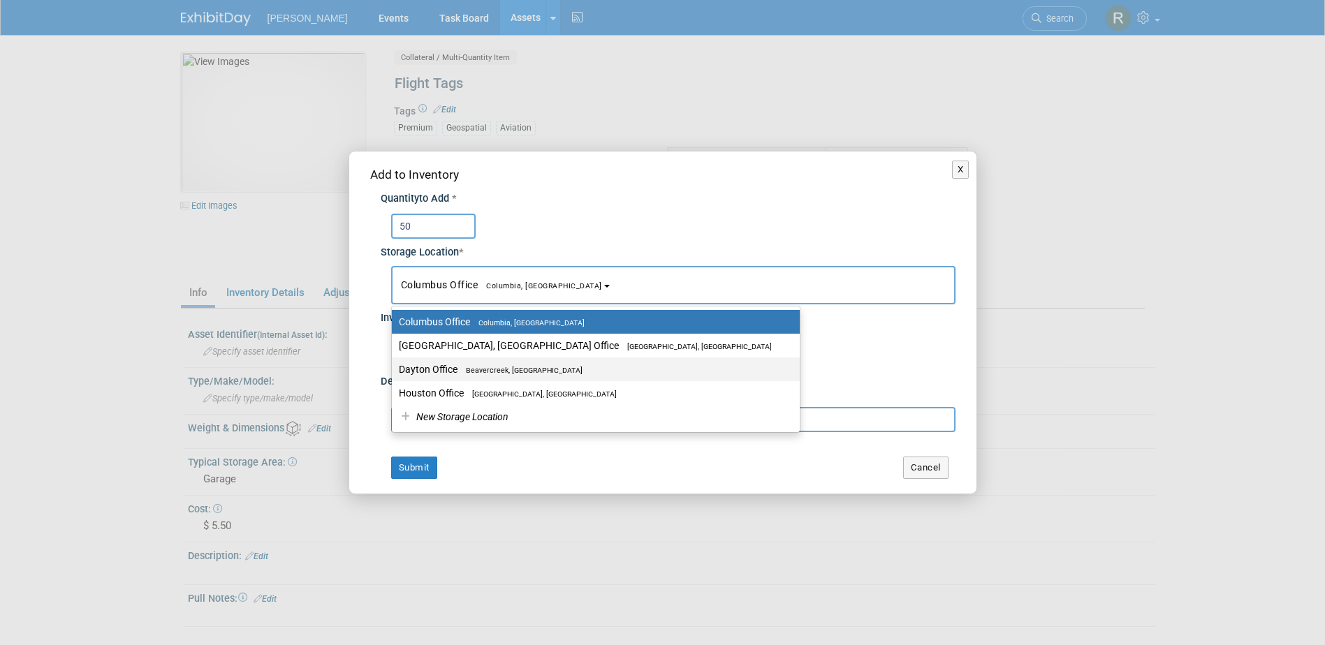
click at [450, 362] on label "Dayton Office Beavercreek, OH" at bounding box center [592, 369] width 387 height 18
click at [394, 365] on input "Dayton Office Beavercreek, OH" at bounding box center [389, 369] width 9 height 9
select select "11223930"
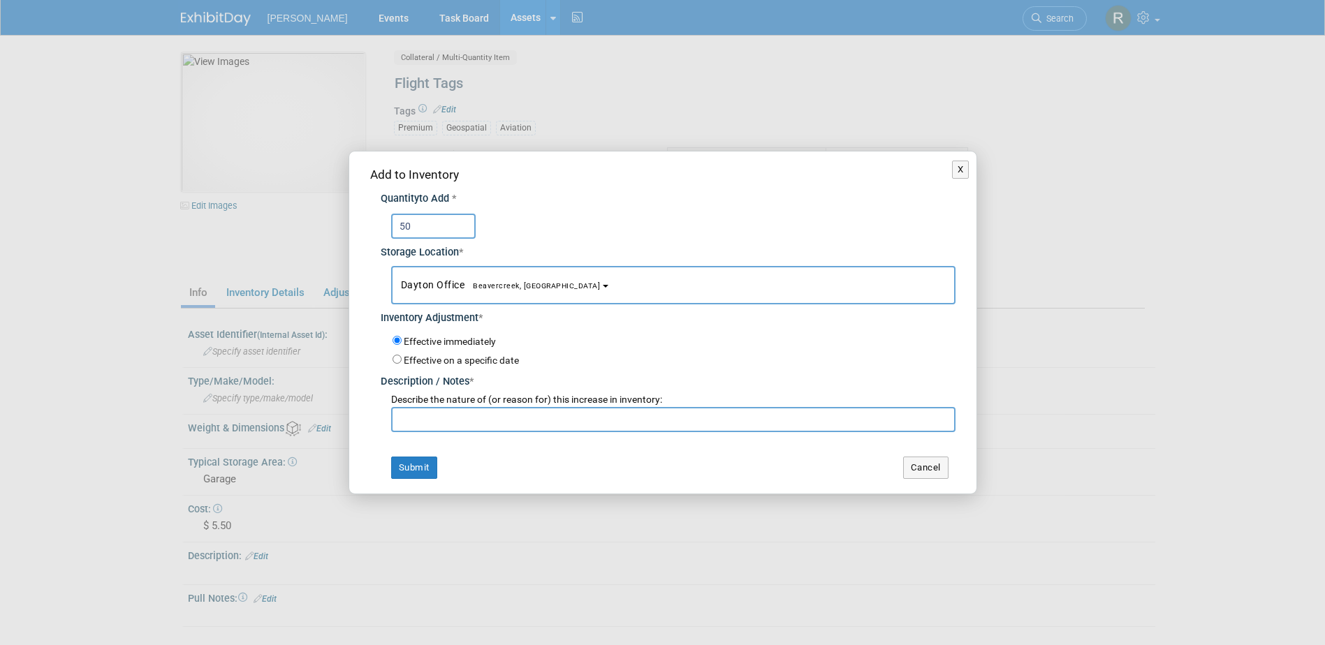
click at [455, 409] on input "text" at bounding box center [673, 419] width 564 height 25
paste input "Return from NASAO"
type input "Return from NASAO"
click at [425, 467] on button "Submit" at bounding box center [414, 468] width 46 height 22
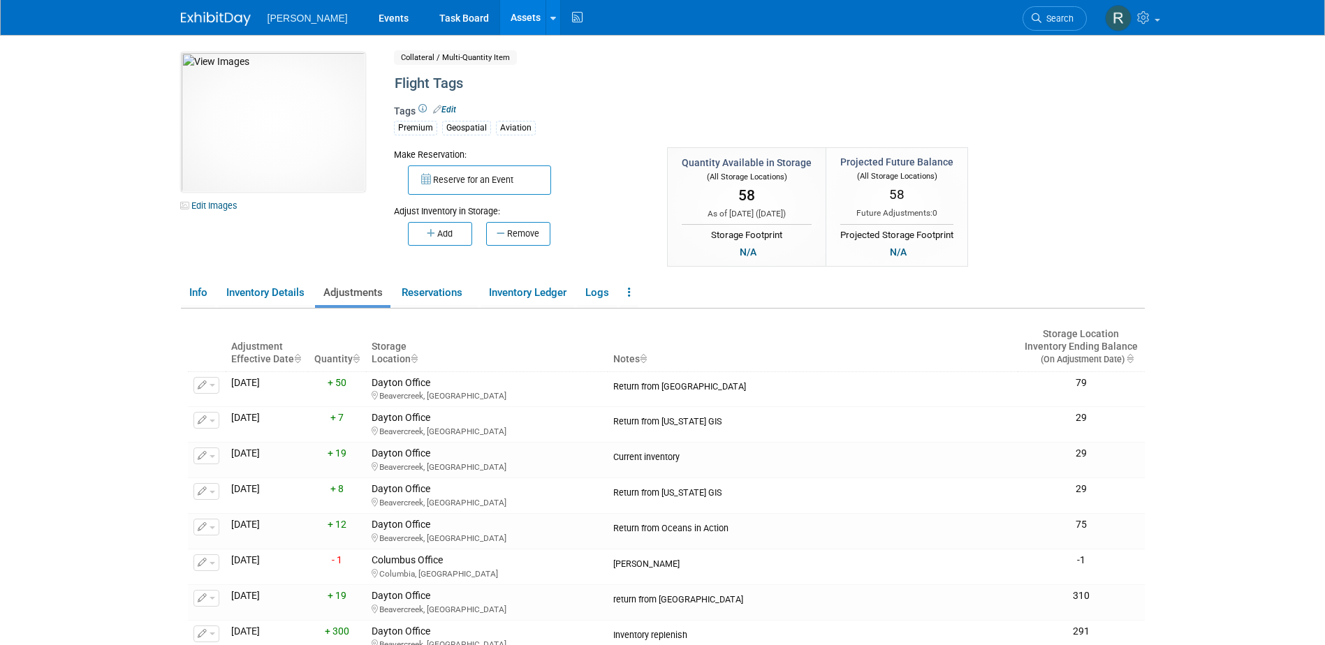
click at [500, 13] on link "Assets" at bounding box center [525, 17] width 51 height 35
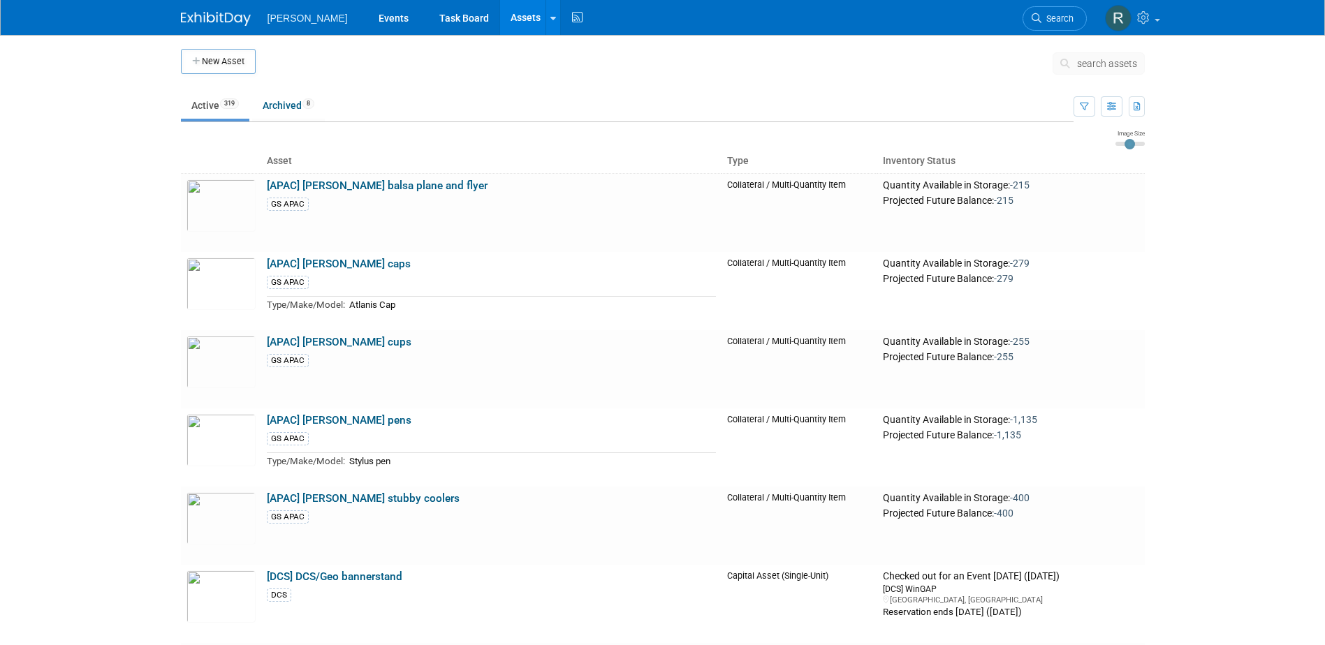
click at [1082, 64] on span "search assets" at bounding box center [1107, 63] width 60 height 11
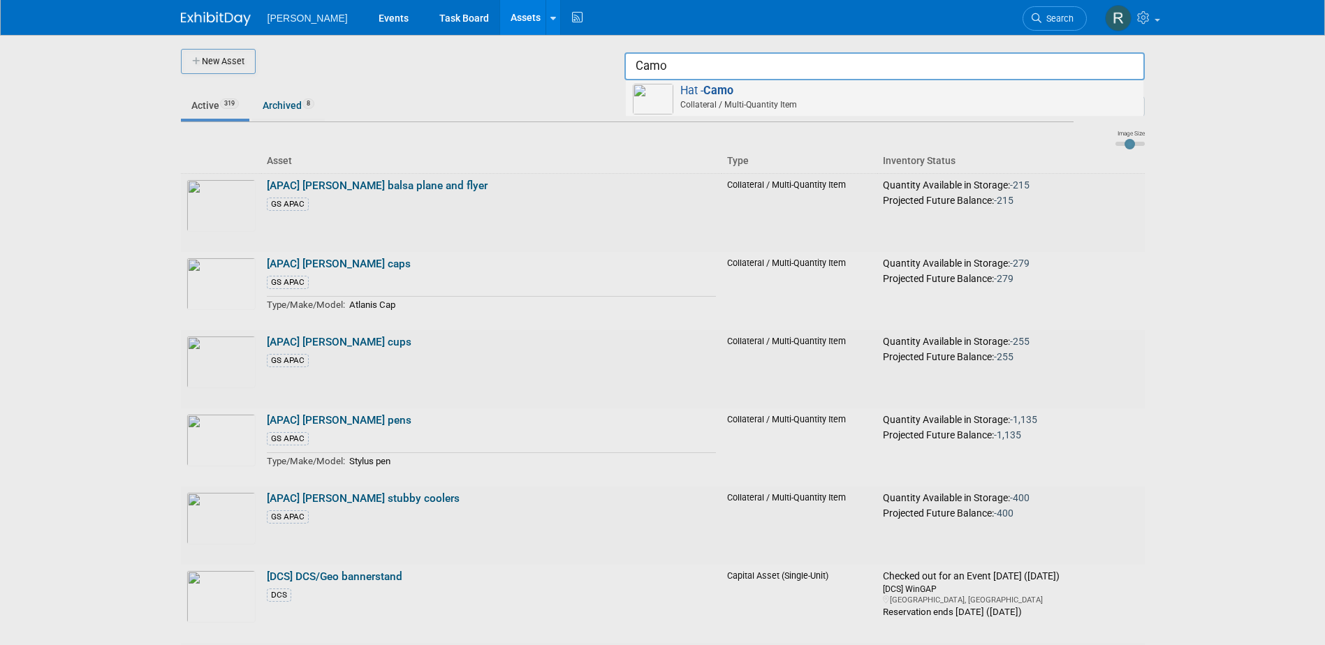
click at [788, 103] on span "Collateral / Multi-Quantity Item" at bounding box center [886, 104] width 499 height 13
type input "Hat - Camo"
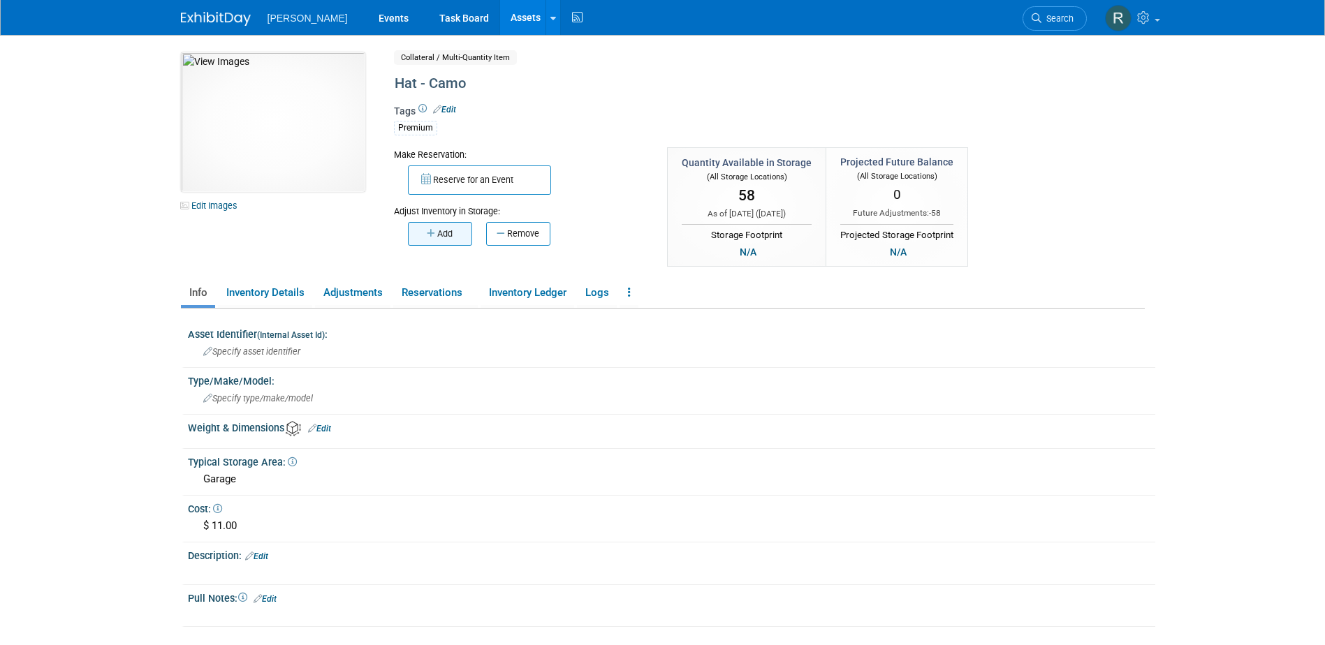
click at [464, 235] on button "Add" at bounding box center [440, 234] width 64 height 24
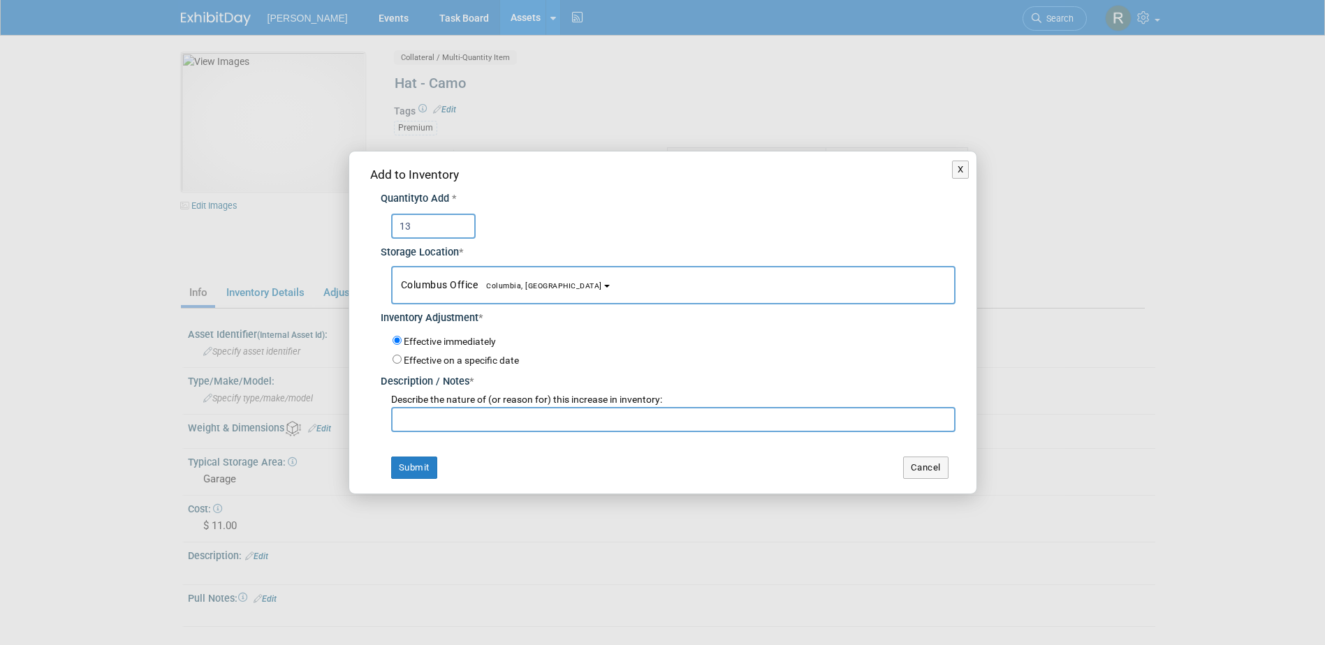
type input "13"
click at [455, 291] on button "Columbus Office [GEOGRAPHIC_DATA], [GEOGRAPHIC_DATA]" at bounding box center [673, 285] width 564 height 38
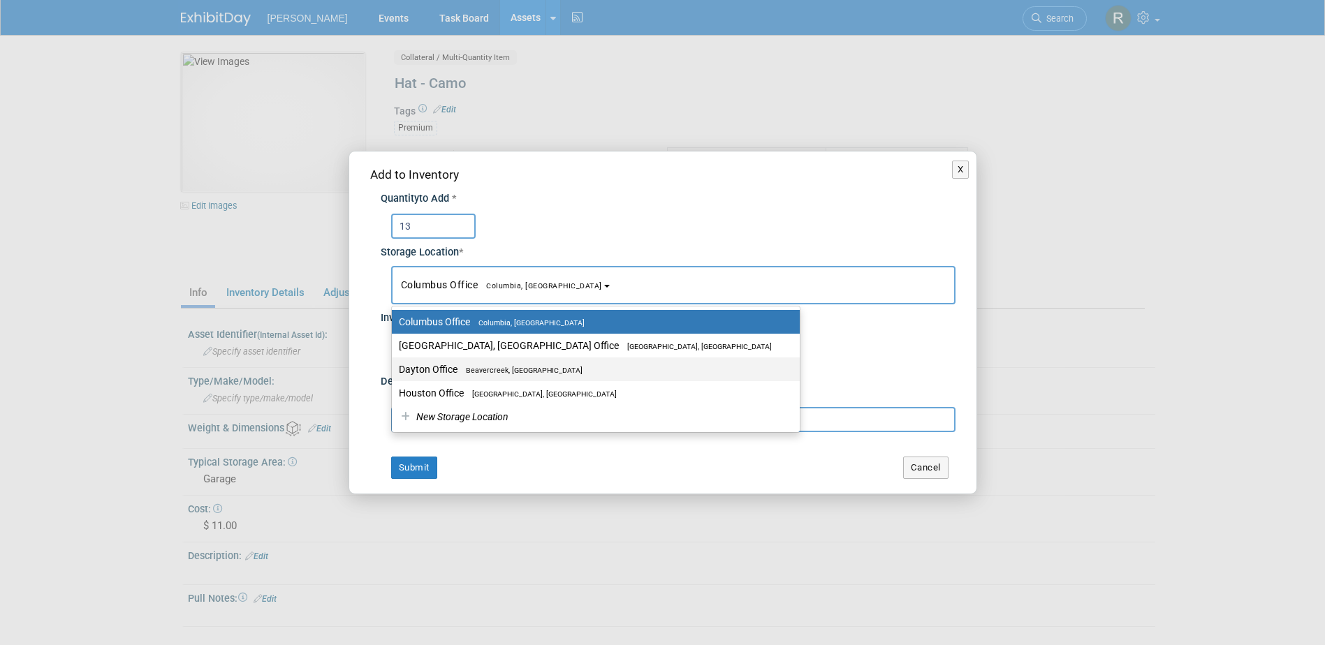
click at [450, 360] on label "Dayton Office [GEOGRAPHIC_DATA], [GEOGRAPHIC_DATA]" at bounding box center [592, 369] width 387 height 18
click at [394, 365] on input "Dayton Office [GEOGRAPHIC_DATA], [GEOGRAPHIC_DATA]" at bounding box center [389, 369] width 9 height 9
select select "11223930"
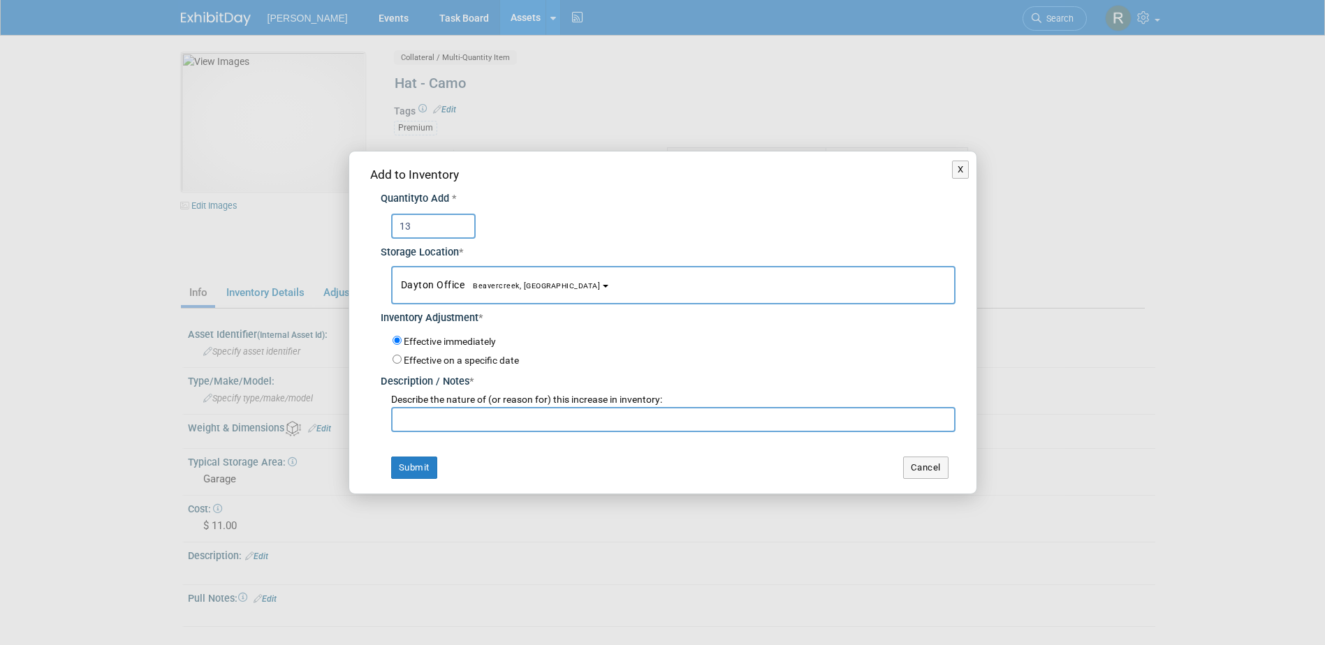
click at [445, 423] on input "text" at bounding box center [673, 419] width 564 height 25
paste input "Return from [GEOGRAPHIC_DATA]"
type input "Return from [GEOGRAPHIC_DATA]"
click at [424, 464] on button "Submit" at bounding box center [414, 468] width 46 height 22
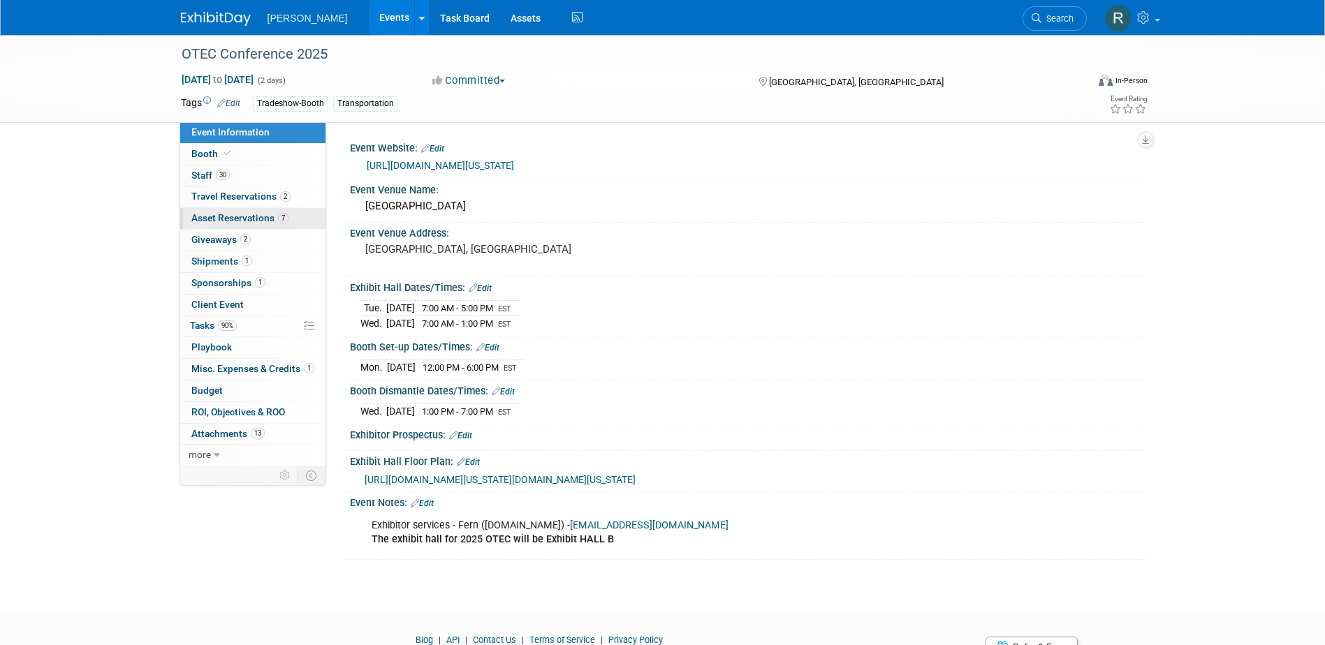
click at [247, 217] on span "Asset Reservations 7" at bounding box center [239, 217] width 97 height 11
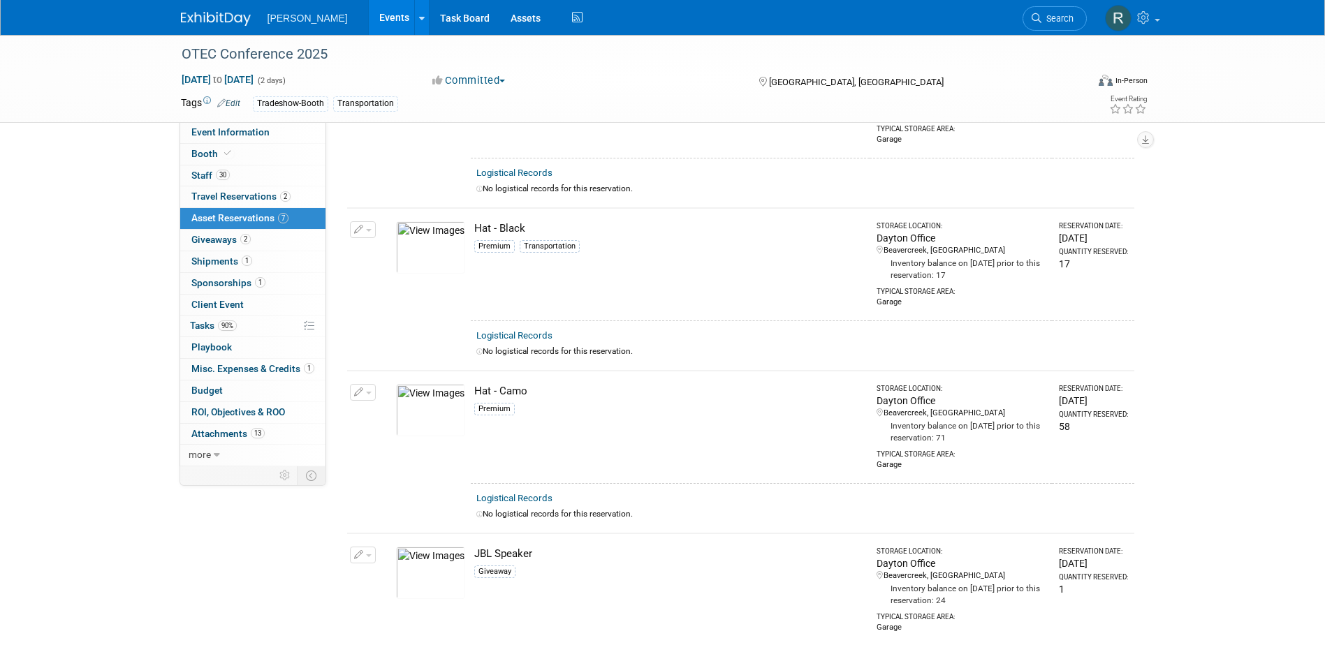
scroll to position [349, 0]
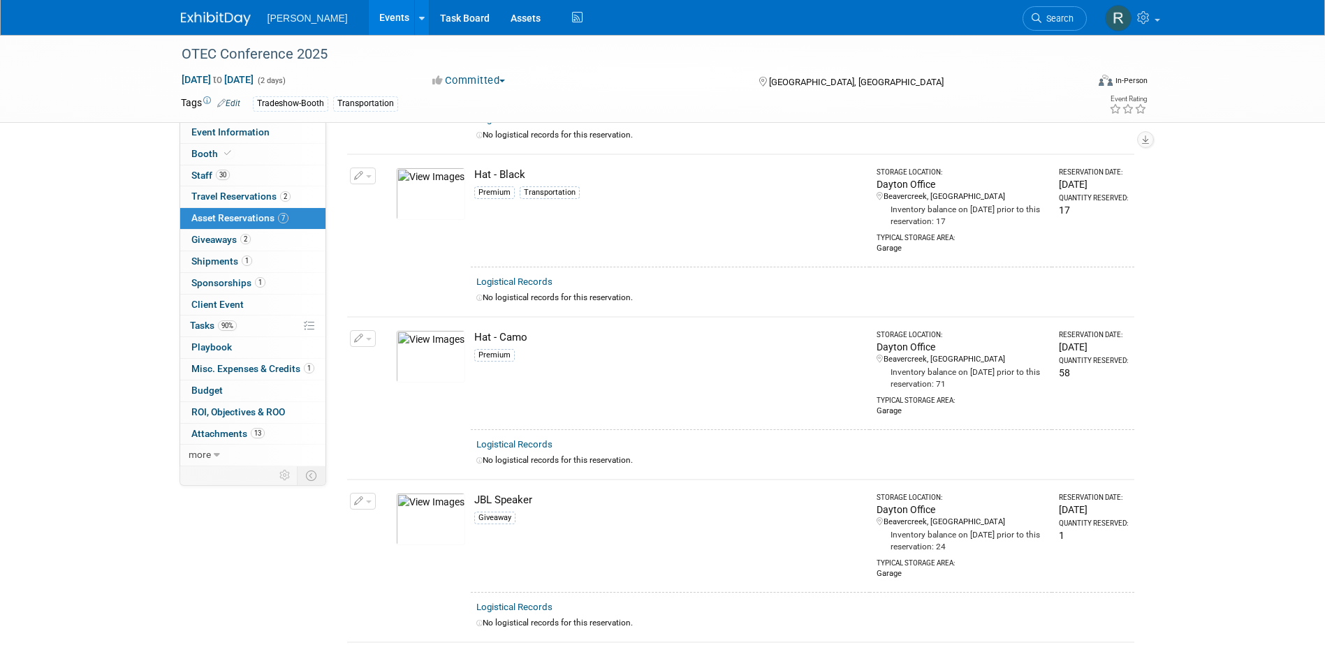
click at [365, 336] on button "button" at bounding box center [363, 338] width 26 height 17
click at [396, 359] on button "Change Reservation" at bounding box center [417, 361] width 118 height 19
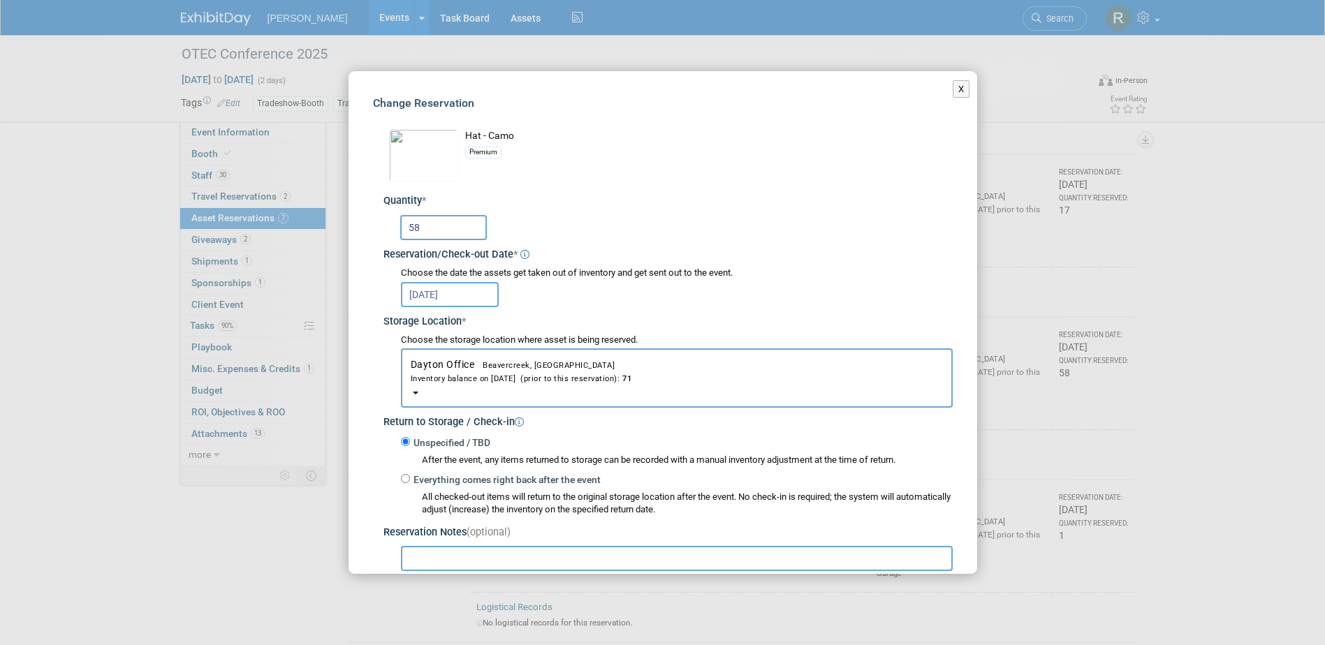
click at [444, 224] on input "58" at bounding box center [443, 227] width 87 height 25
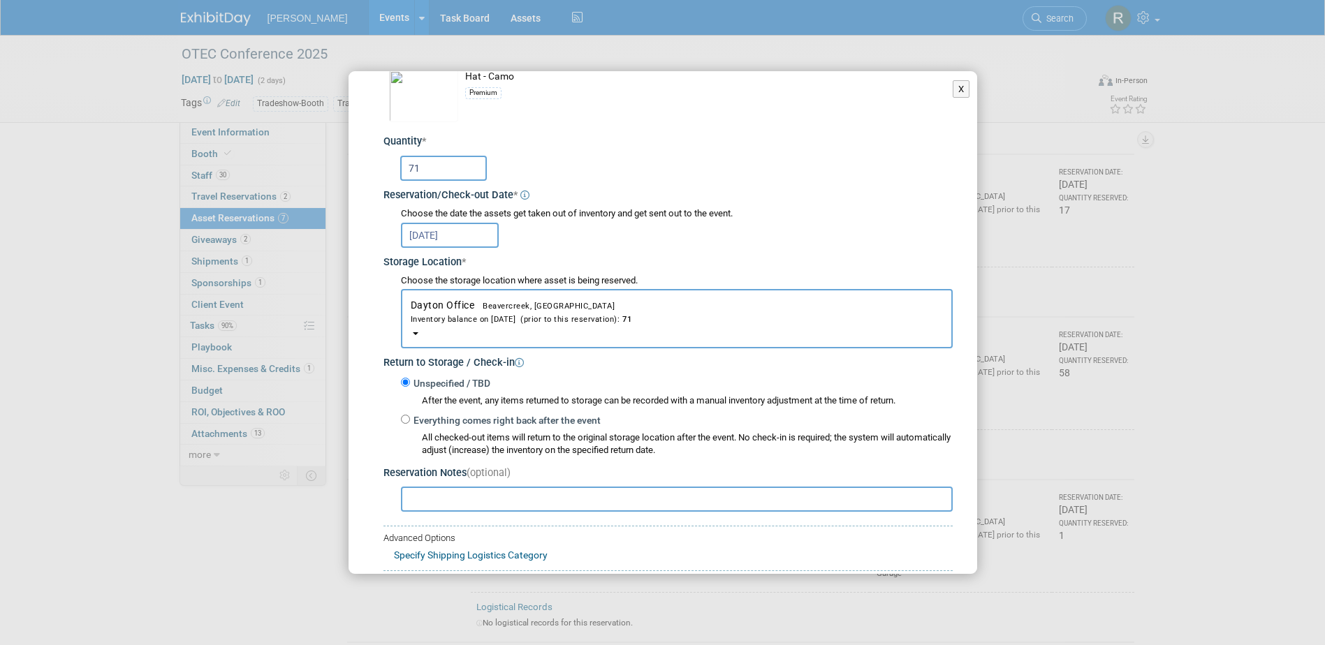
scroll to position [140, 0]
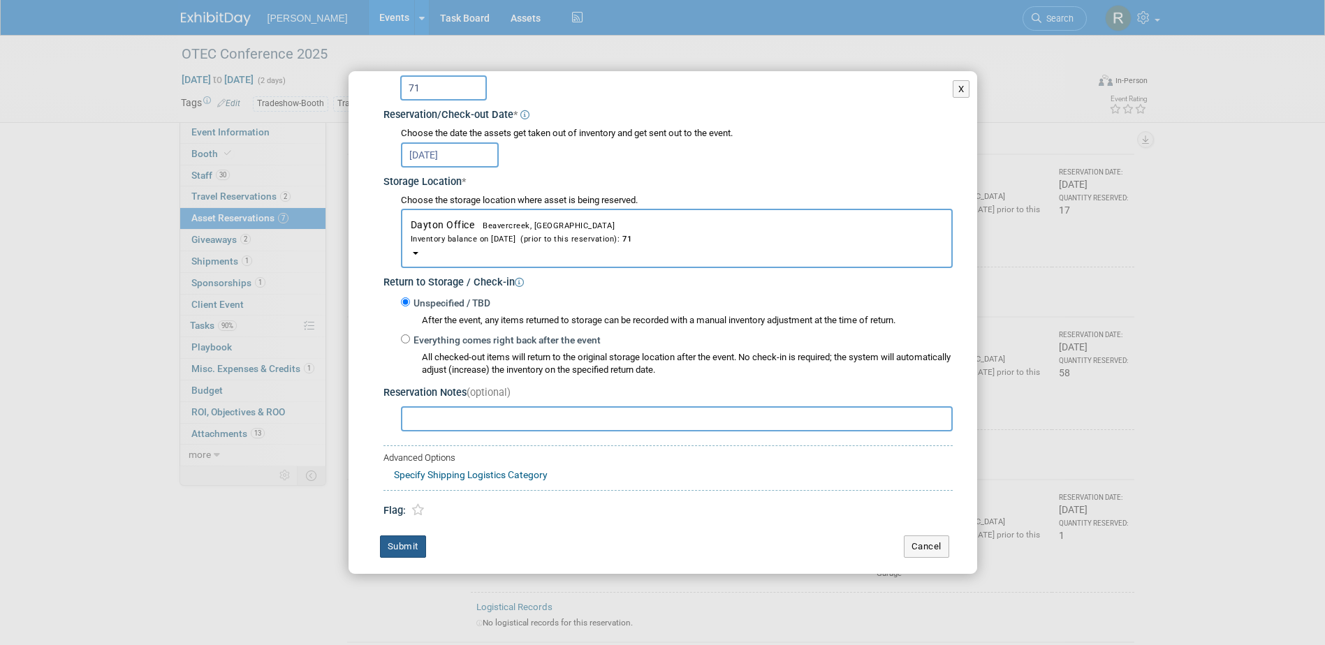
type input "71"
click at [410, 551] on button "Submit" at bounding box center [403, 547] width 46 height 22
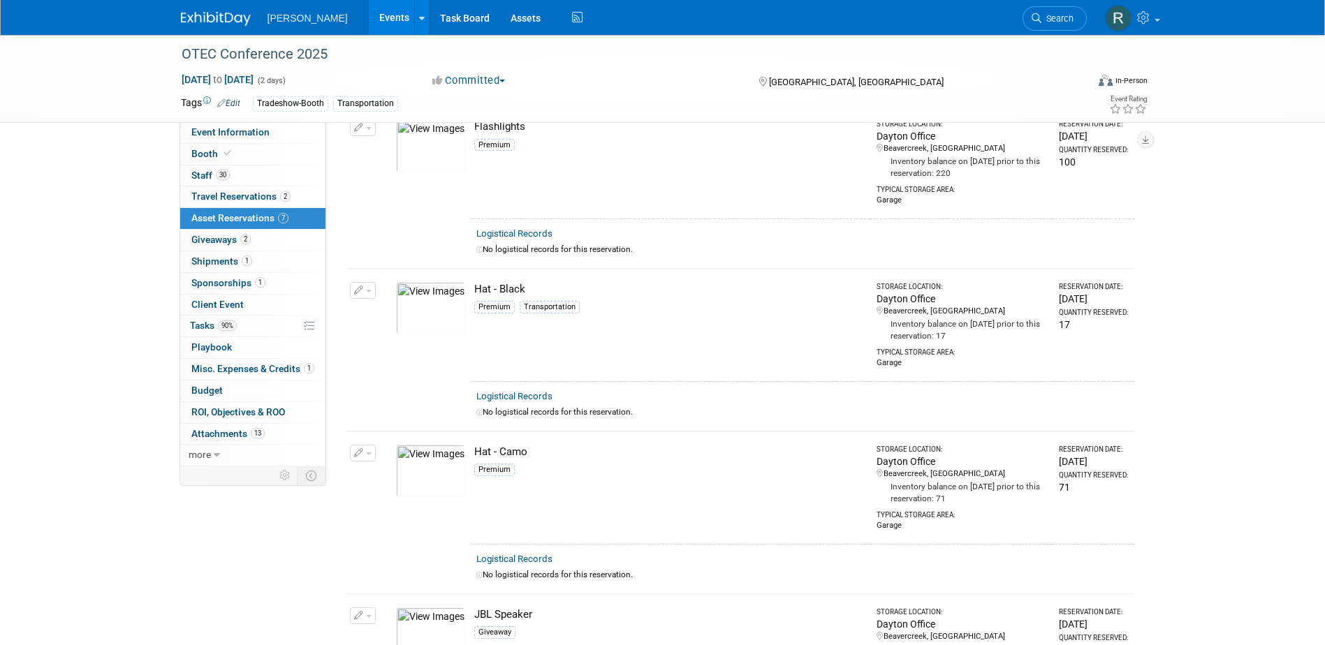
scroll to position [0, 0]
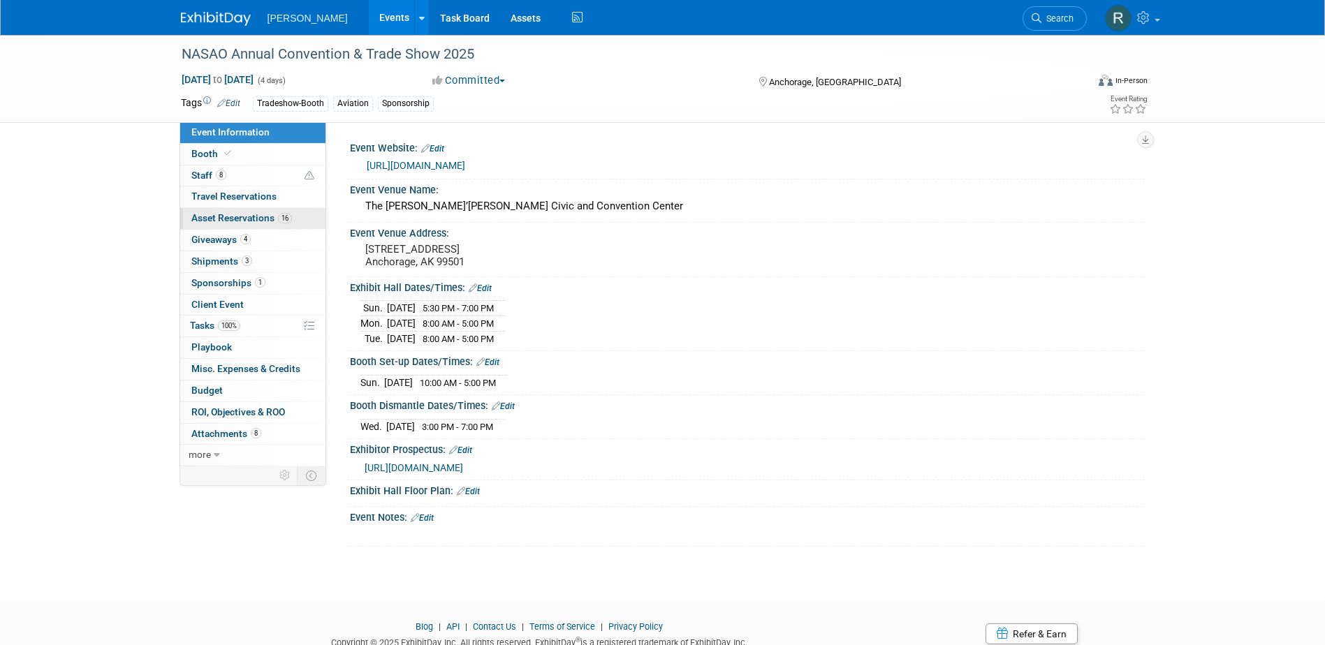
click at [242, 218] on span "Asset Reservations 16" at bounding box center [241, 217] width 101 height 11
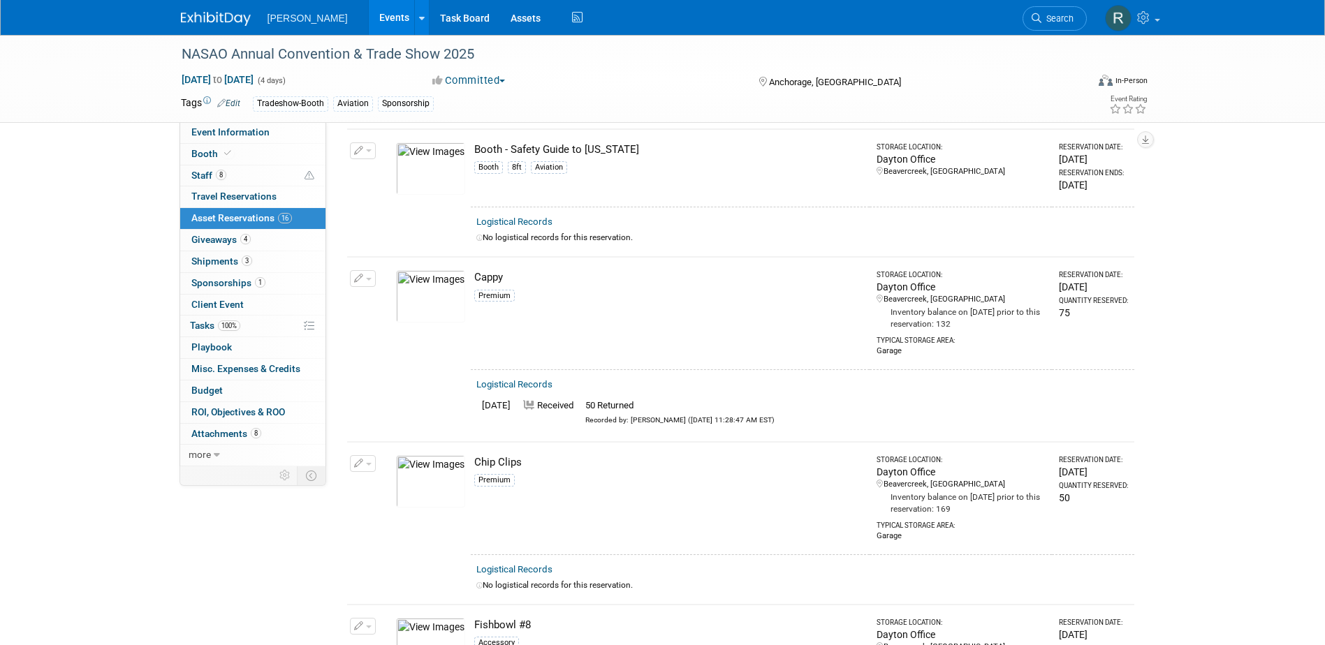
scroll to position [279, 0]
